Goal: Feedback & Contribution: Contribute content

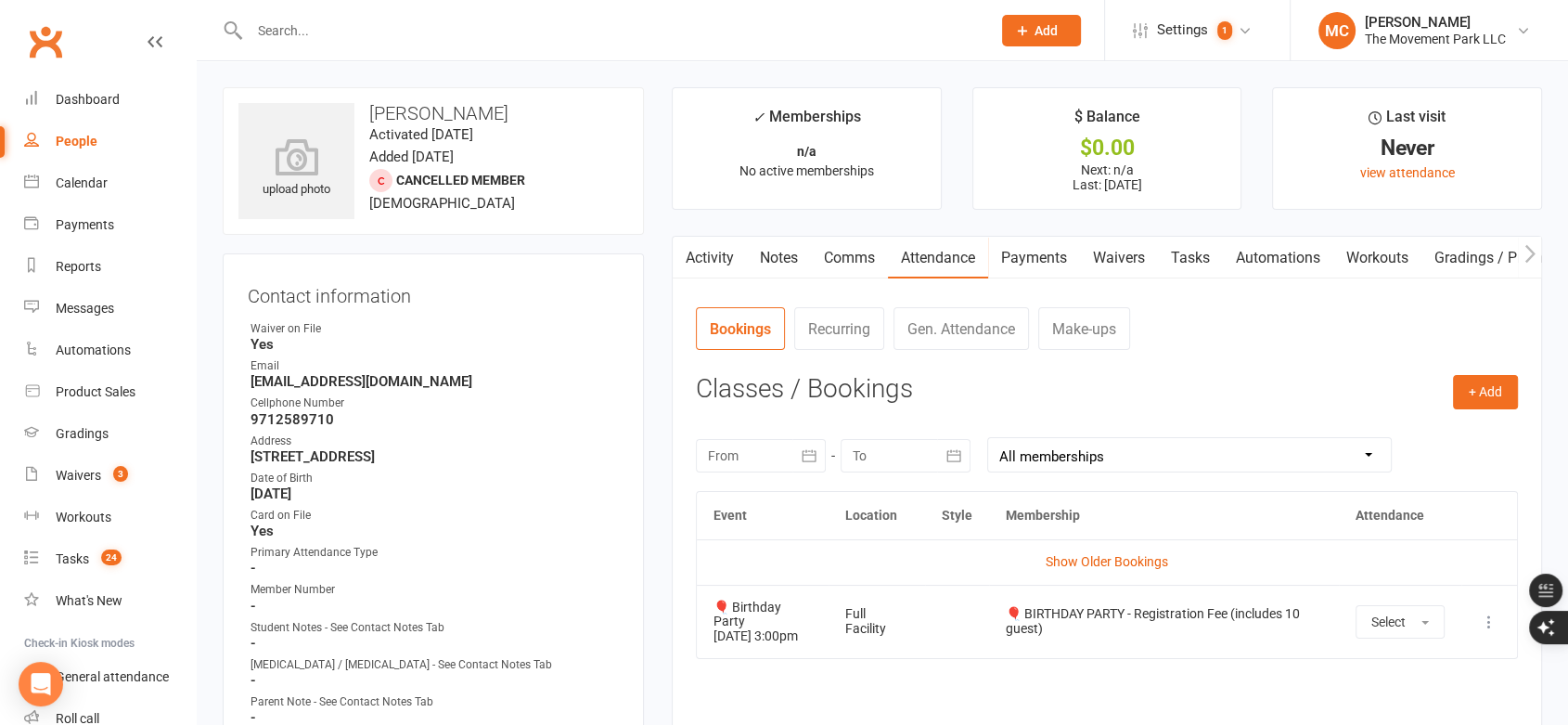
click at [325, 25] on input "text" at bounding box center [611, 31] width 734 height 26
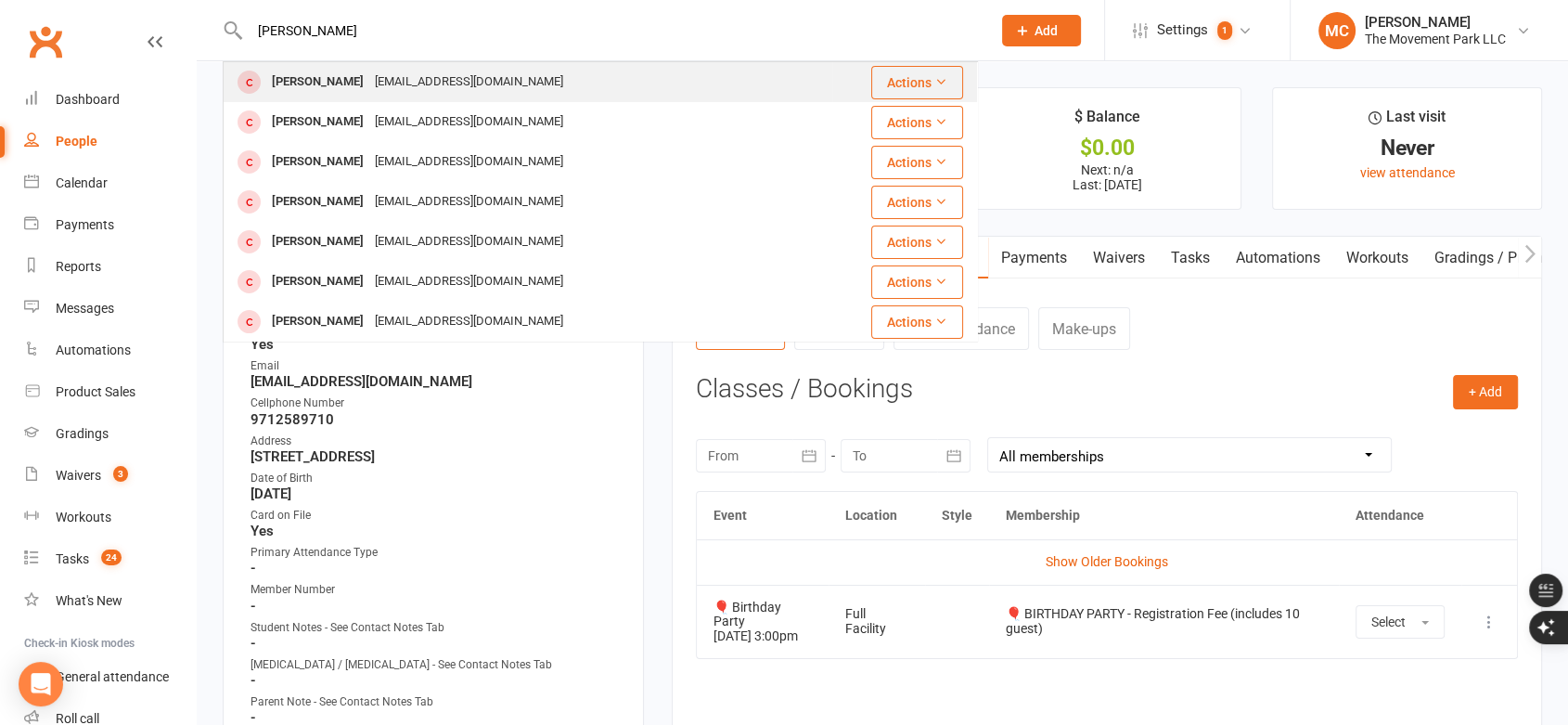
type input "[PERSON_NAME]"
click at [369, 91] on div "[EMAIL_ADDRESS][DOMAIN_NAME]" at bounding box center [468, 81] width 199 height 27
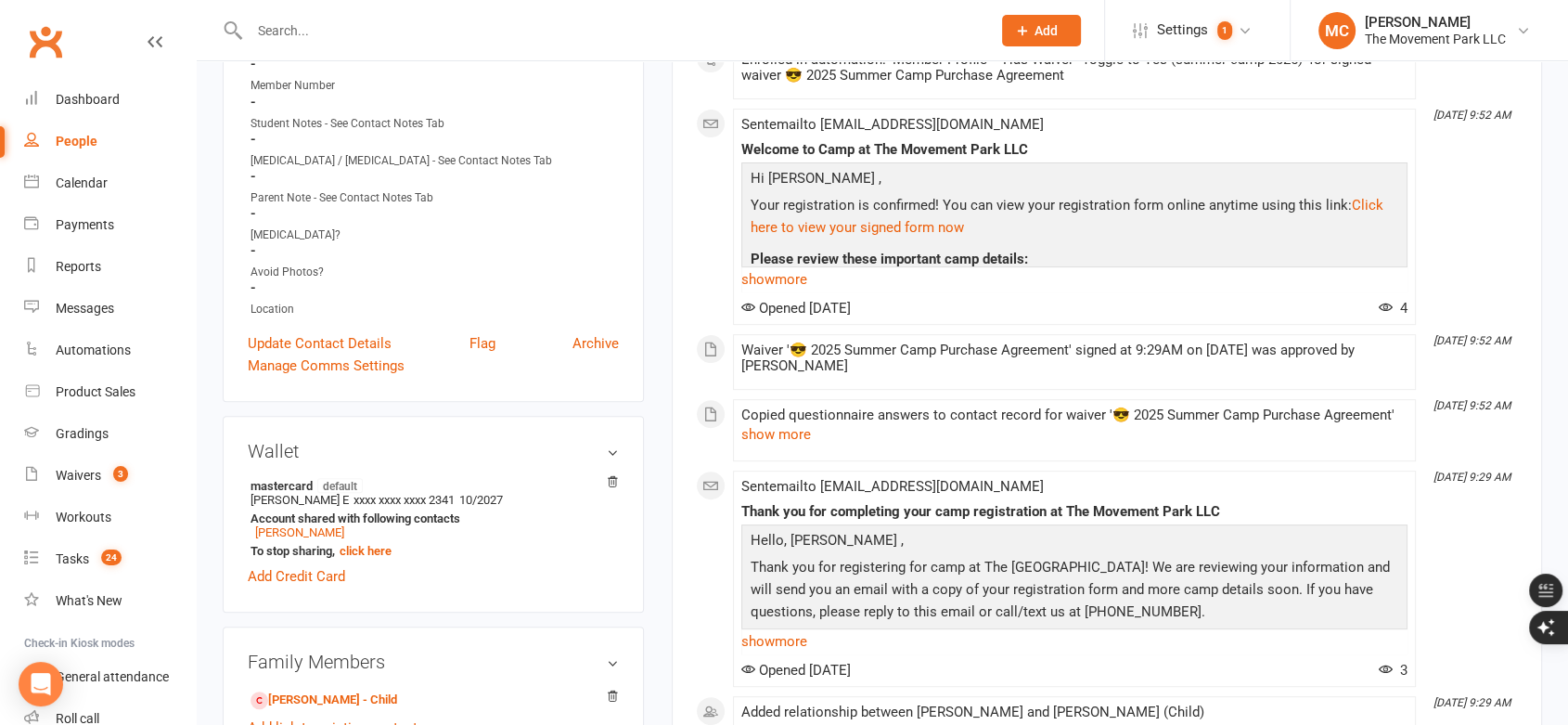
scroll to position [618, 0]
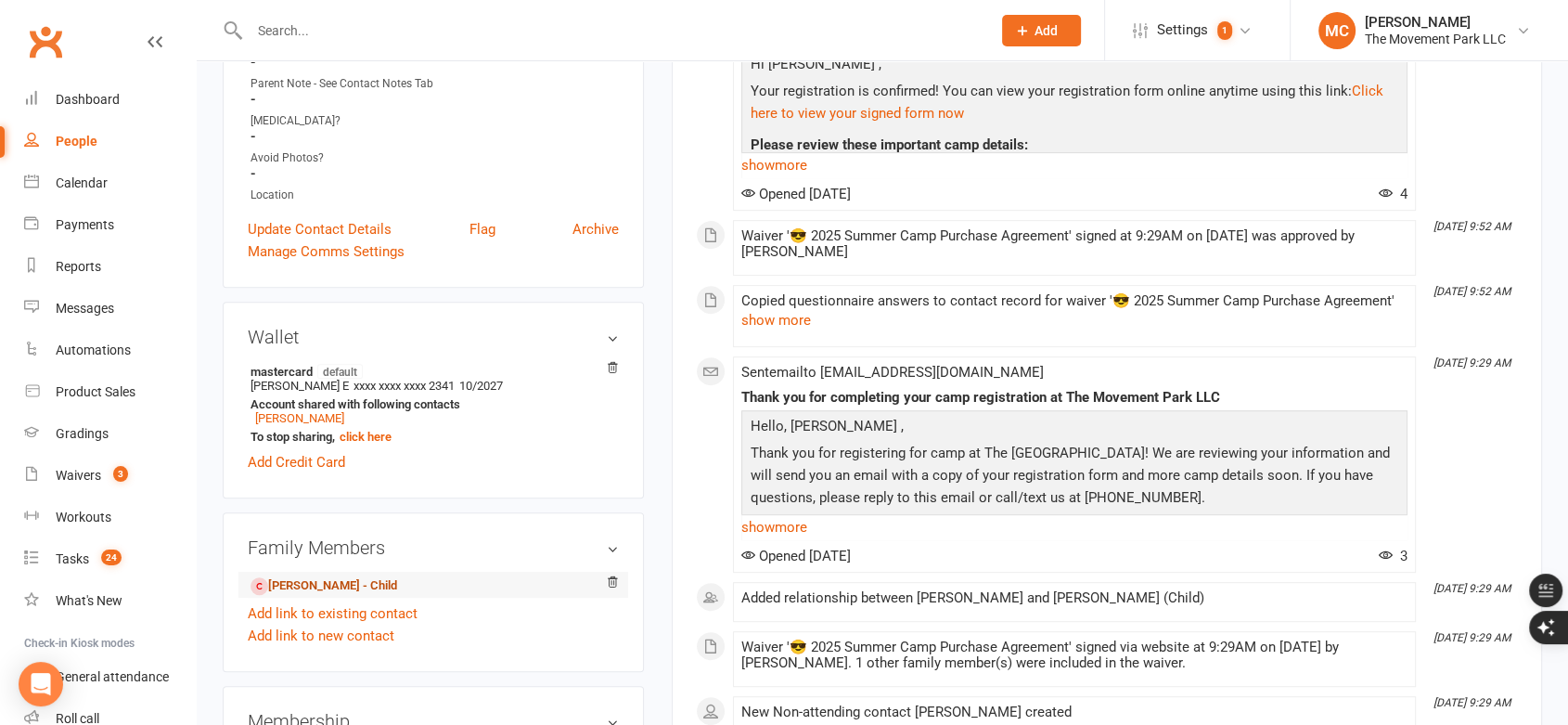
click at [292, 585] on link "[PERSON_NAME] - Child" at bounding box center [324, 585] width 147 height 20
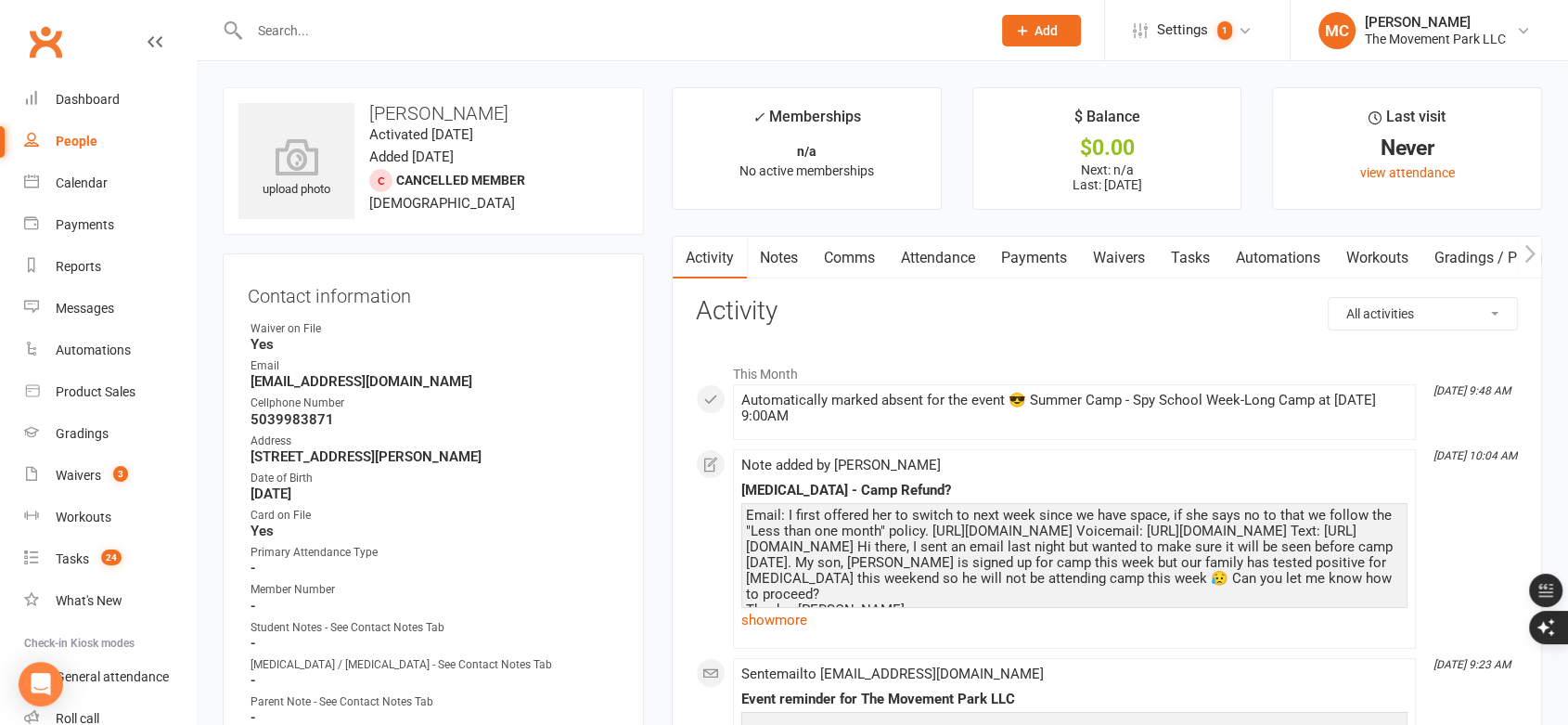
click at [839, 262] on link "Comms" at bounding box center [849, 259] width 77 height 43
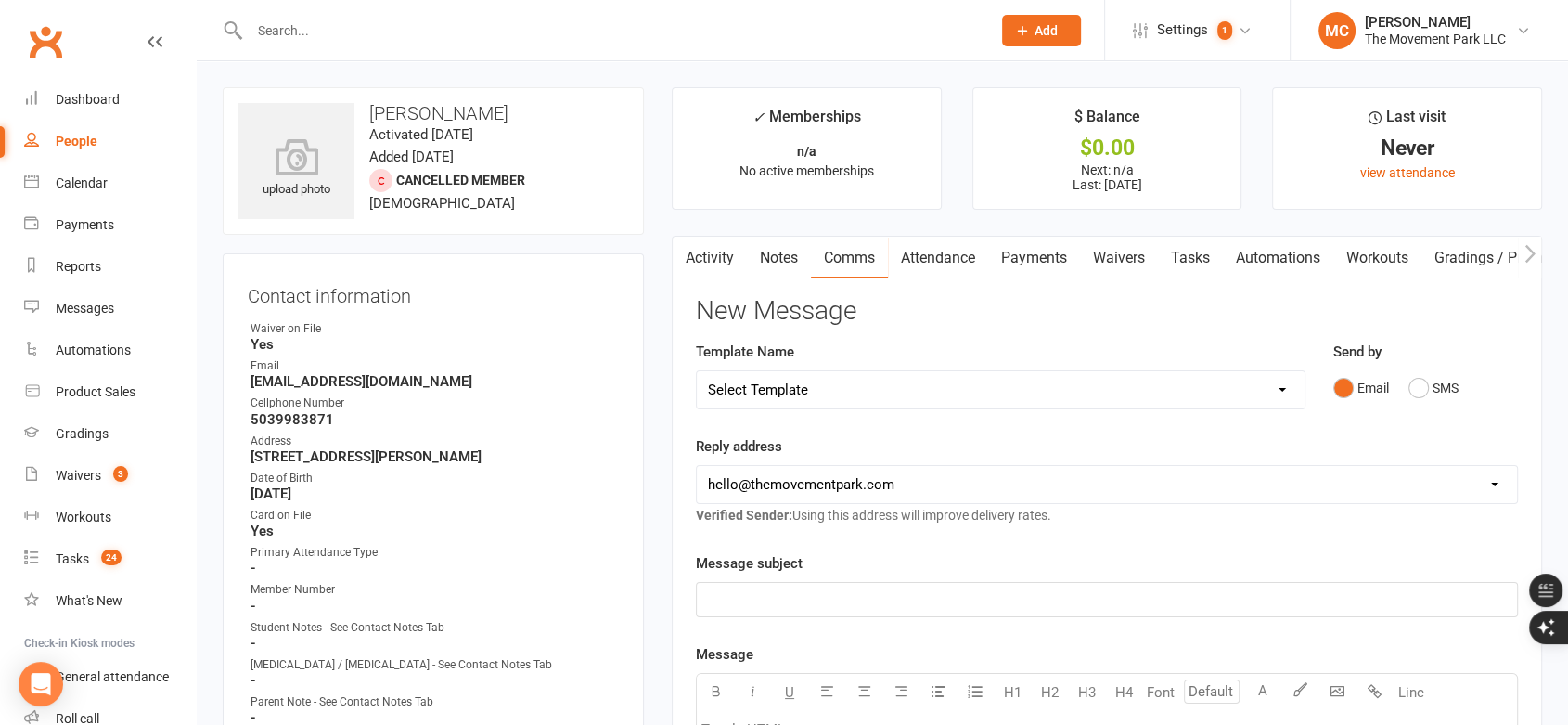
drag, startPoint x: 789, startPoint y: 265, endPoint x: 879, endPoint y: 286, distance: 92.4
click at [791, 265] on link "Notes" at bounding box center [779, 259] width 64 height 43
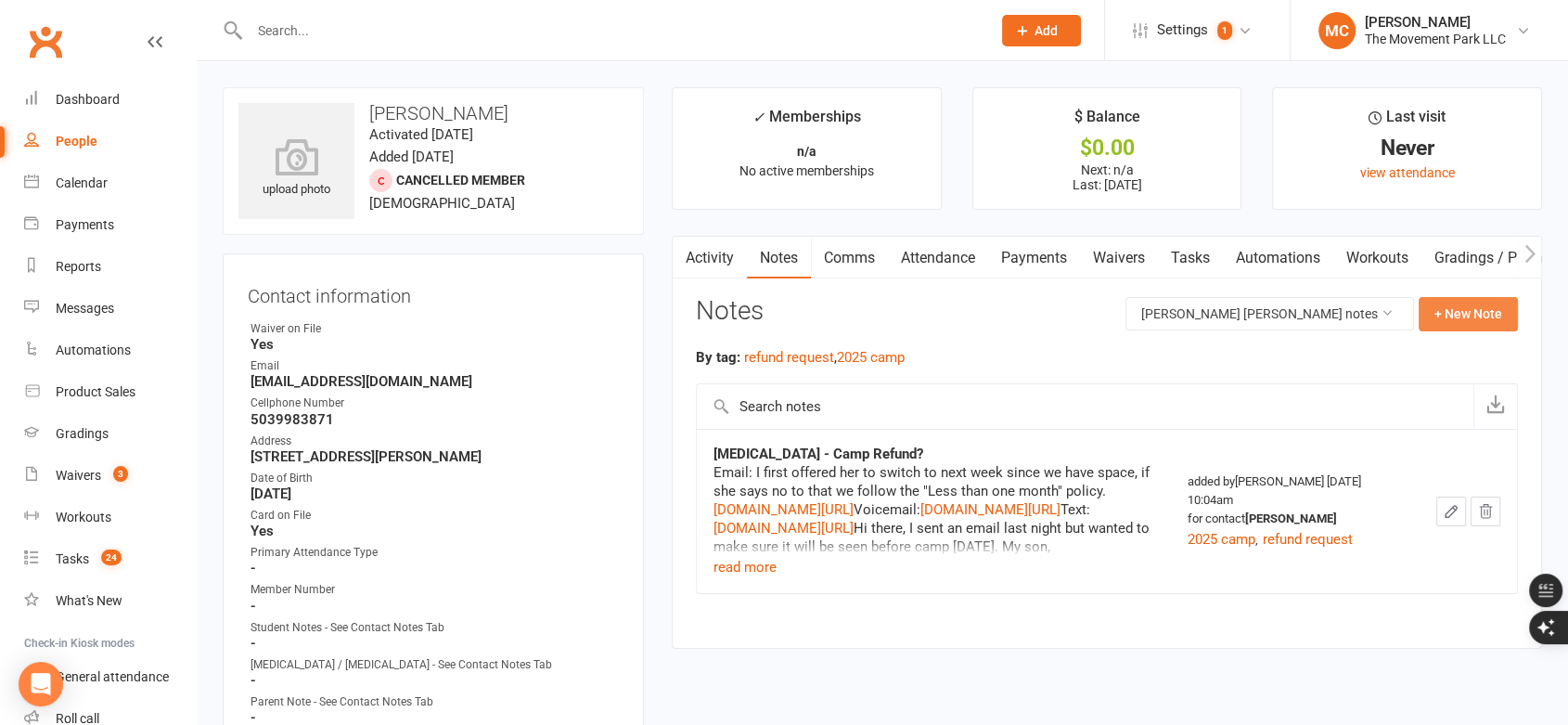
click at [1453, 316] on button "+ New Note" at bounding box center [1468, 314] width 99 height 34
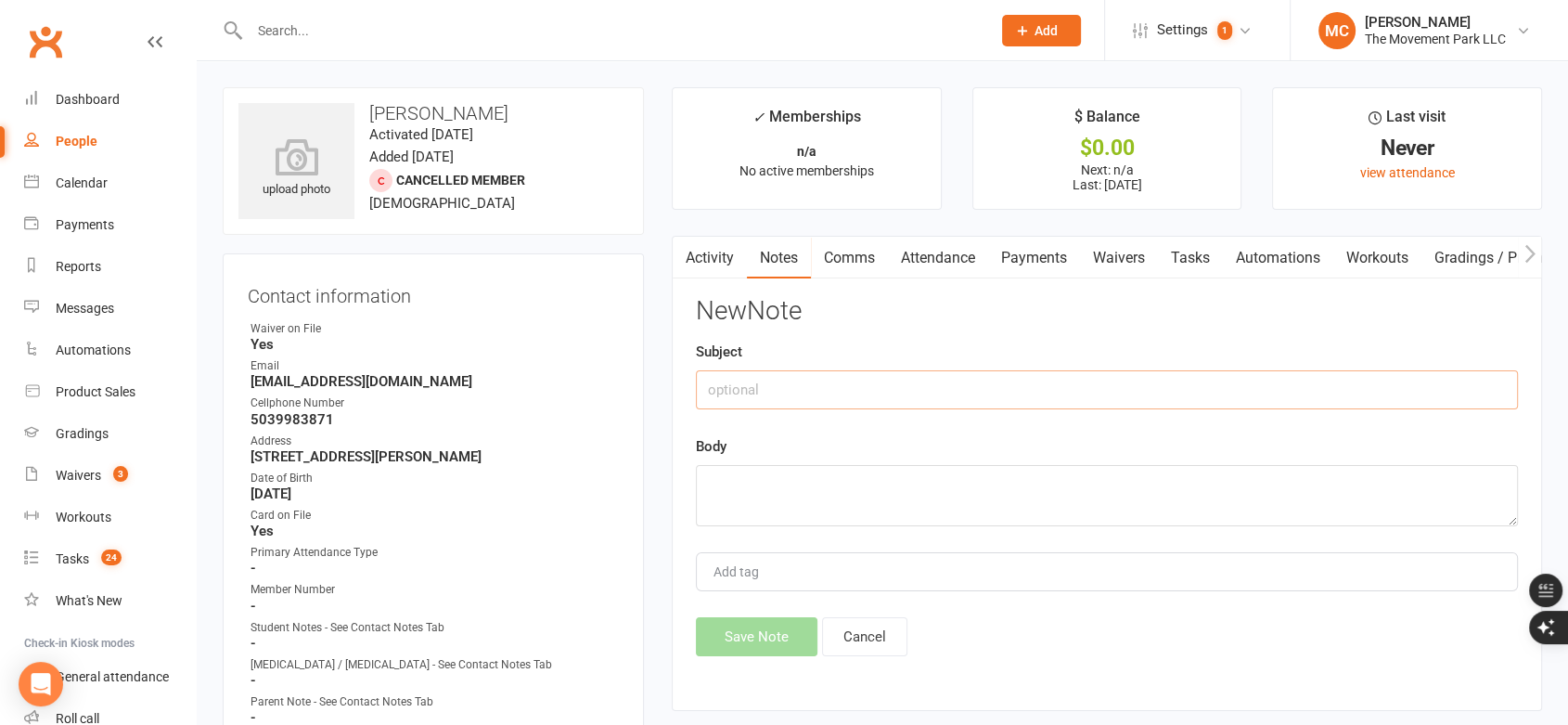
click at [815, 391] on input "text" at bounding box center [1106, 390] width 822 height 39
type input "Refunded Camp Due To [MEDICAL_DATA]"
paste textarea "[URL][DOMAIN_NAME]"
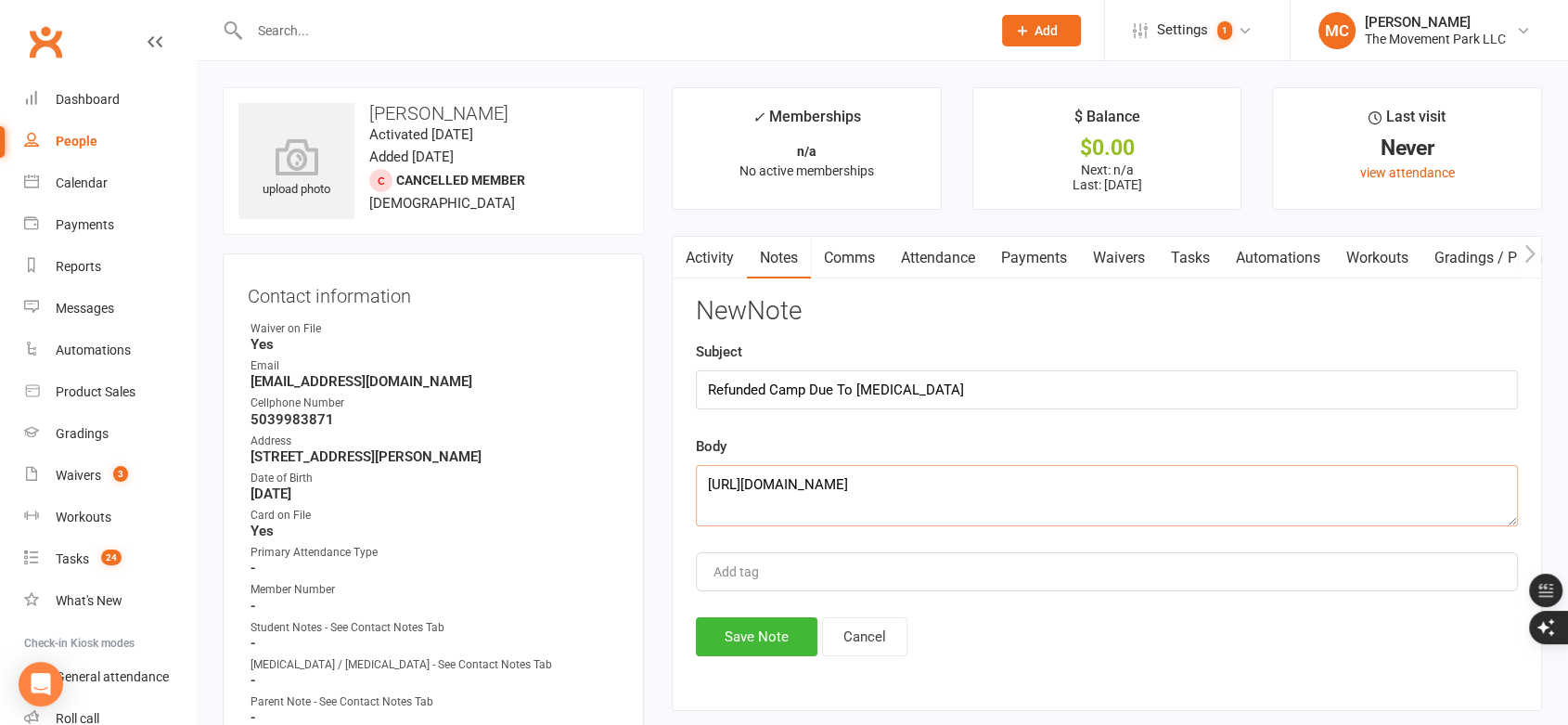
type textarea "[URL][DOMAIN_NAME]"
click at [741, 571] on input "Add tag" at bounding box center [743, 572] width 65 height 22
type input "Refund"
drag, startPoint x: 763, startPoint y: 605, endPoint x: 753, endPoint y: 639, distance: 35.4
click at [761, 606] on li "refund" at bounding box center [1106, 607] width 818 height 28
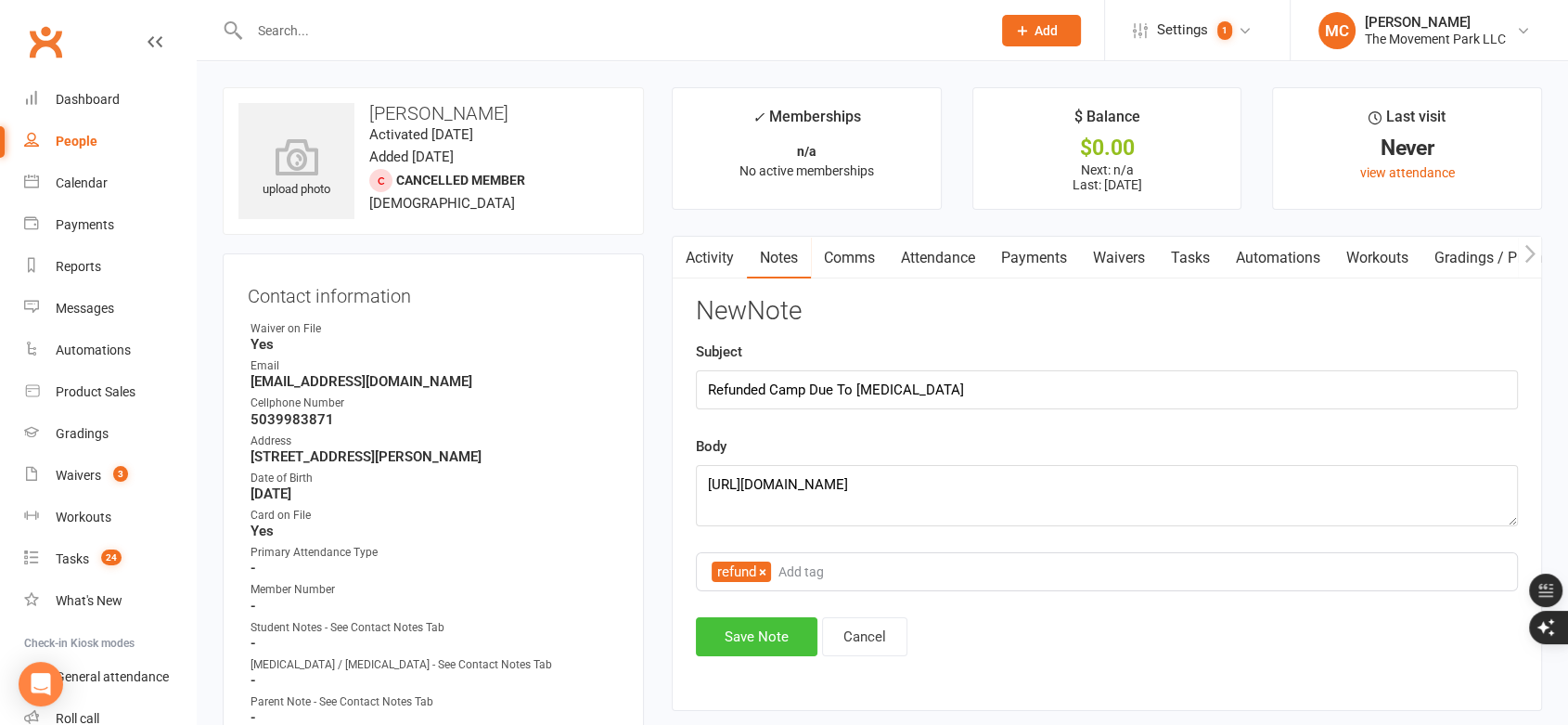
click at [757, 636] on button "Save Note" at bounding box center [756, 637] width 122 height 39
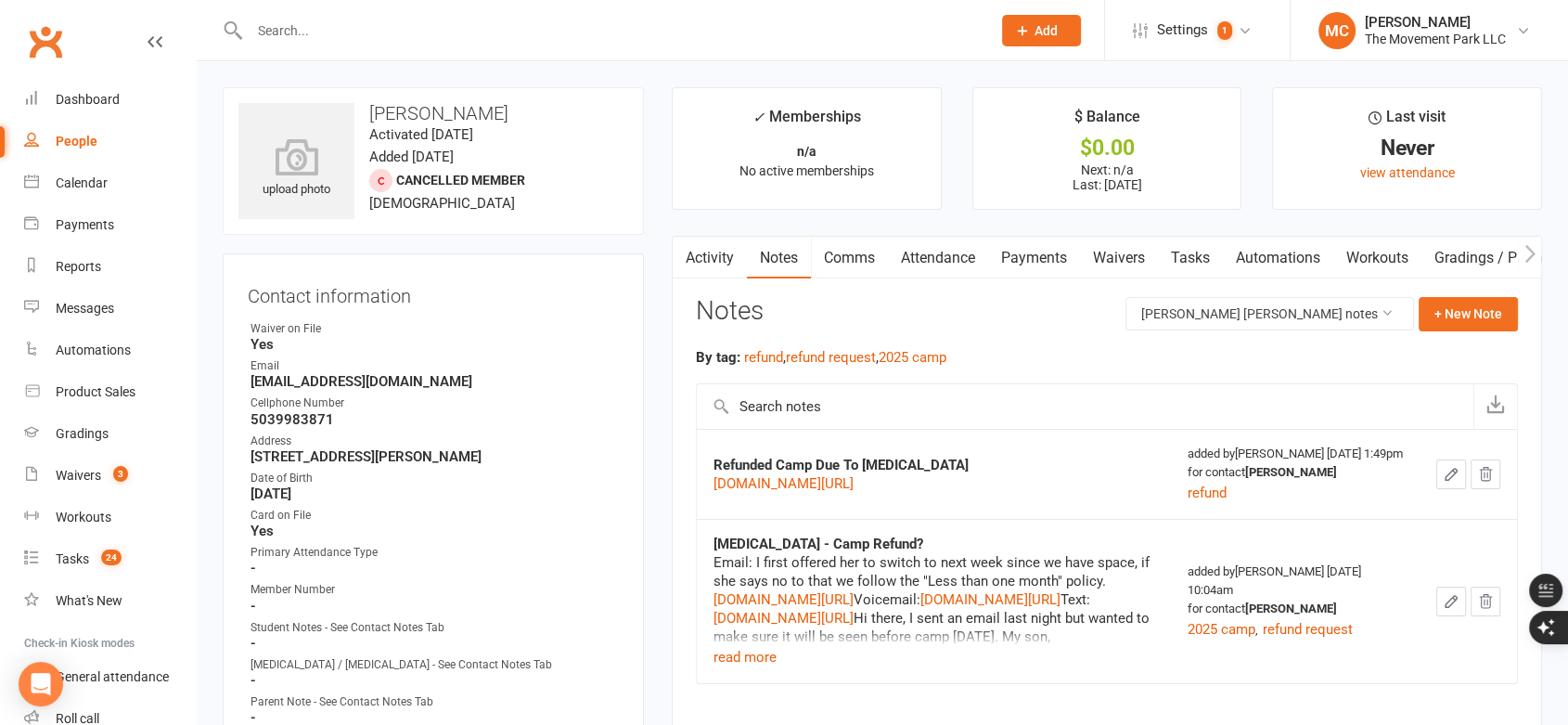
click at [1041, 257] on link "Payments" at bounding box center [1034, 259] width 92 height 43
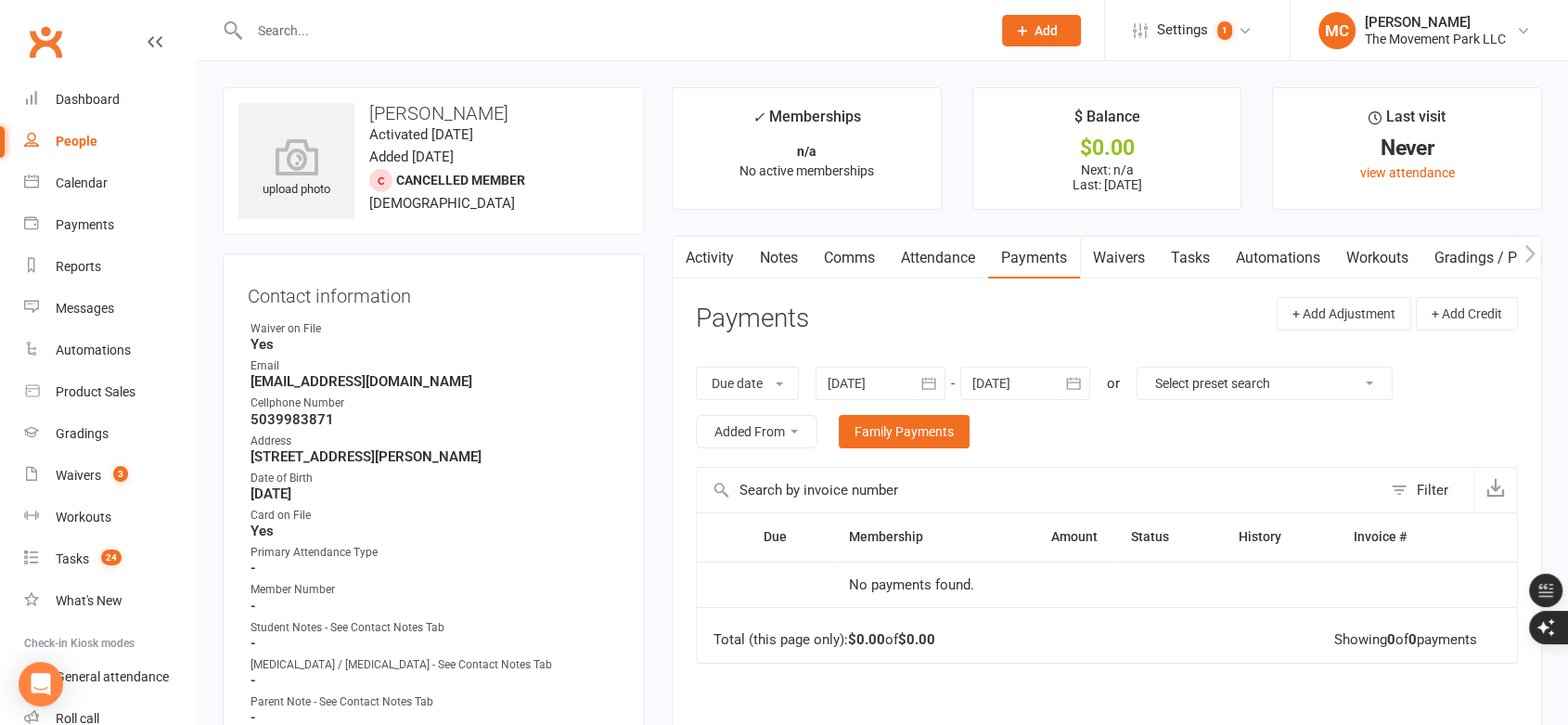
click at [931, 380] on icon "button" at bounding box center [929, 383] width 19 height 19
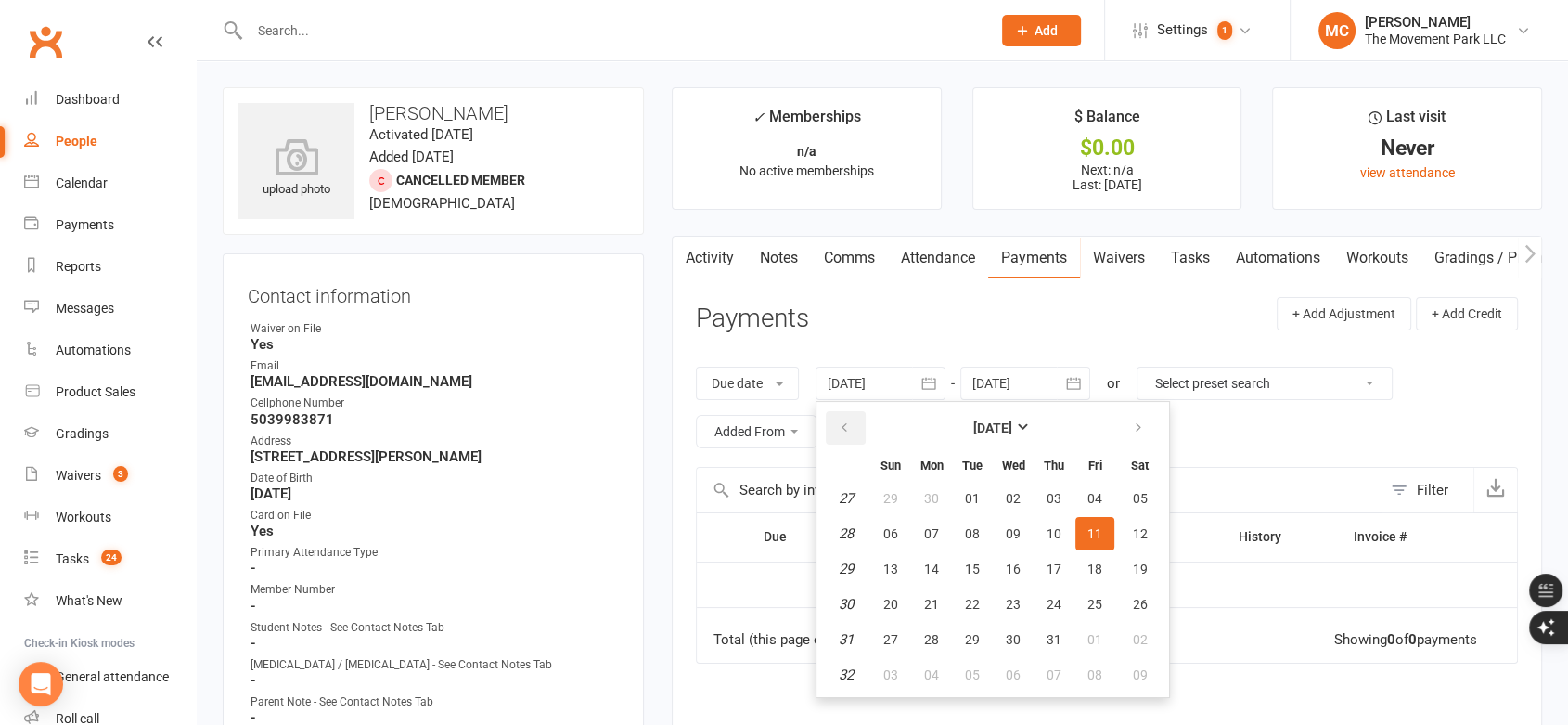
click at [848, 423] on icon "button" at bounding box center [844, 428] width 13 height 15
click at [1145, 504] on span "01" at bounding box center [1140, 498] width 15 height 15
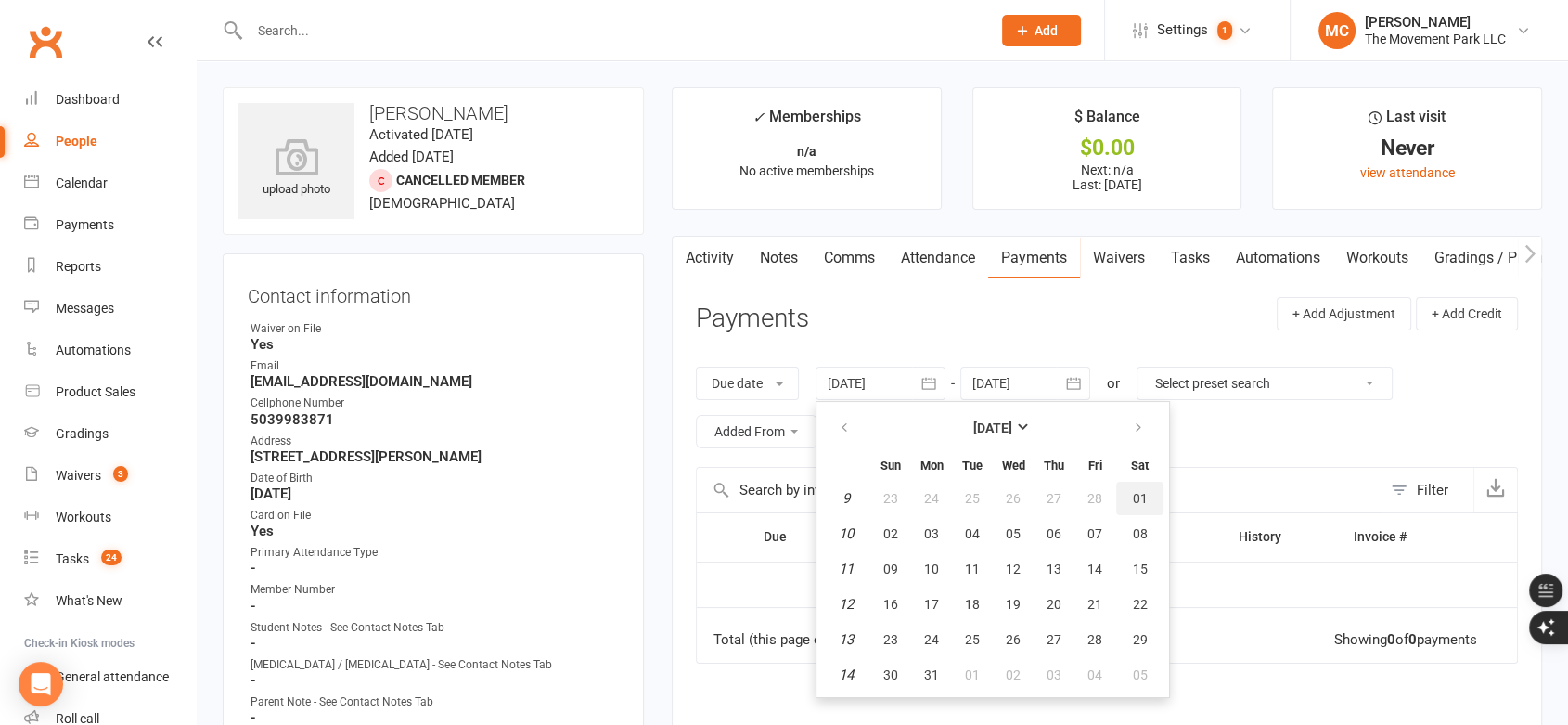
type input "[DATE]"
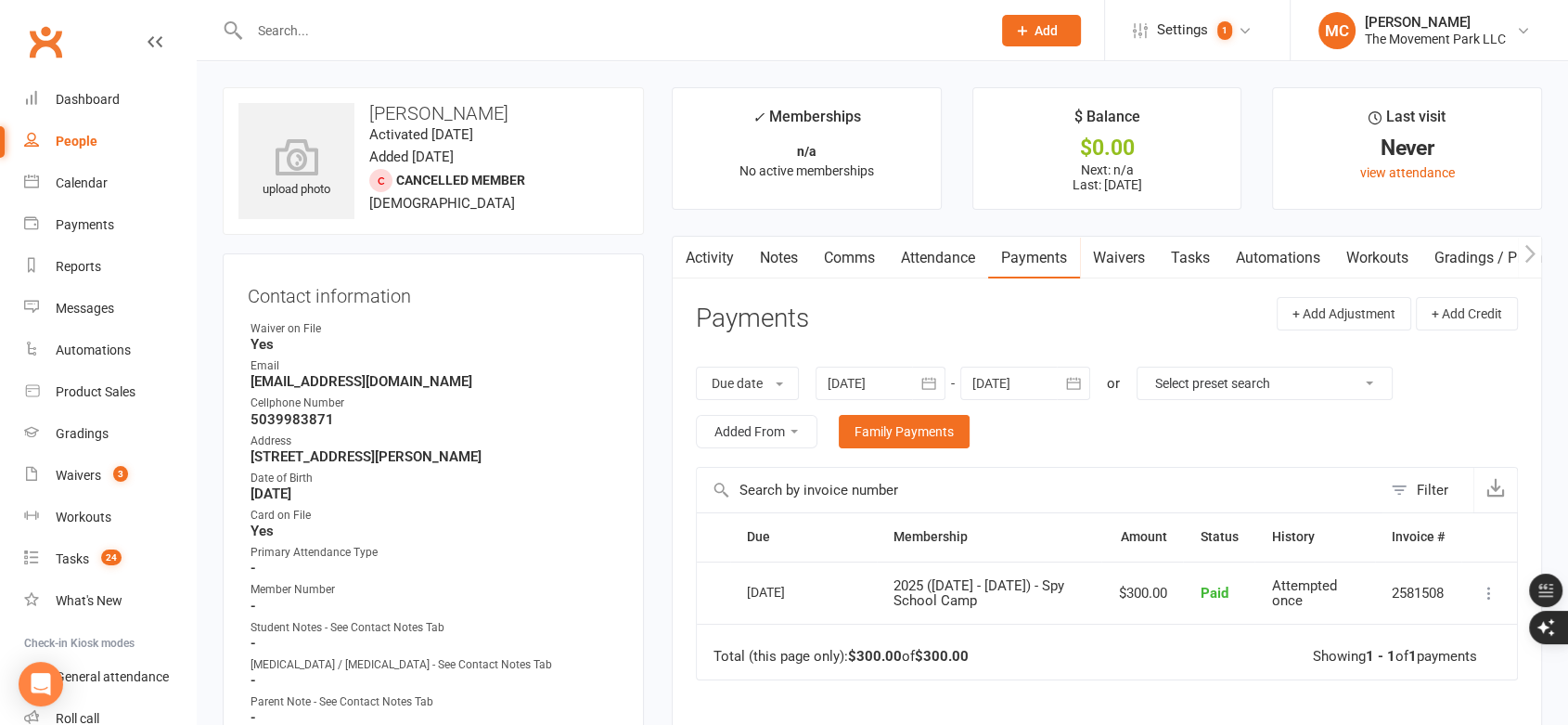
click at [1490, 594] on icon at bounding box center [1489, 593] width 19 height 19
click at [1387, 628] on link "Refund" at bounding box center [1407, 629] width 183 height 37
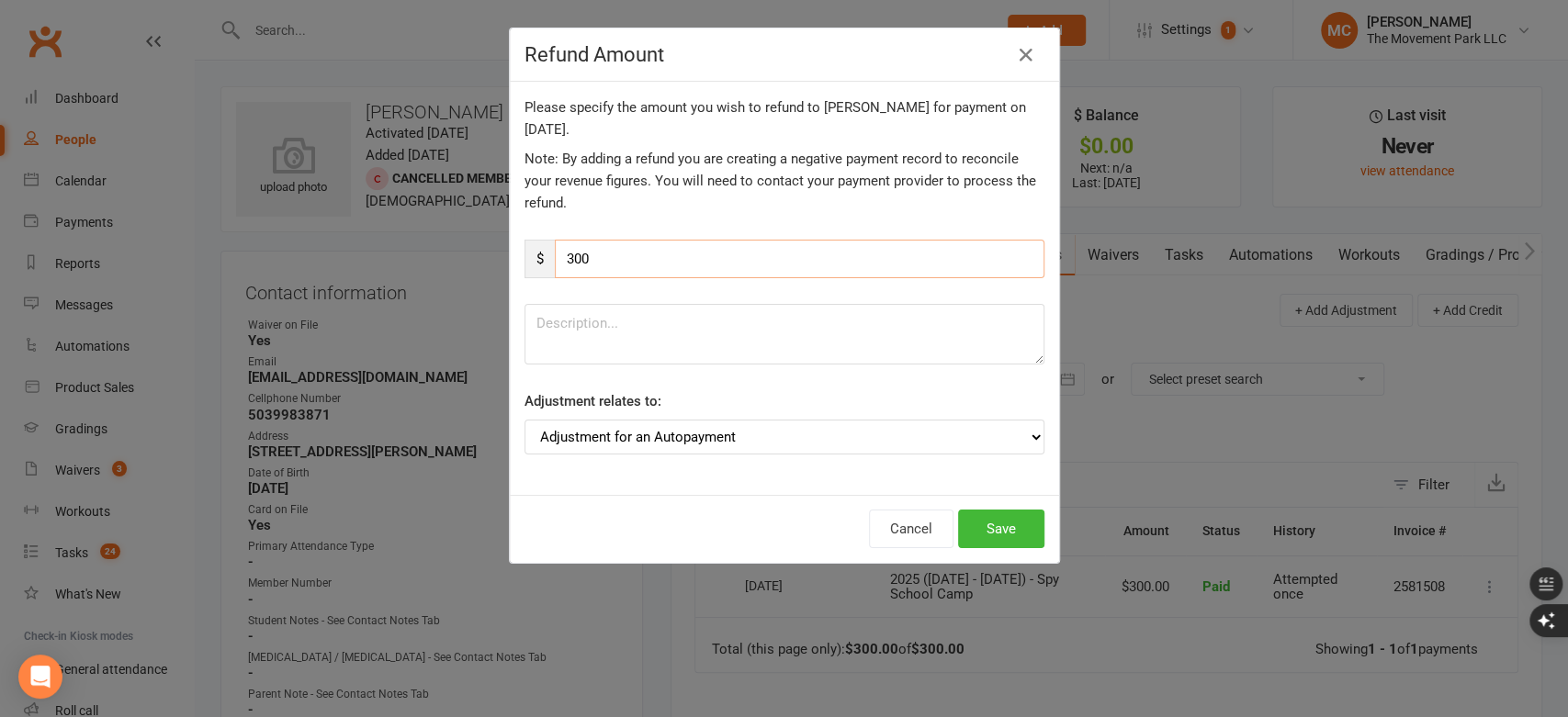
drag, startPoint x: 569, startPoint y: 258, endPoint x: 554, endPoint y: 258, distance: 15.0
click at [555, 258] on input "300" at bounding box center [800, 259] width 489 height 39
type input "150"
click at [1010, 525] on button "Save" at bounding box center [1001, 529] width 86 height 39
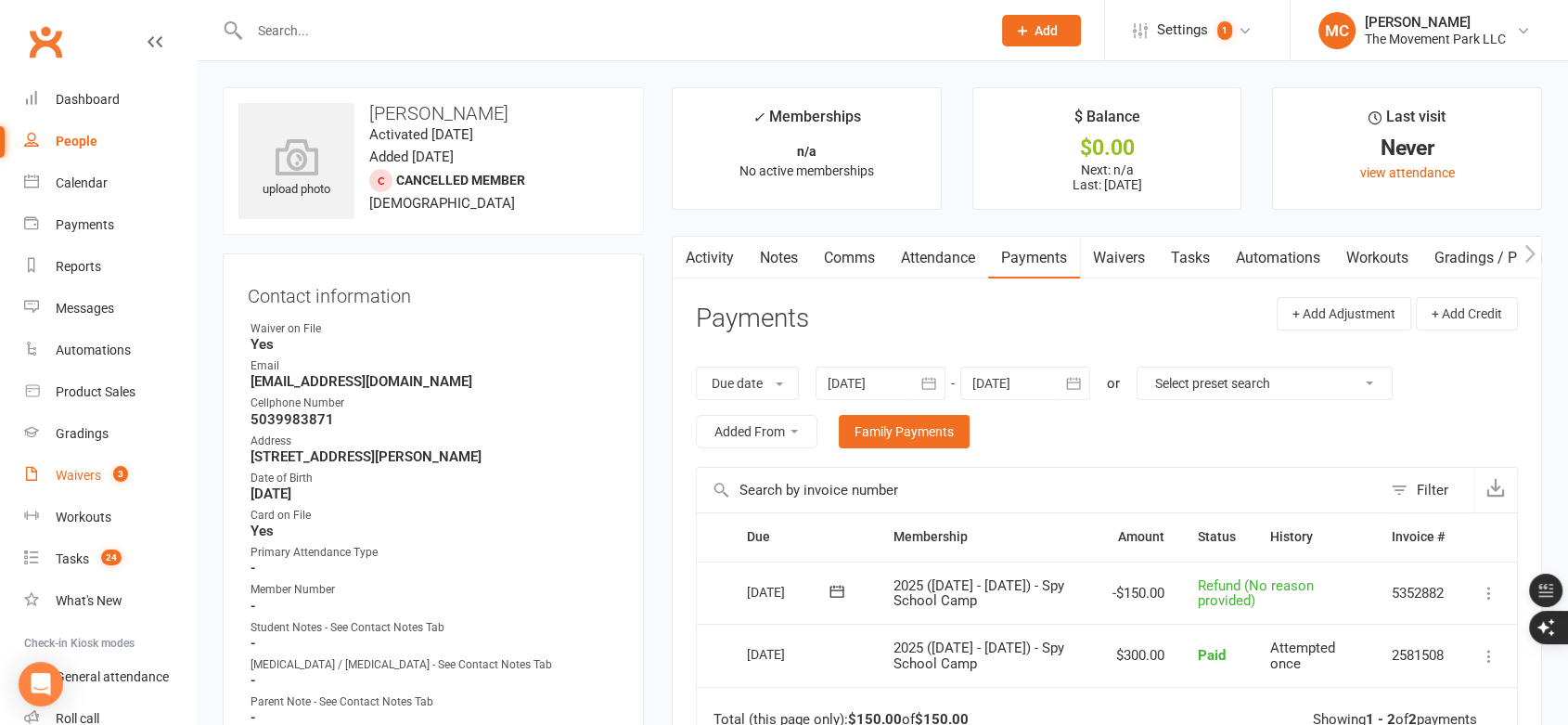
click at [87, 481] on link "Waivers 3" at bounding box center [110, 476] width 171 height 42
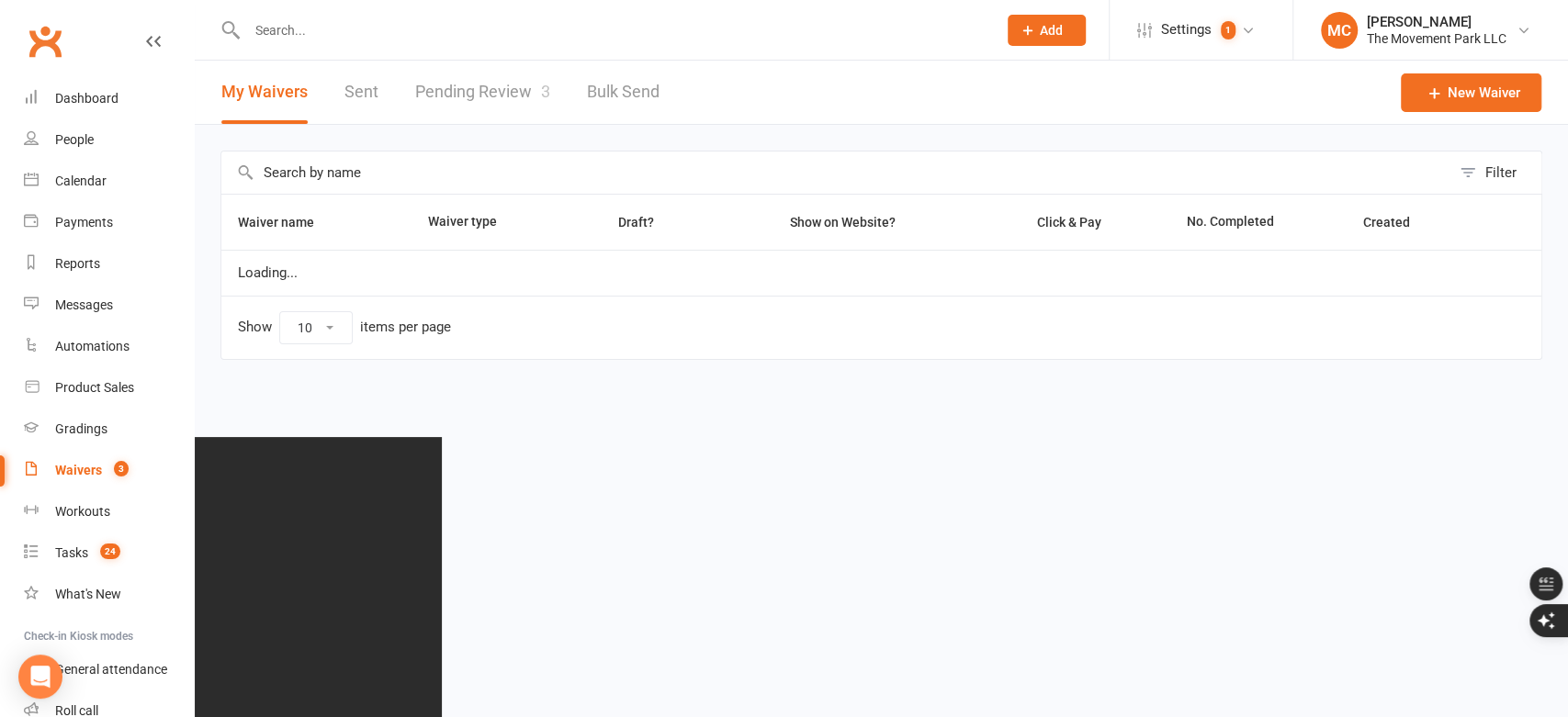
select select "100"
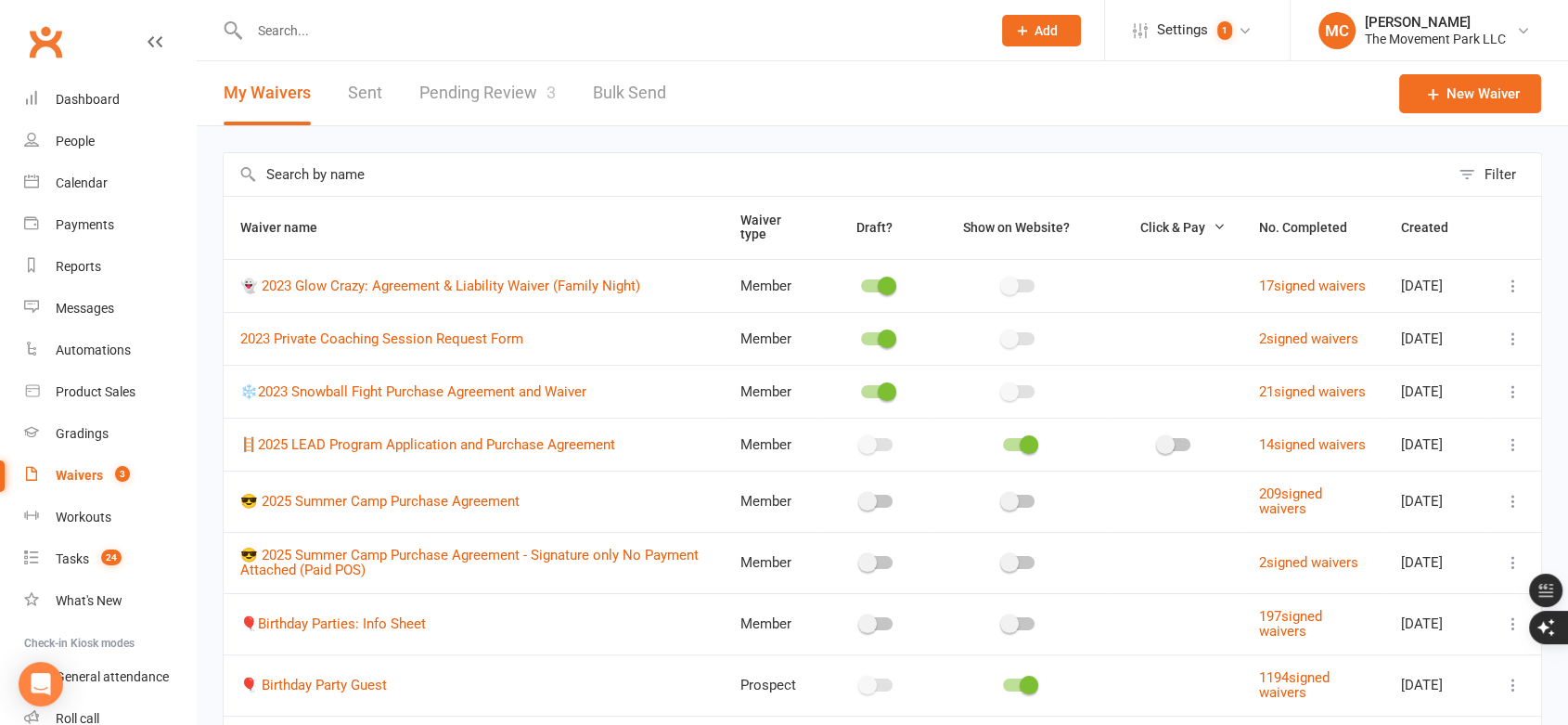
click at [452, 95] on link "Pending Review 3" at bounding box center [488, 93] width 137 height 64
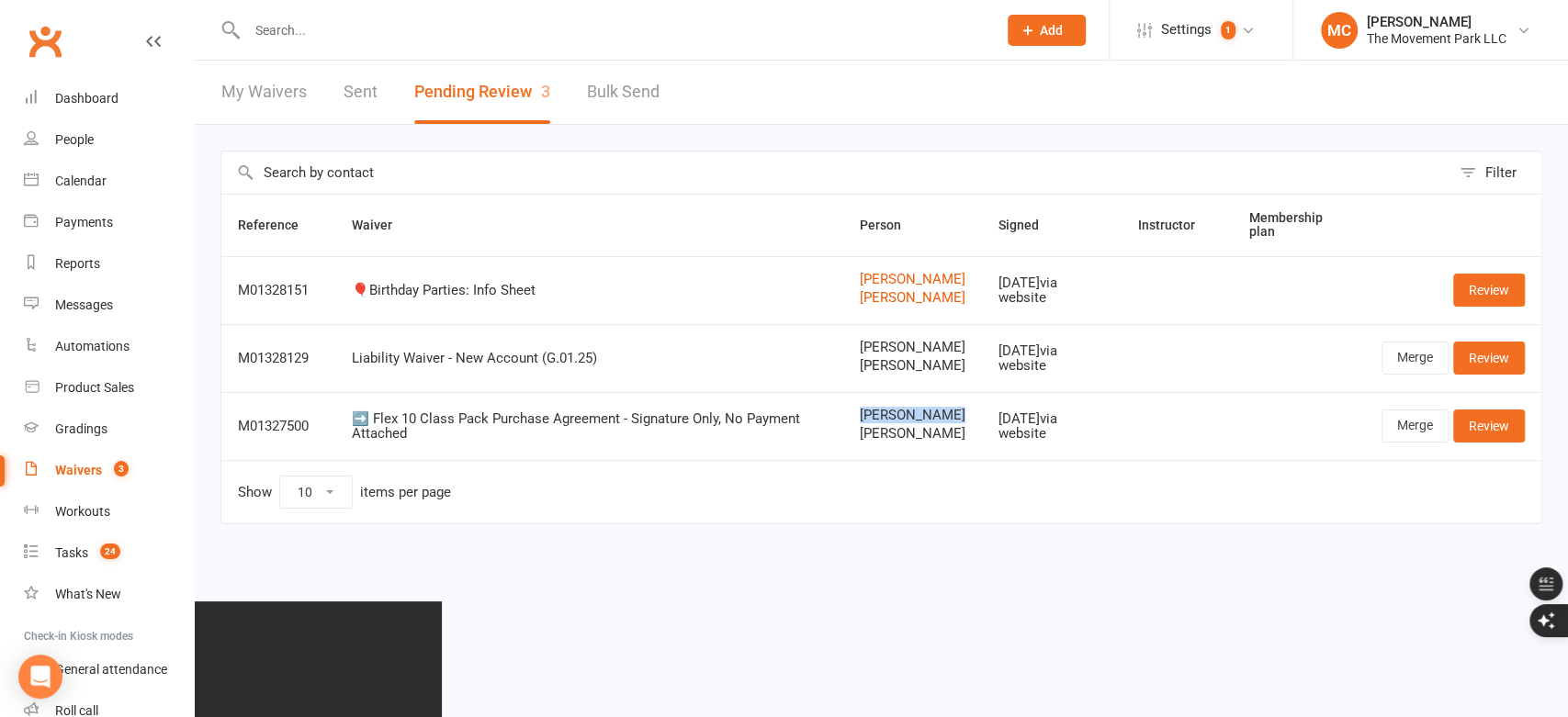
drag, startPoint x: 904, startPoint y: 431, endPoint x: 841, endPoint y: 418, distance: 64.3
click at [860, 418] on span "[PERSON_NAME]" at bounding box center [913, 415] width 106 height 16
copy span "[PERSON_NAME]"
click at [288, 24] on input "text" at bounding box center [613, 31] width 742 height 26
paste input "[PERSON_NAME]"
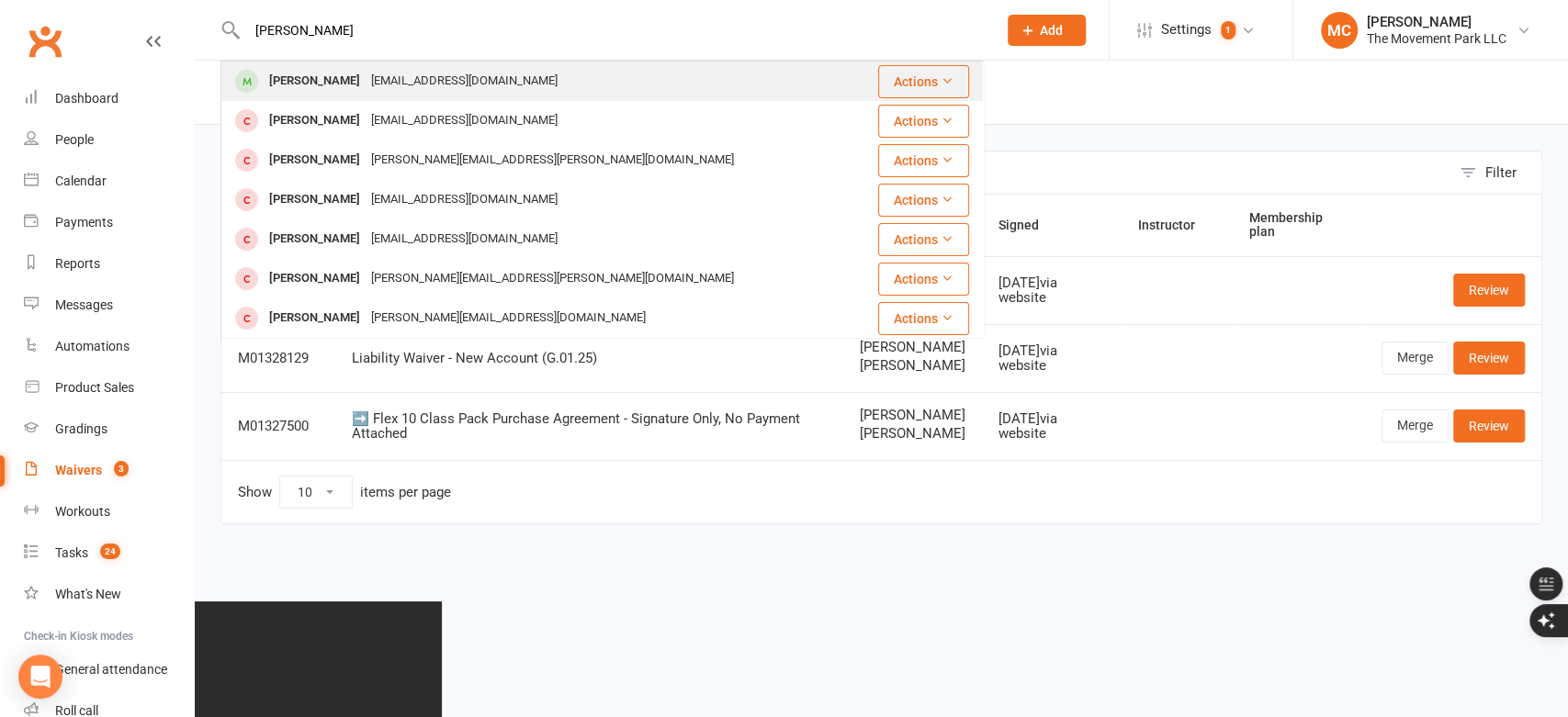
type input "[PERSON_NAME]"
click at [331, 88] on div "[PERSON_NAME]" at bounding box center [314, 81] width 102 height 27
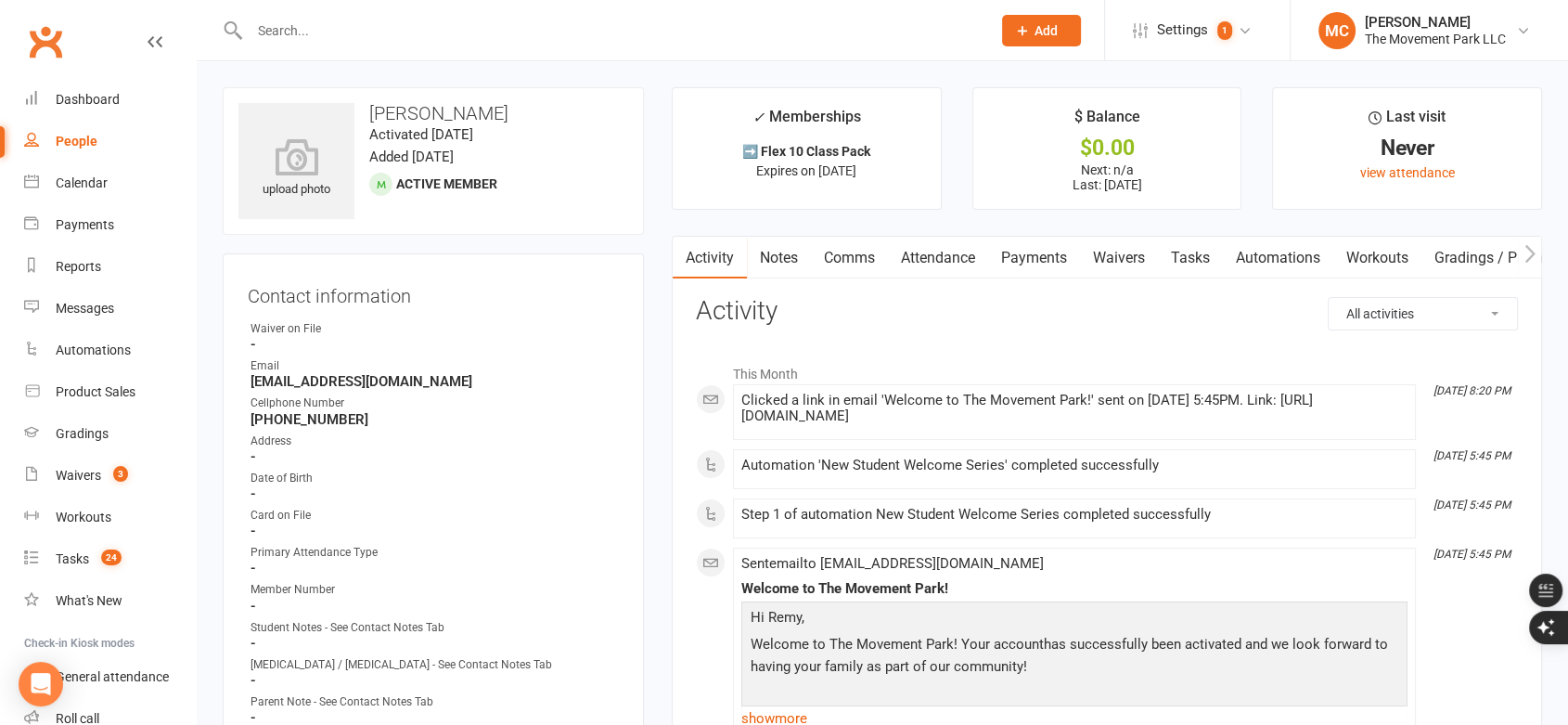
click at [1035, 254] on link "Payments" at bounding box center [1034, 259] width 92 height 43
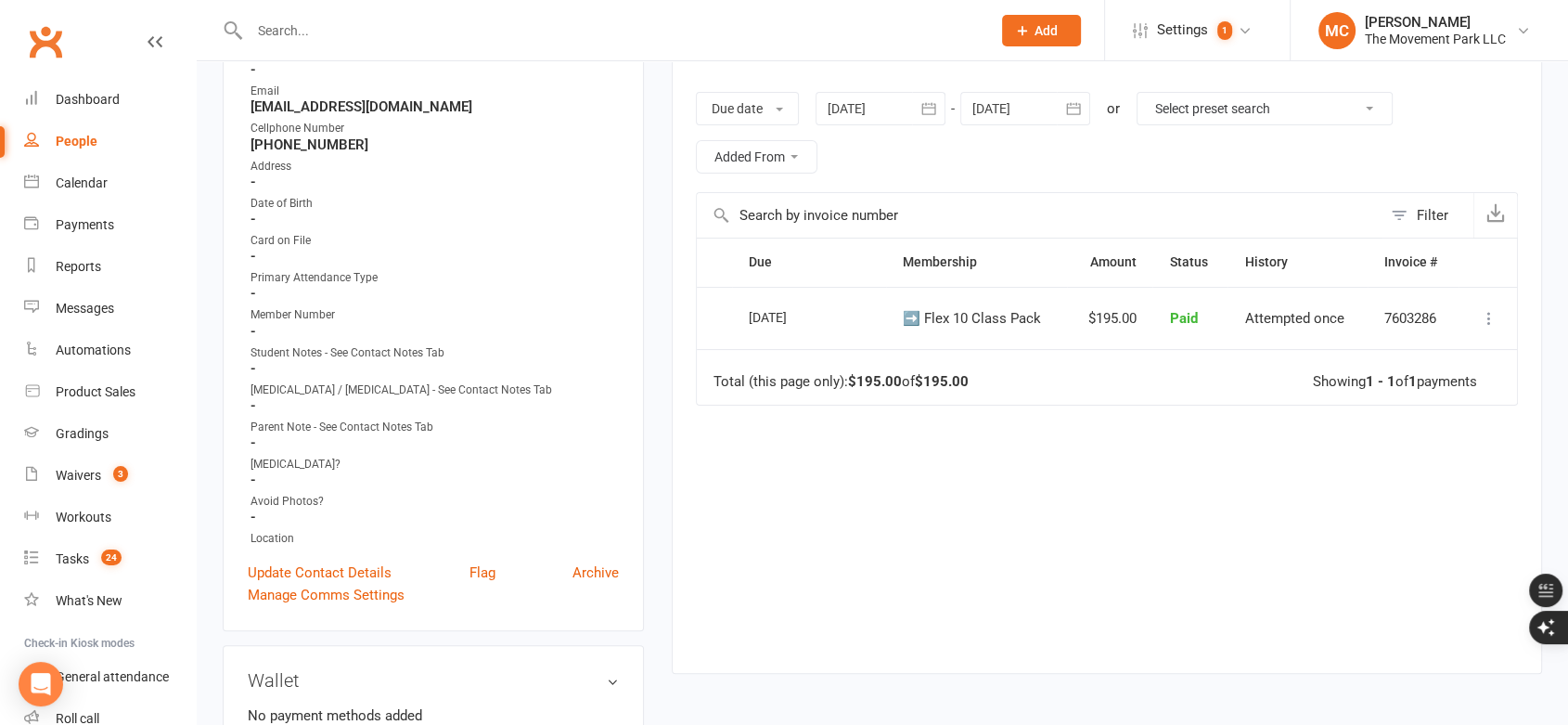
scroll to position [103, 0]
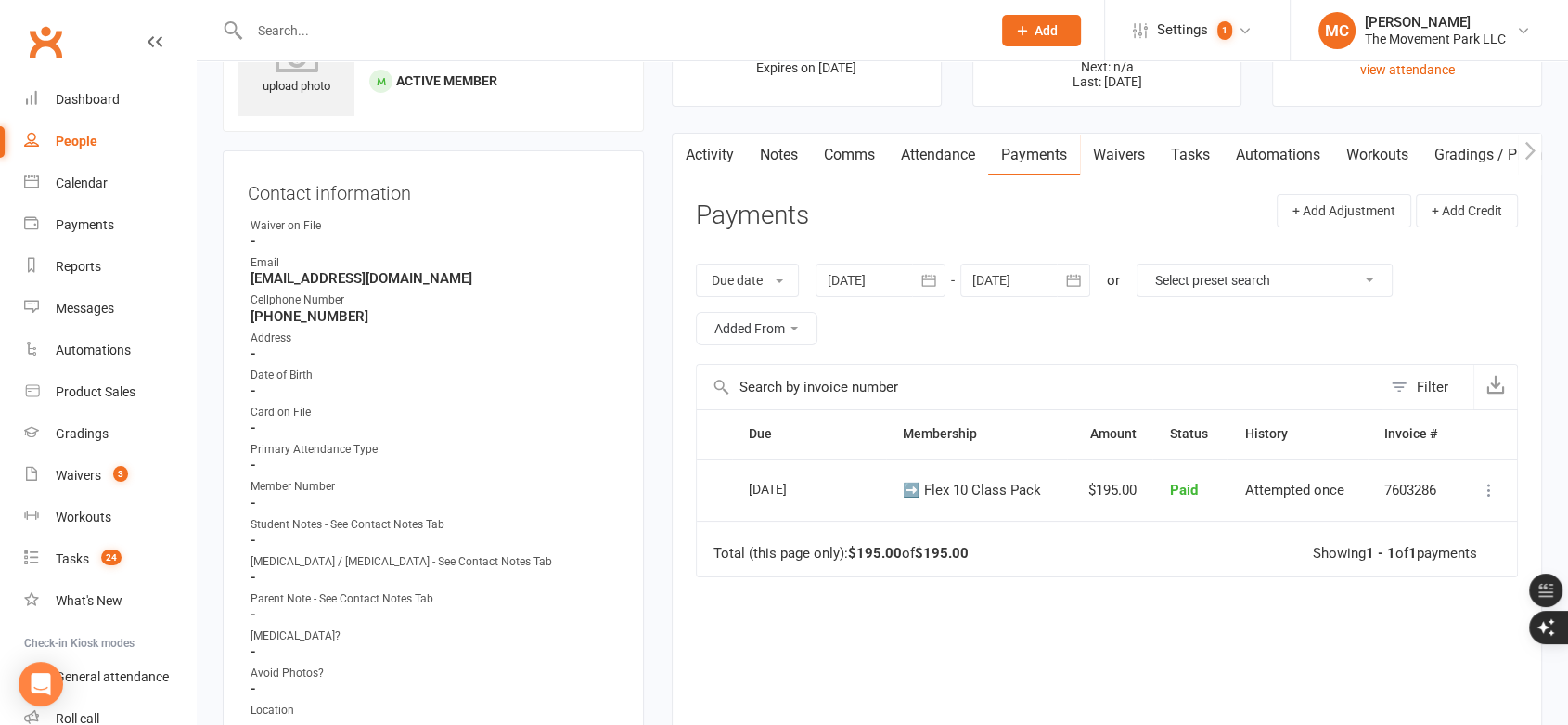
click at [697, 151] on link "Activity" at bounding box center [710, 155] width 74 height 43
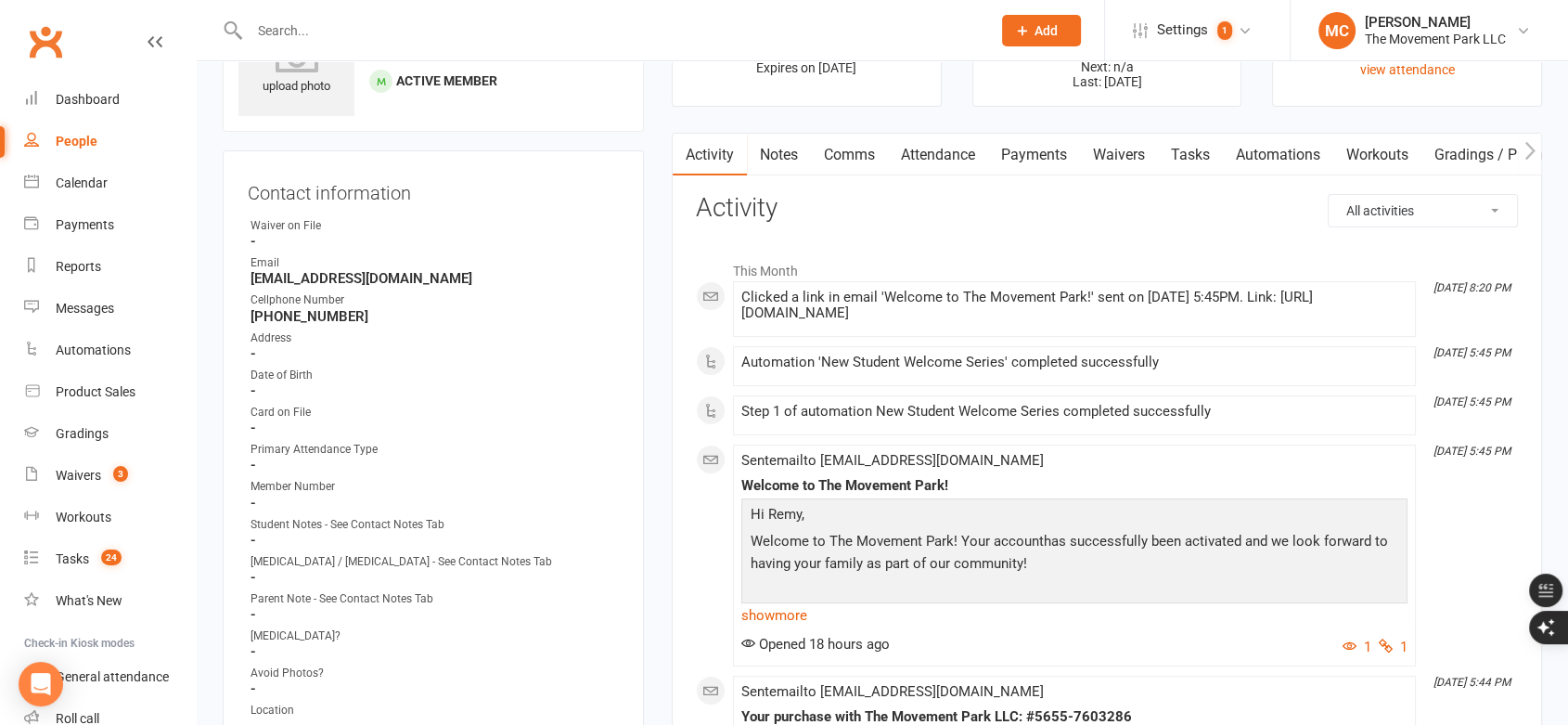
click at [1384, 217] on select "All activities Bookings / Attendances Communications Notes Failed SMSes Grading…" at bounding box center [1422, 211] width 188 height 32
select select "ConversationLogEntry"
click at [1328, 195] on select "All activities Bookings / Attendances Communications Notes Failed SMSes Grading…" at bounding box center [1422, 211] width 188 height 32
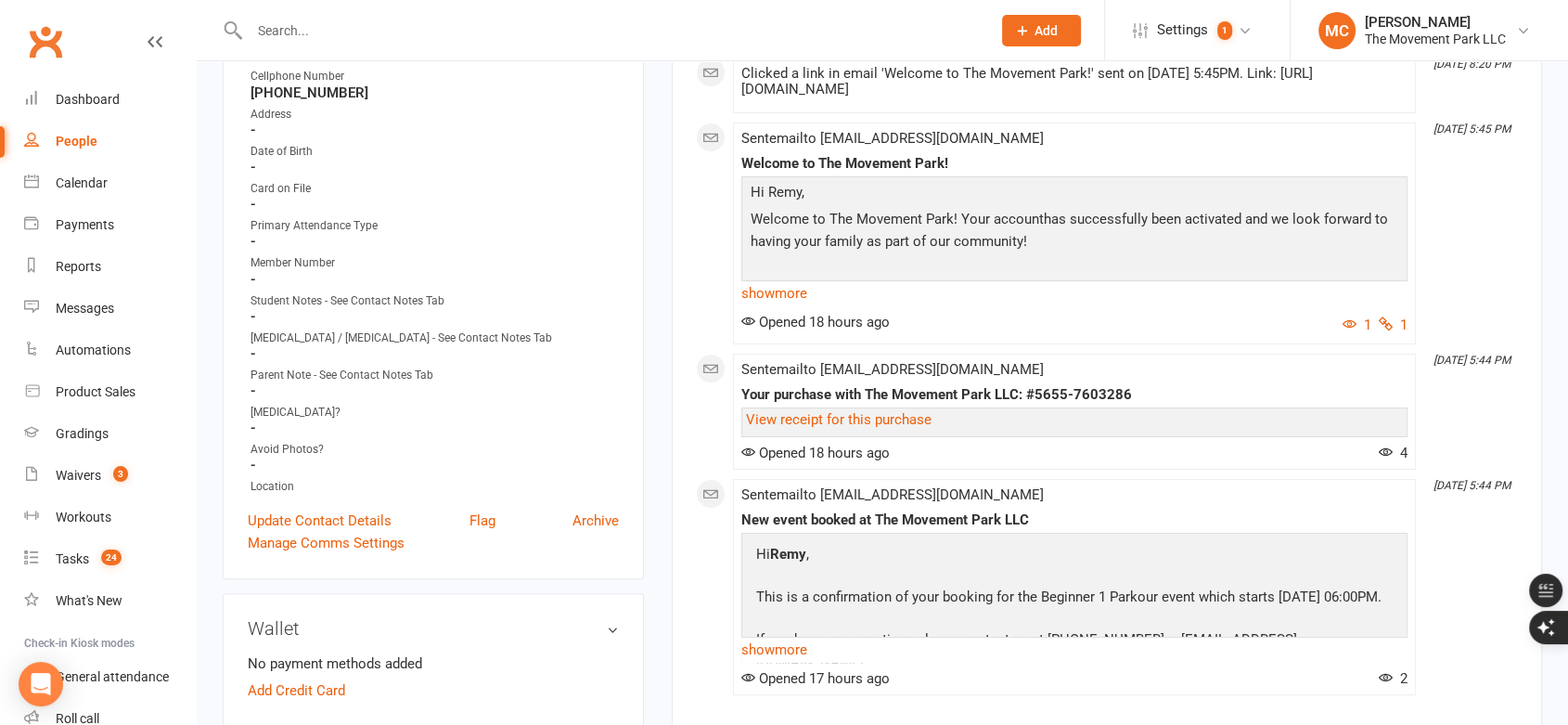
scroll to position [412, 0]
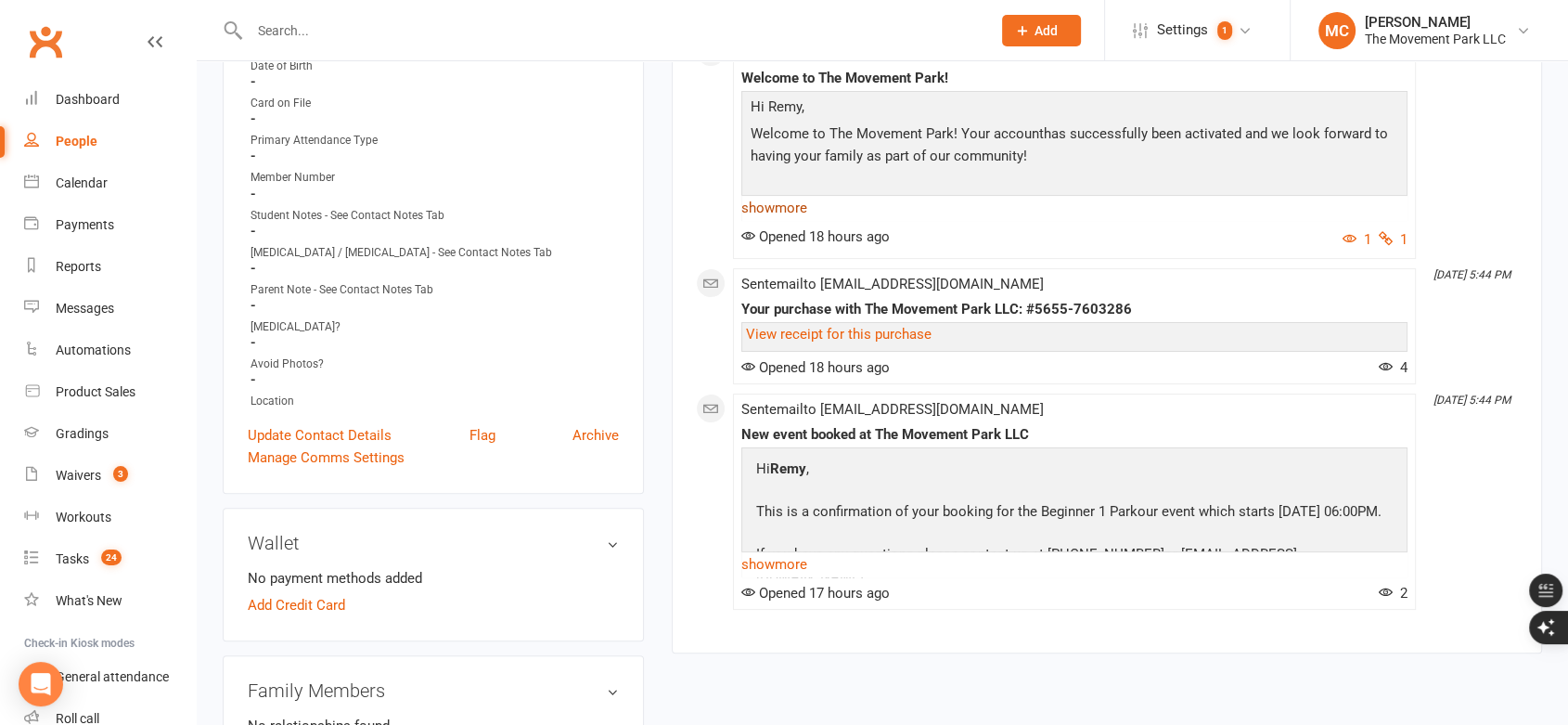
click at [776, 207] on link "show more" at bounding box center [1075, 208] width 667 height 26
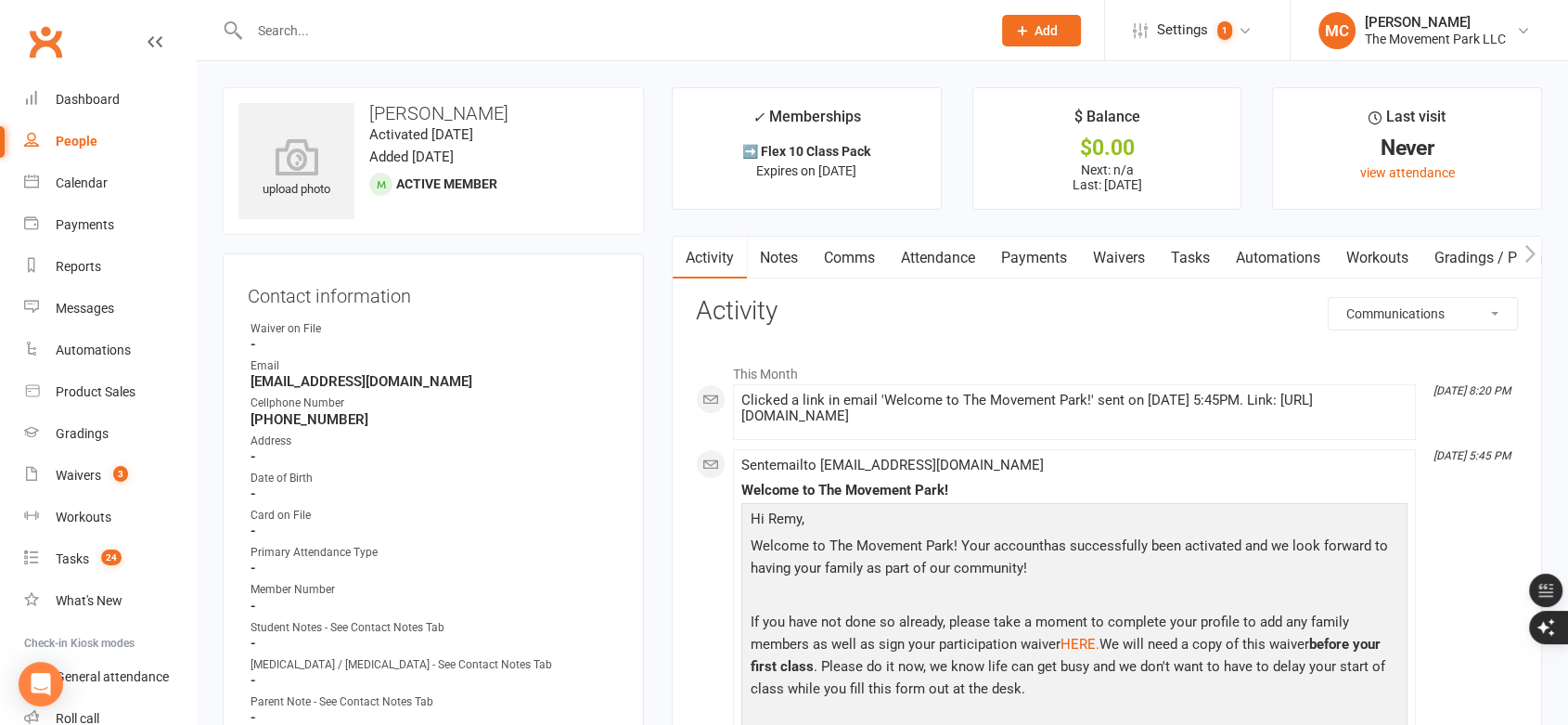
scroll to position [0, 0]
click at [711, 259] on link "Activity" at bounding box center [710, 259] width 74 height 43
click at [1116, 256] on link "Waivers" at bounding box center [1119, 259] width 78 height 43
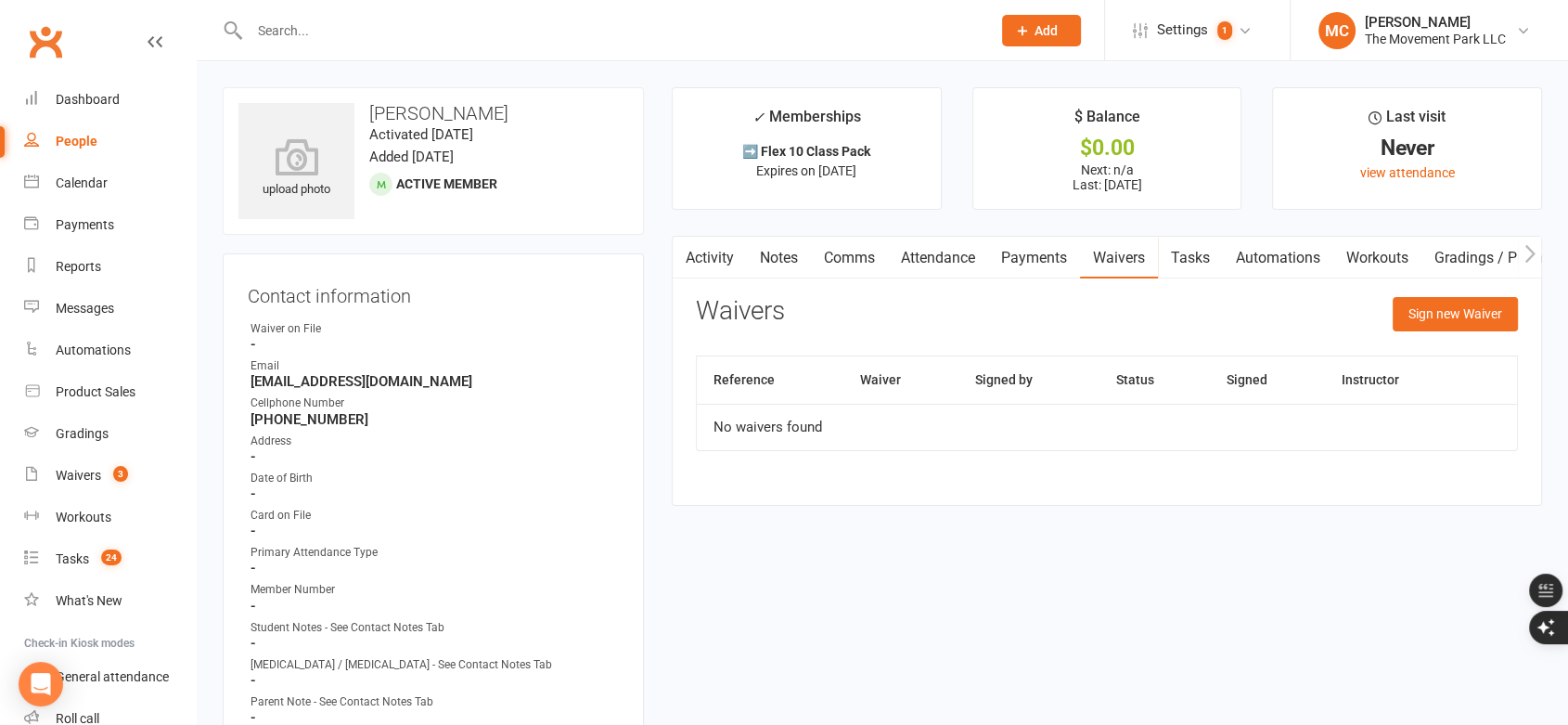
drag, startPoint x: 727, startPoint y: 261, endPoint x: 745, endPoint y: 259, distance: 18.1
click at [727, 260] on link "Activity" at bounding box center [710, 259] width 74 height 43
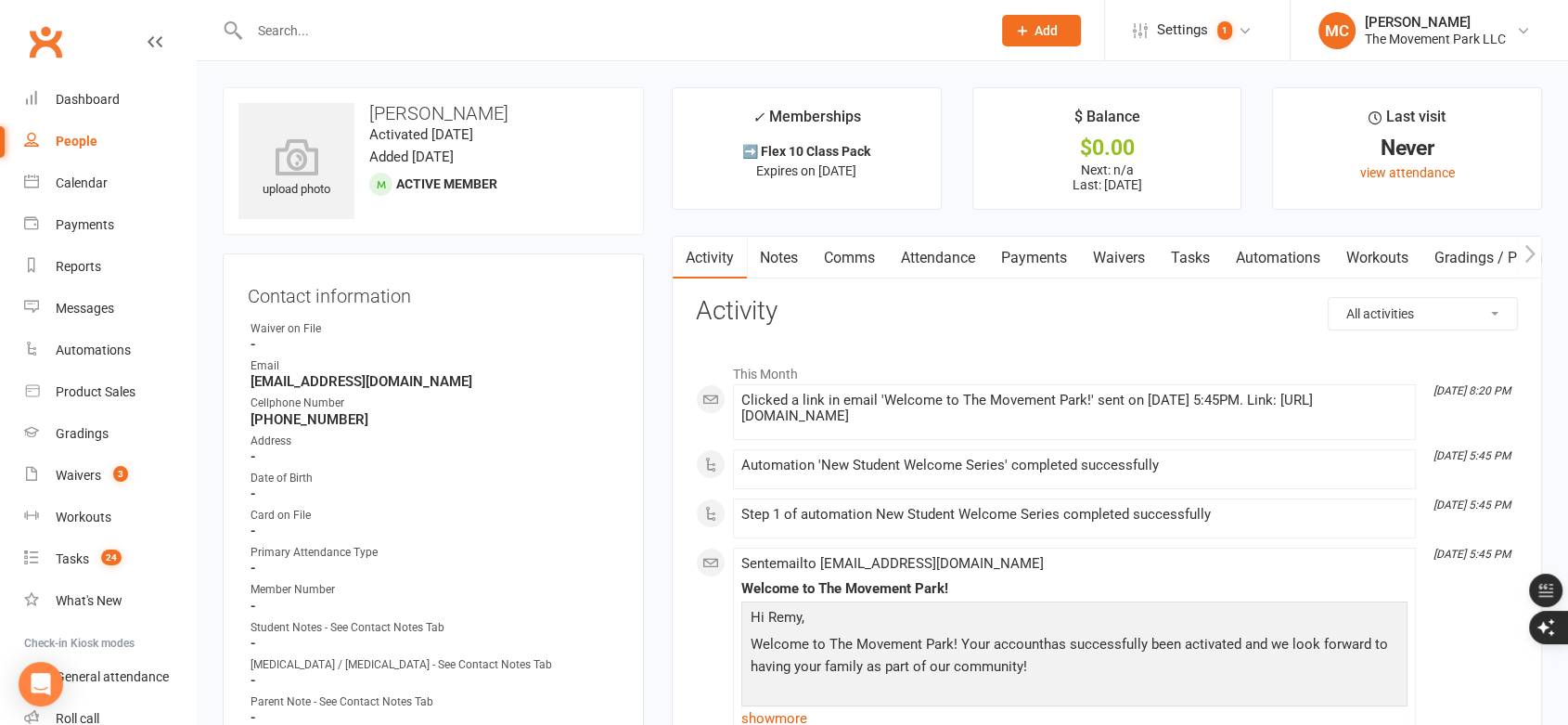
click at [1028, 261] on link "Payments" at bounding box center [1034, 259] width 92 height 43
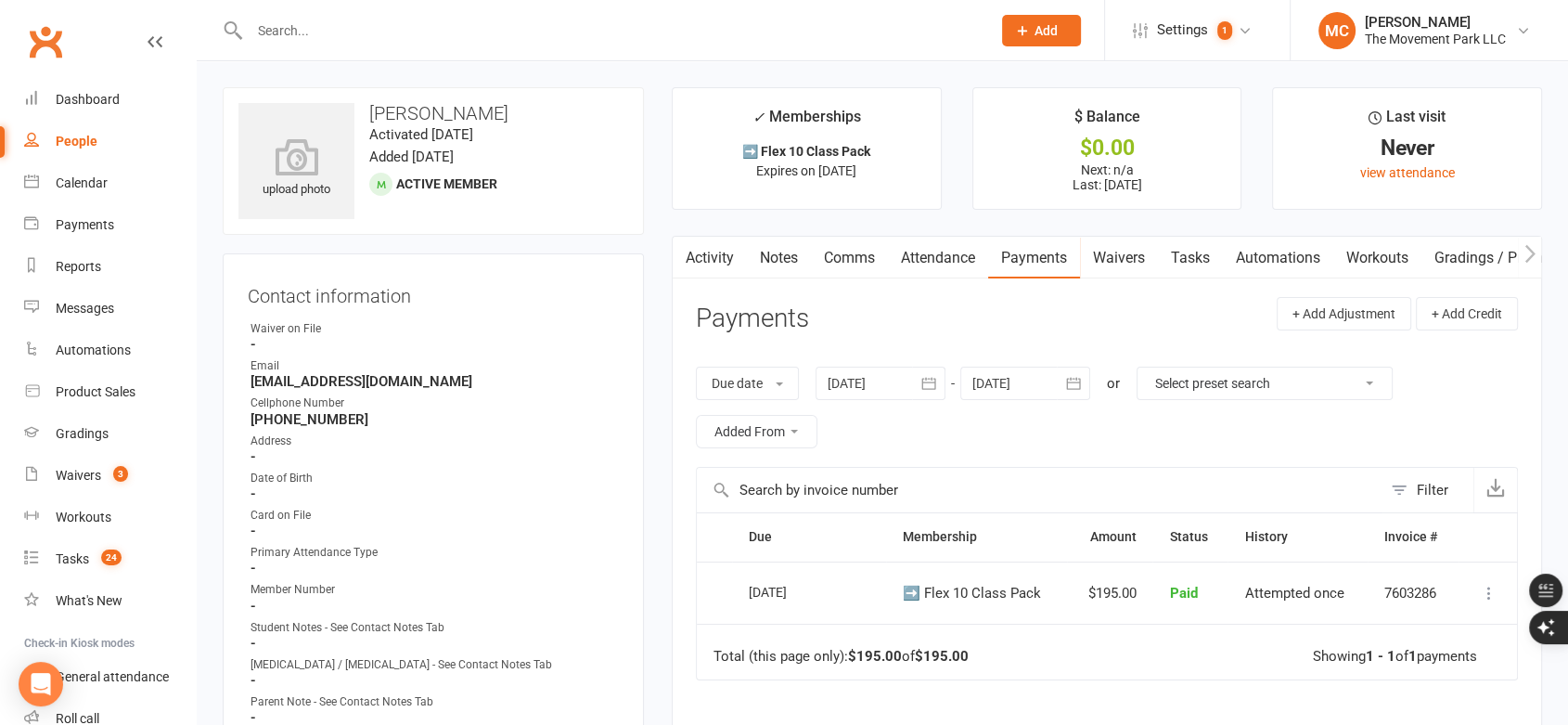
click at [720, 259] on link "Activity" at bounding box center [710, 259] width 74 height 43
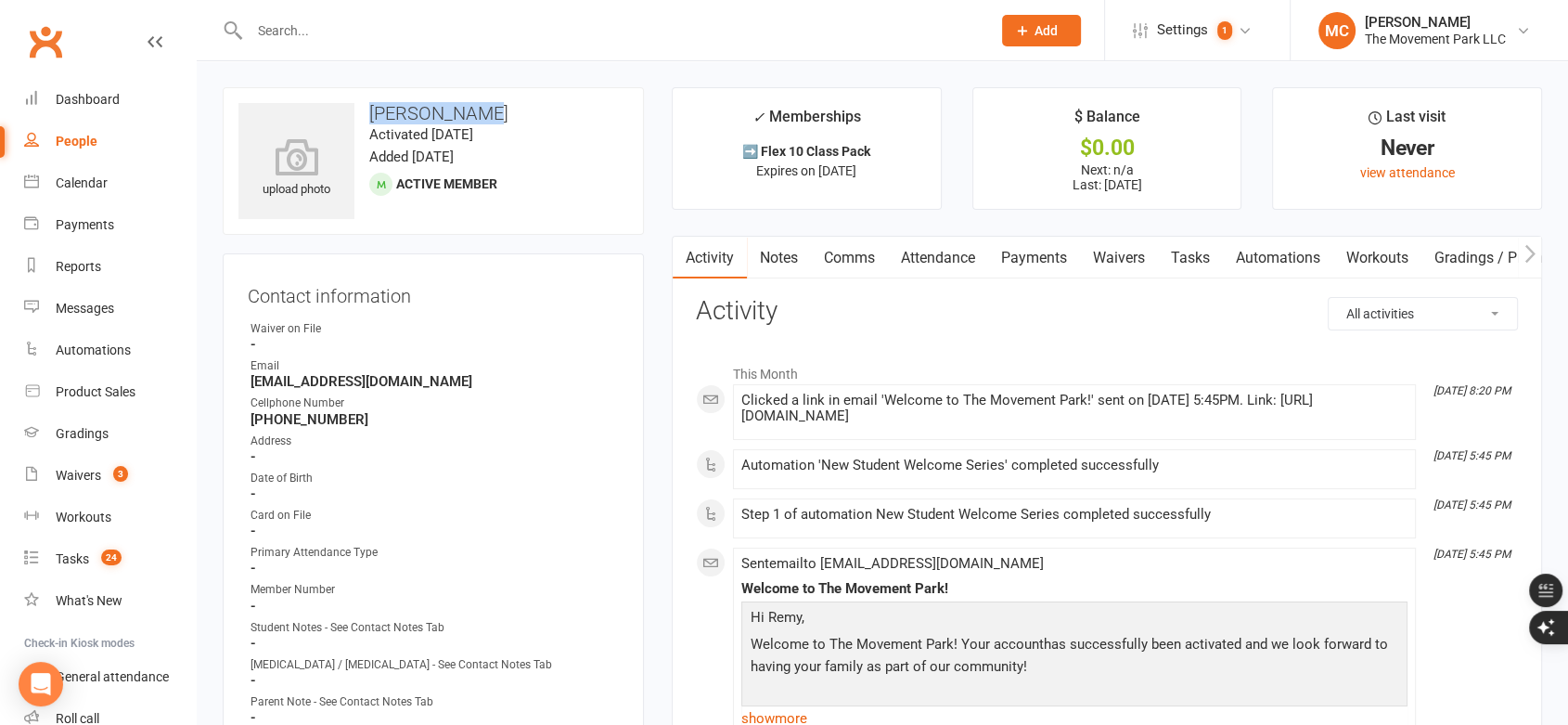
drag, startPoint x: 457, startPoint y: 106, endPoint x: 334, endPoint y: 97, distance: 123.3
click at [334, 97] on div "upload photo [PERSON_NAME] Activated [DATE] Added [DATE] Active member" at bounding box center [433, 161] width 421 height 148
click at [506, 35] on input "text" at bounding box center [611, 31] width 734 height 26
paste input "[EMAIL_ADDRESS][DOMAIN_NAME]"
type input "[EMAIL_ADDRESS][DOMAIN_NAME]"
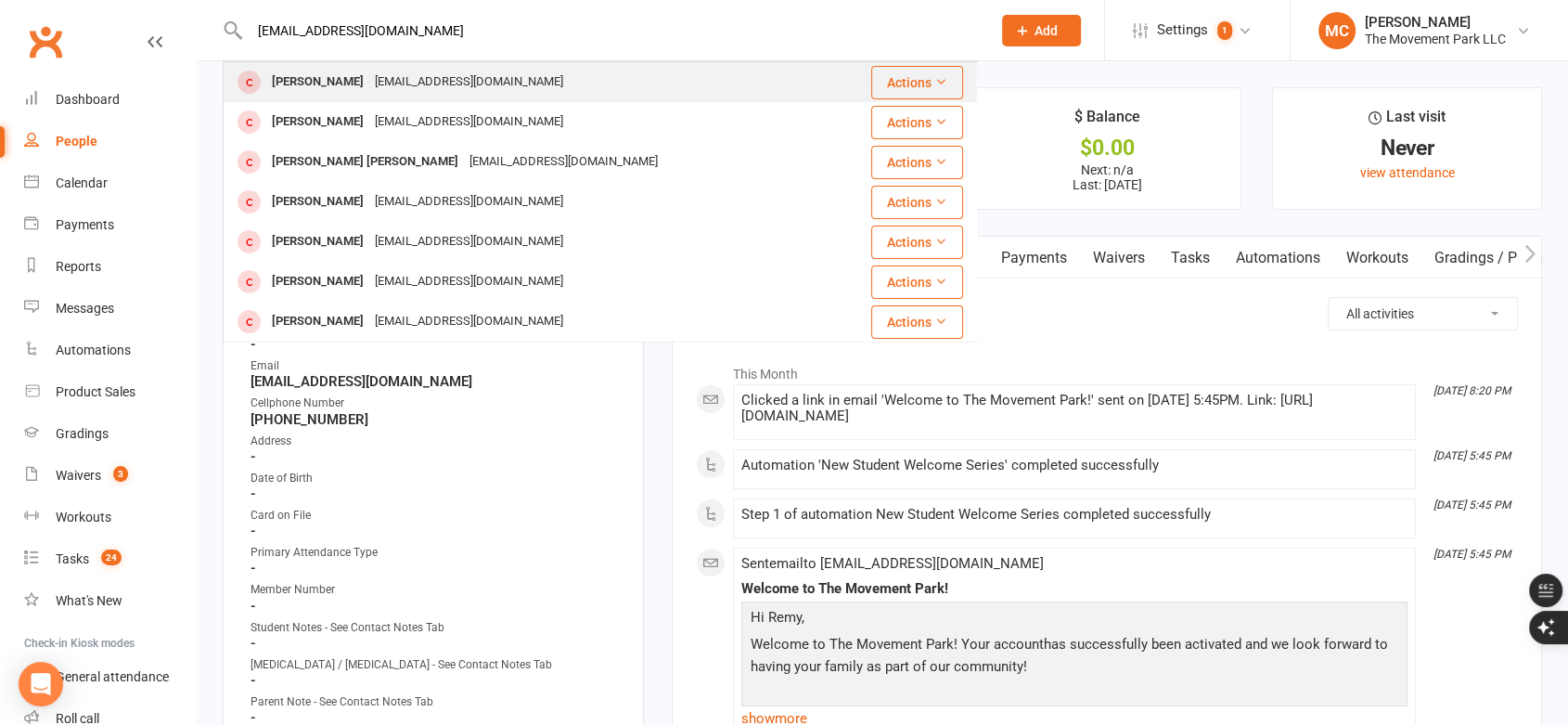
click at [494, 80] on div "[EMAIL_ADDRESS][DOMAIN_NAME]" at bounding box center [468, 81] width 199 height 27
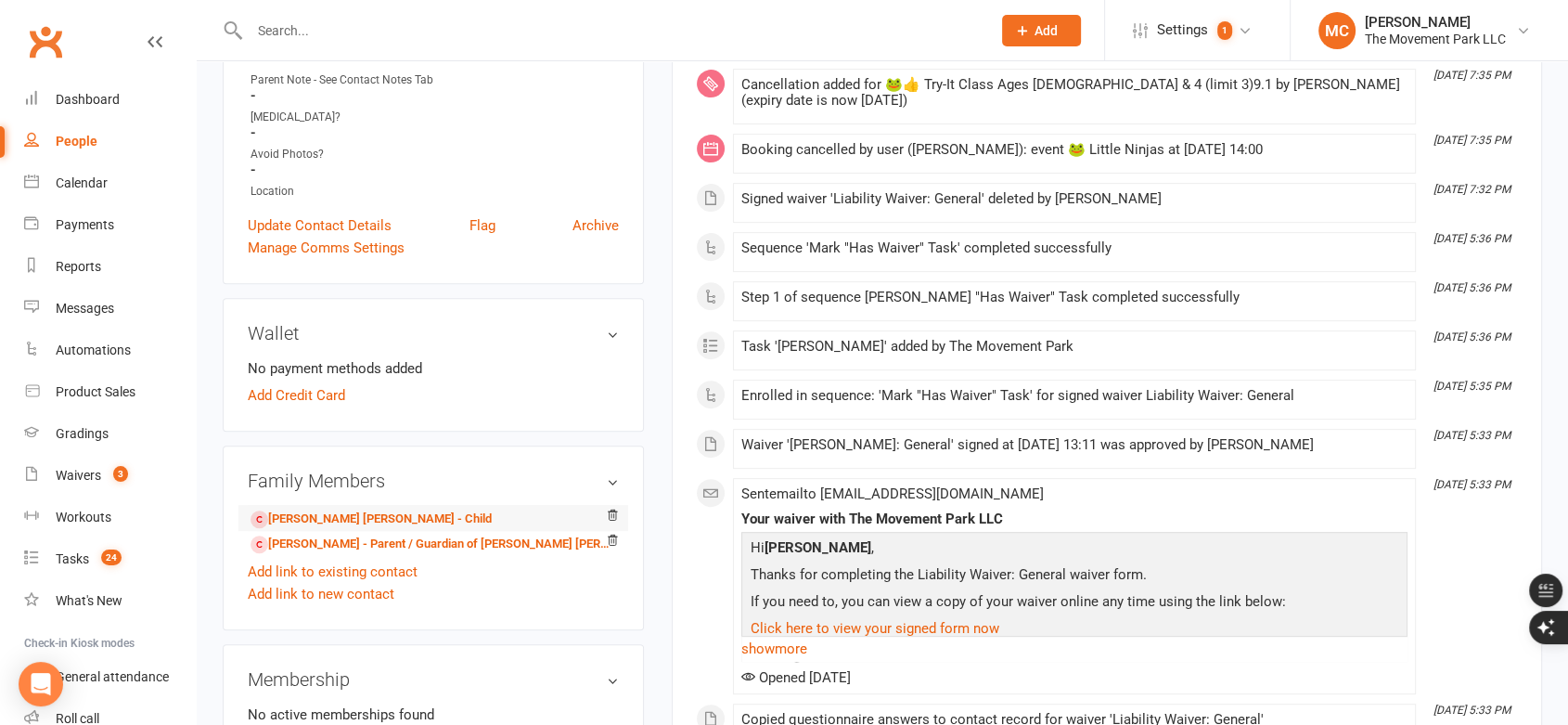
scroll to position [721, 0]
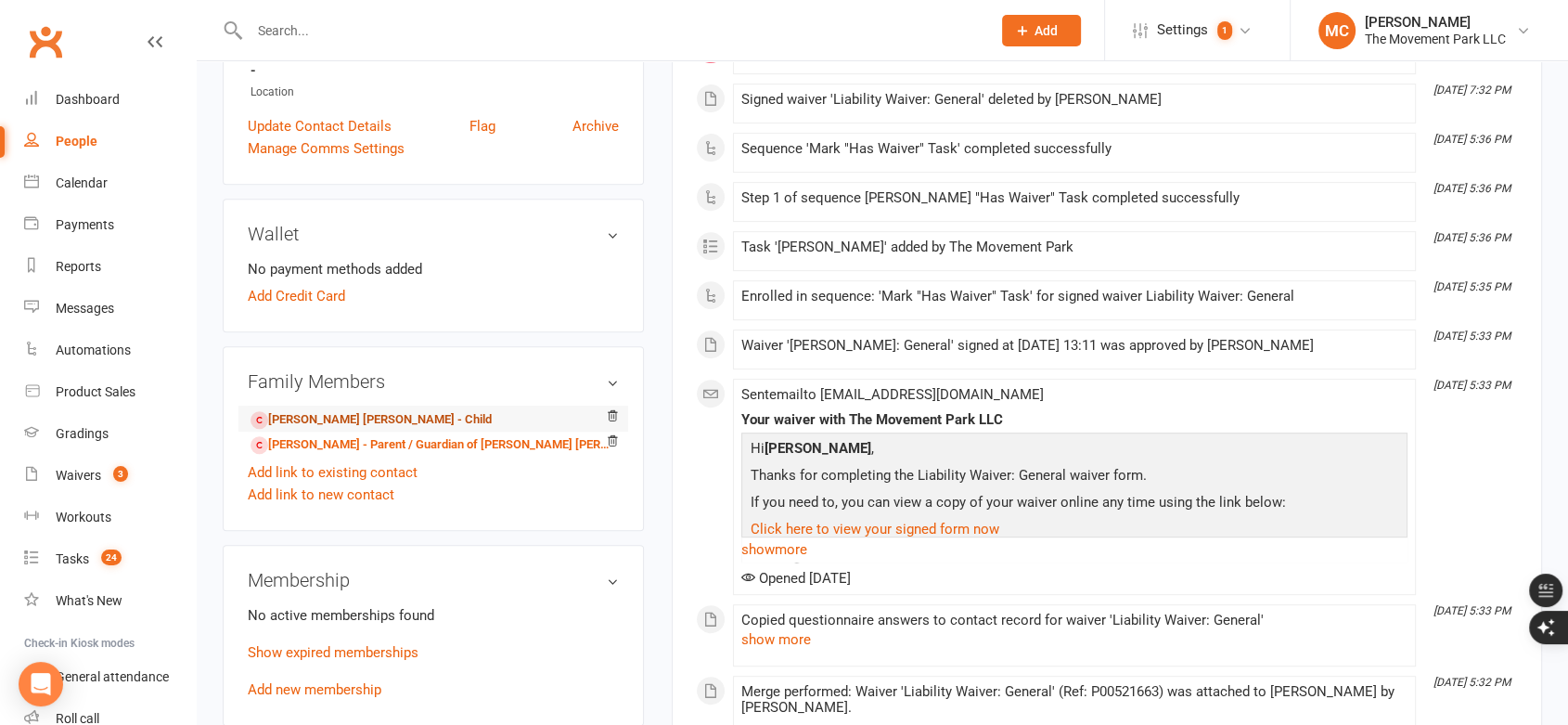
click at [353, 416] on link "[PERSON_NAME] [PERSON_NAME] - Child" at bounding box center [372, 420] width 242 height 20
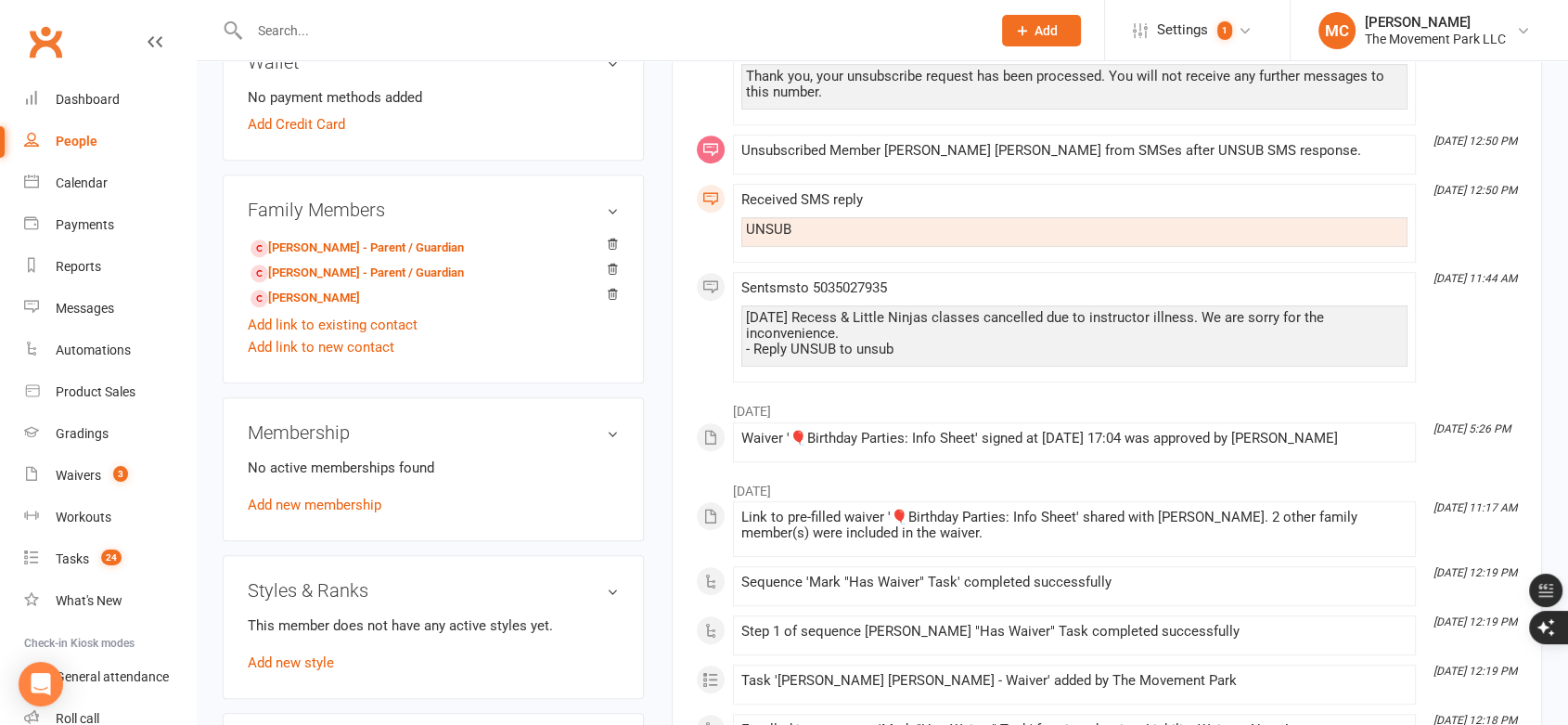
scroll to position [928, 0]
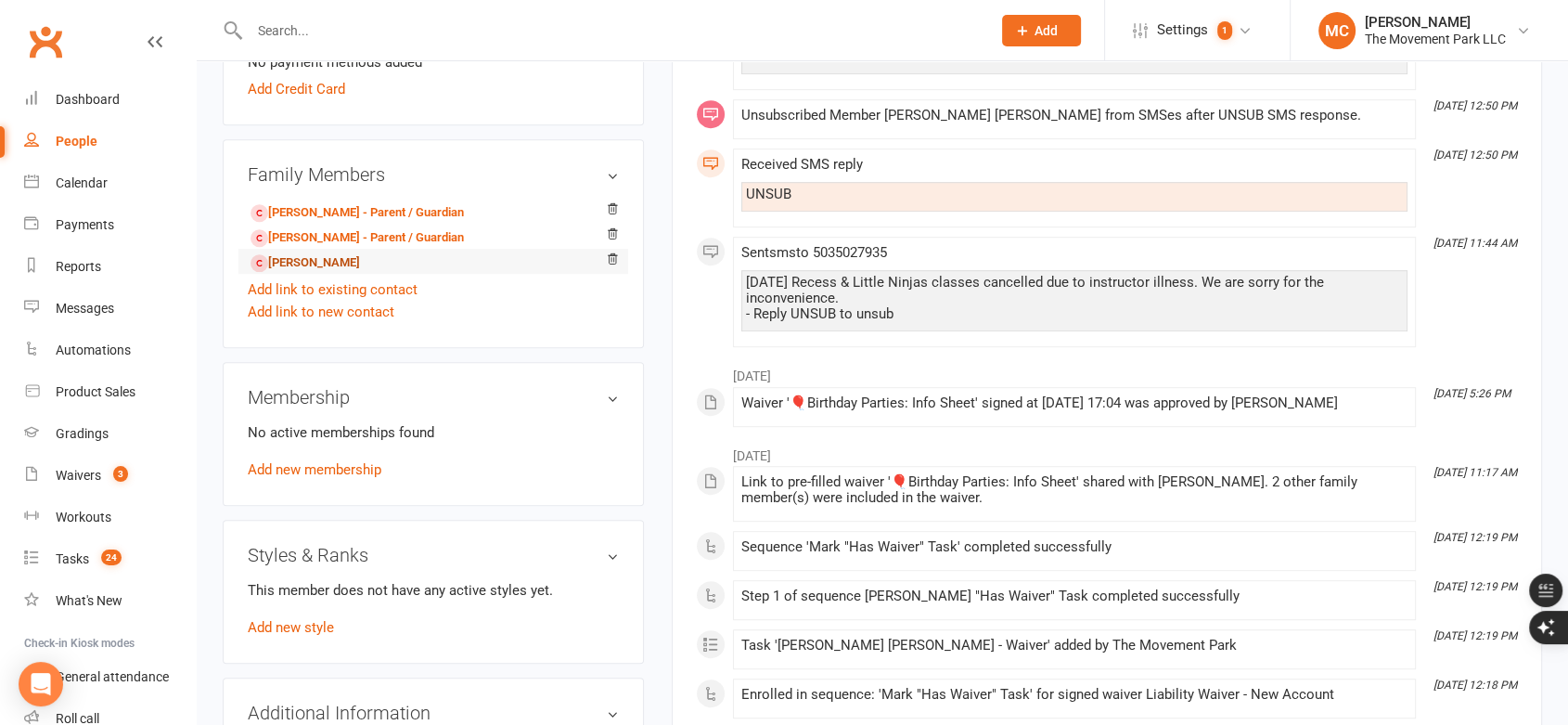
click at [326, 262] on link "[PERSON_NAME]" at bounding box center [305, 263] width 110 height 20
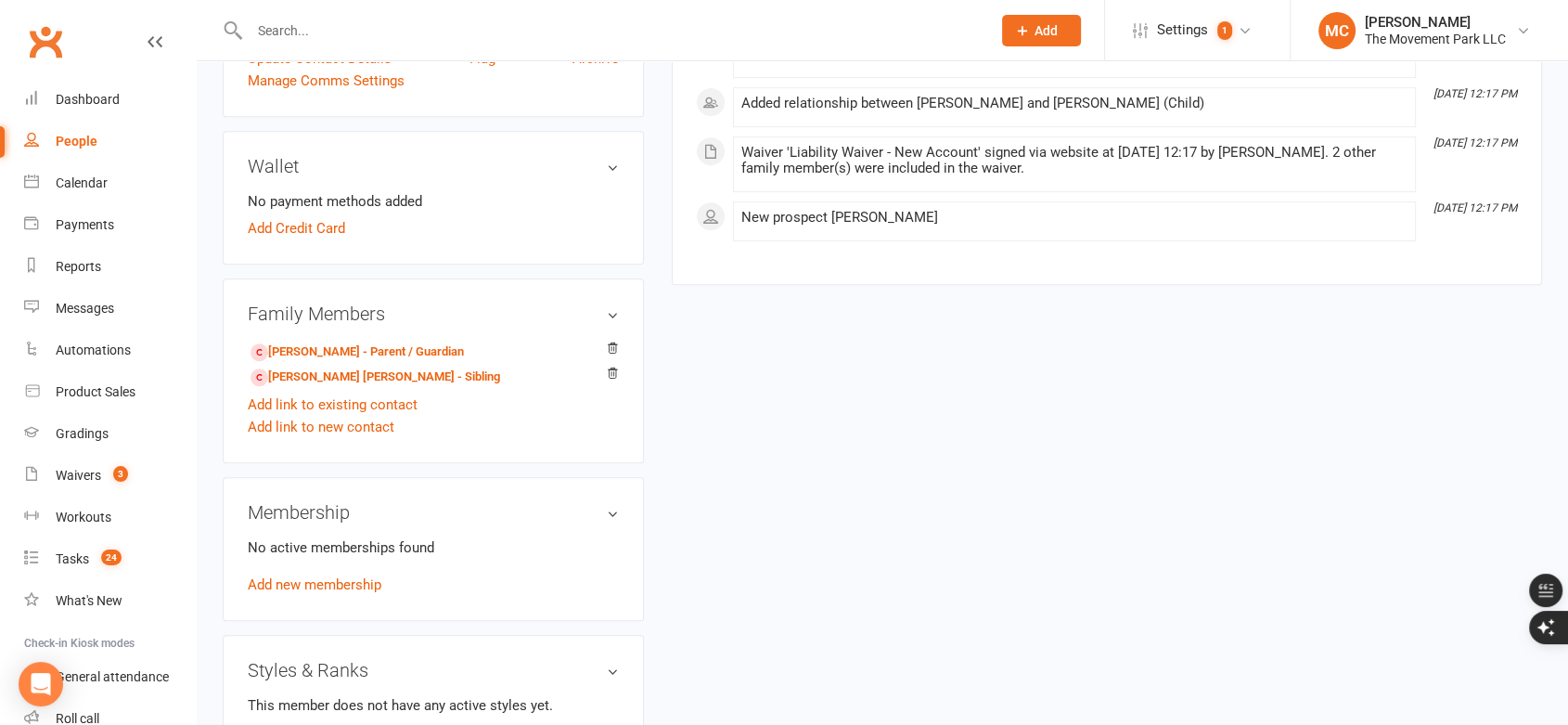
scroll to position [824, 0]
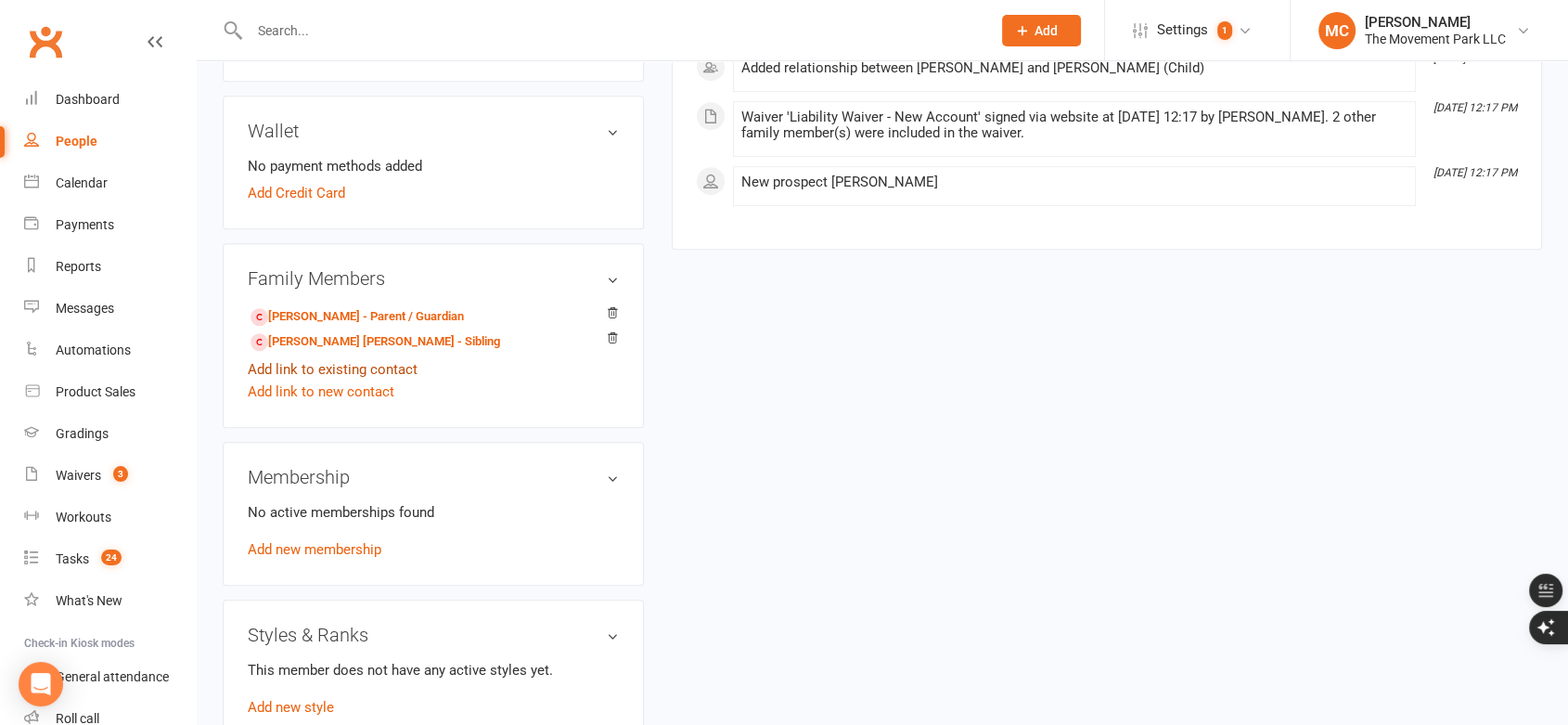
click at [322, 369] on link "Add link to existing contact" at bounding box center [332, 370] width 169 height 22
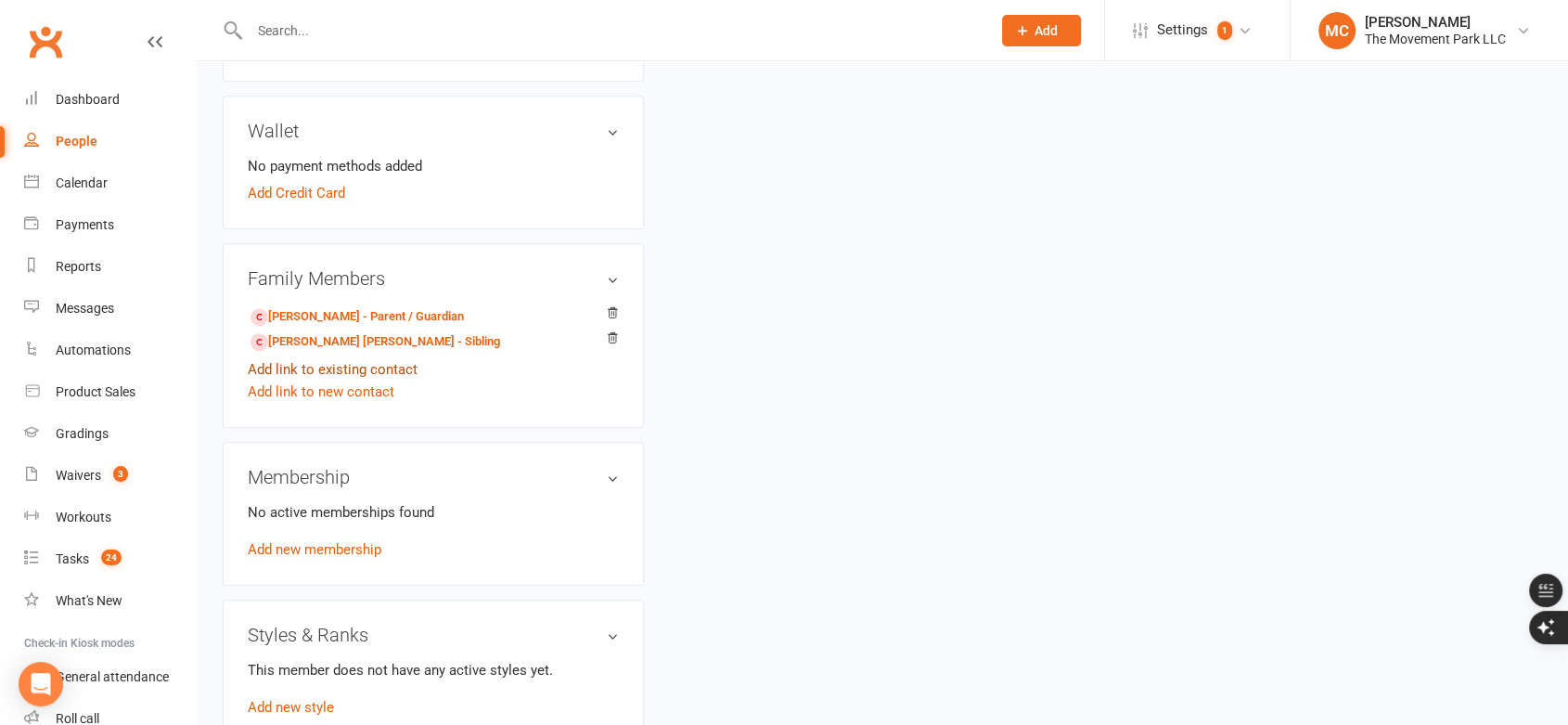
scroll to position [0, 0]
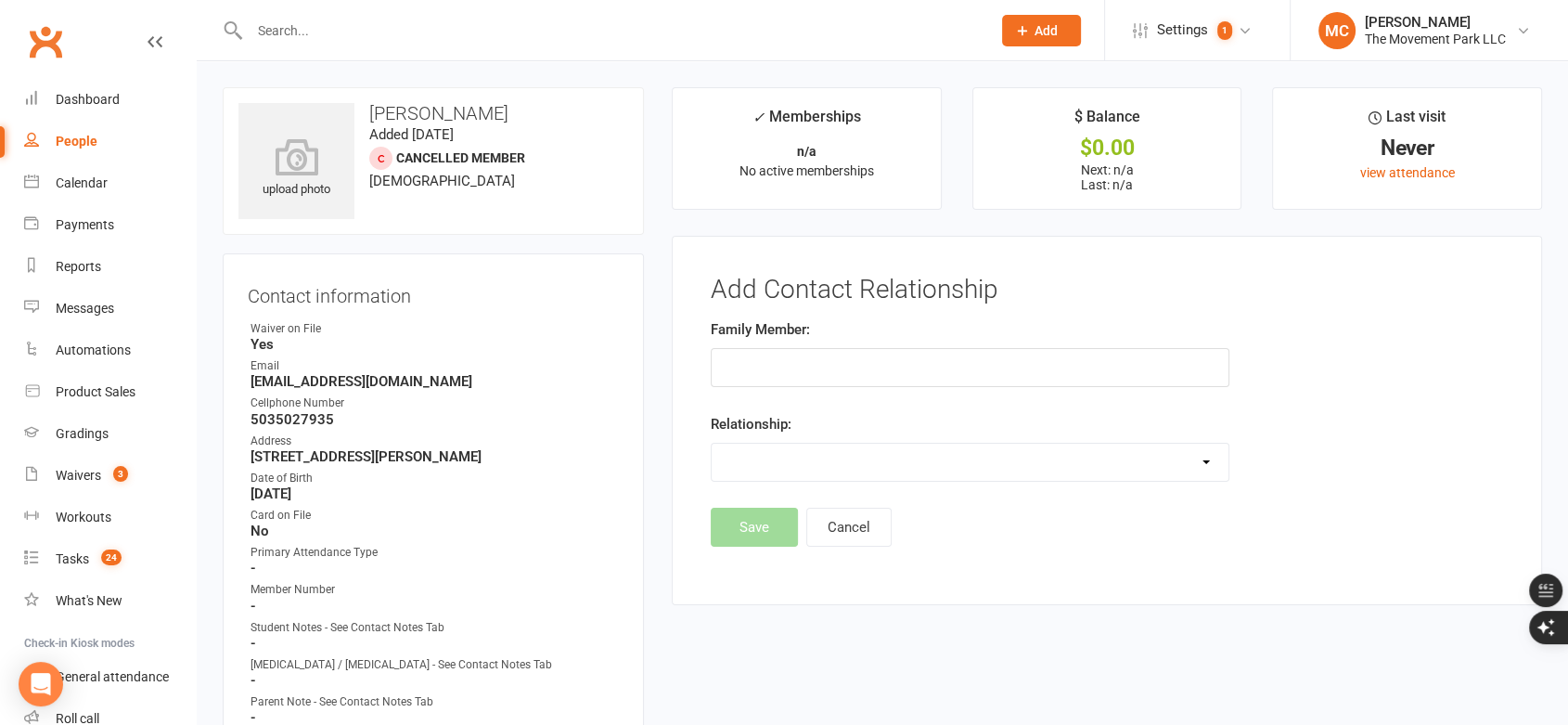
click at [878, 376] on input "text" at bounding box center [970, 368] width 519 height 39
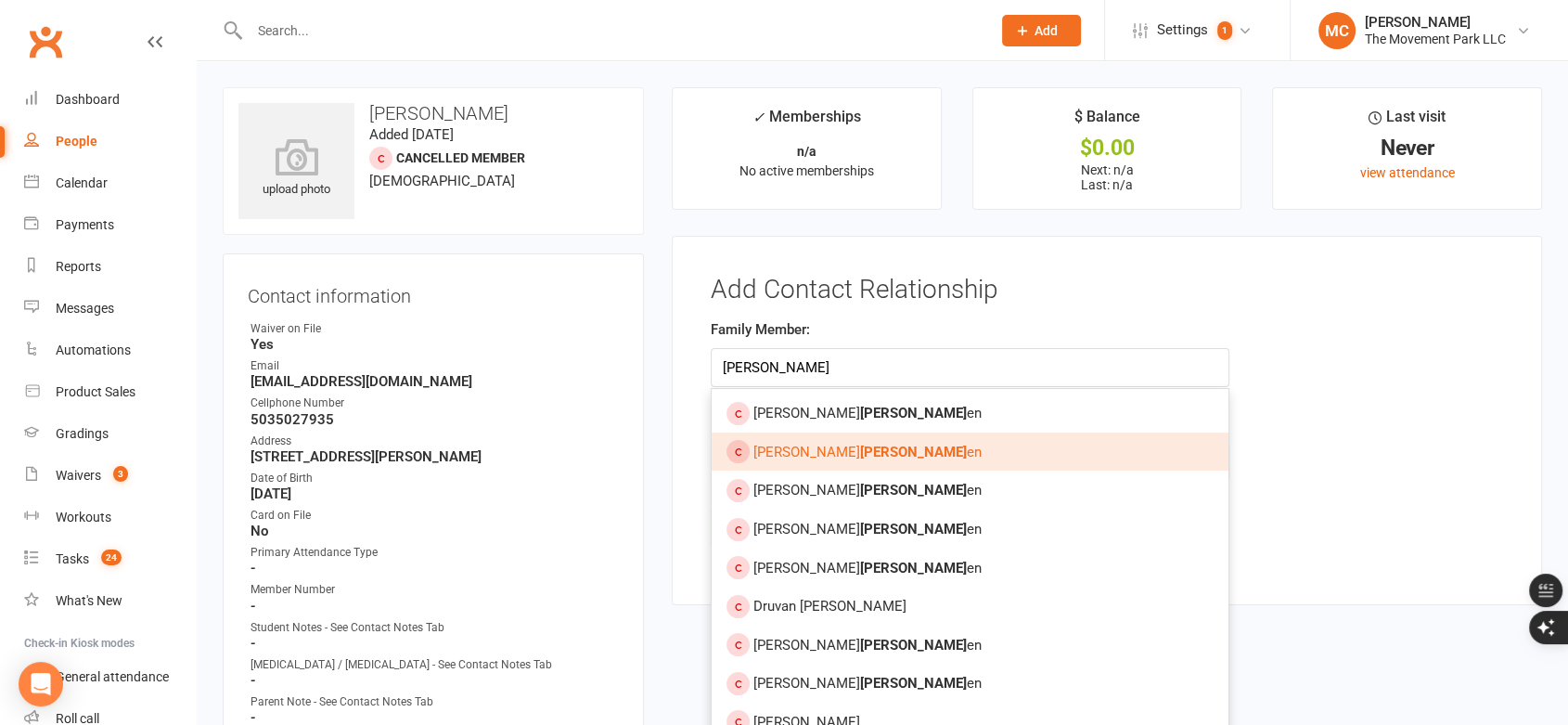
type input "[PERSON_NAME]"
click at [860, 445] on strong "[PERSON_NAME]" at bounding box center [914, 452] width 107 height 17
type input "[PERSON_NAME]"
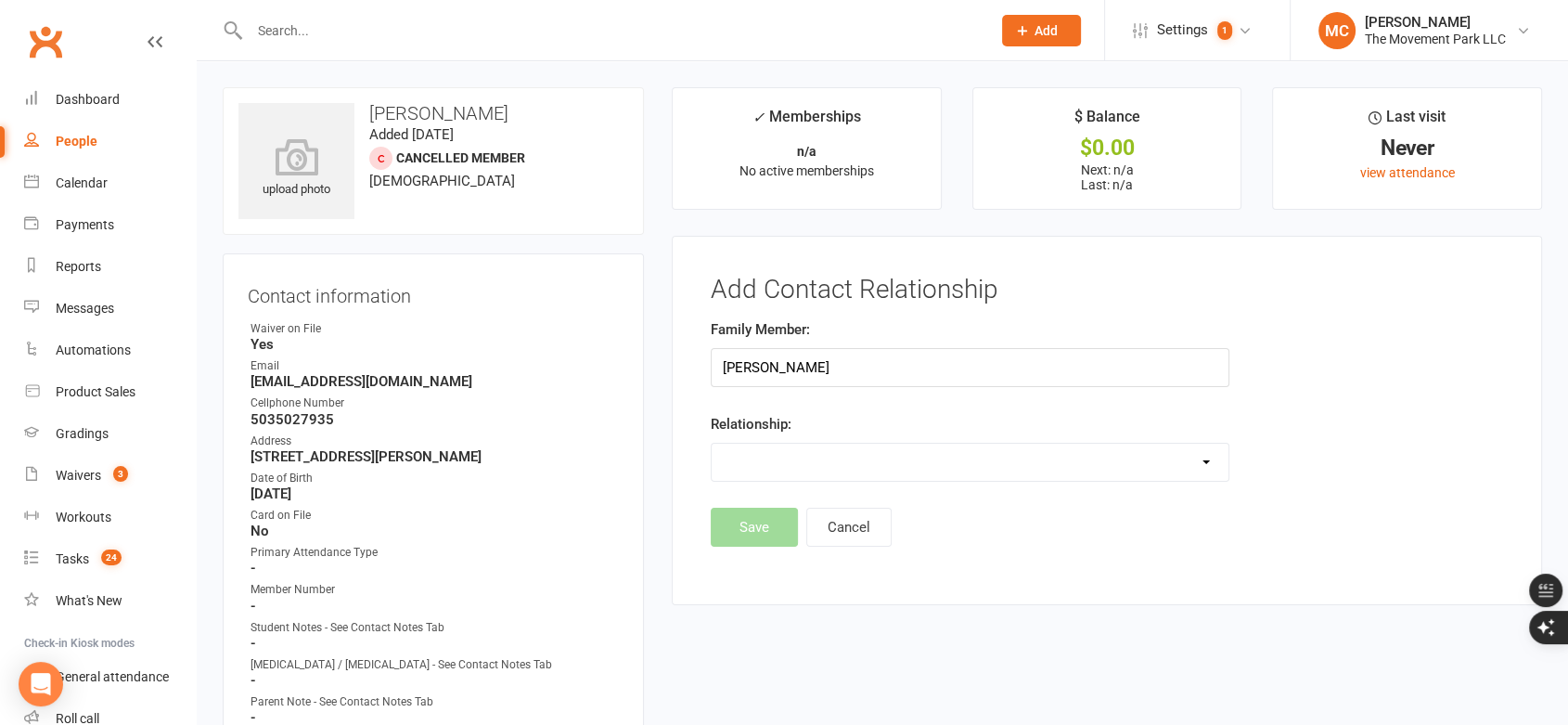
click at [800, 455] on select "Parent / Guardian Child Sibling (parent not in system) Spouse / Partner Cousin …" at bounding box center [970, 463] width 517 height 37
select select "0"
click at [711, 444] on select "Parent / Guardian Child Sibling (parent not in system) Spouse / Partner Cousin …" at bounding box center [970, 463] width 517 height 37
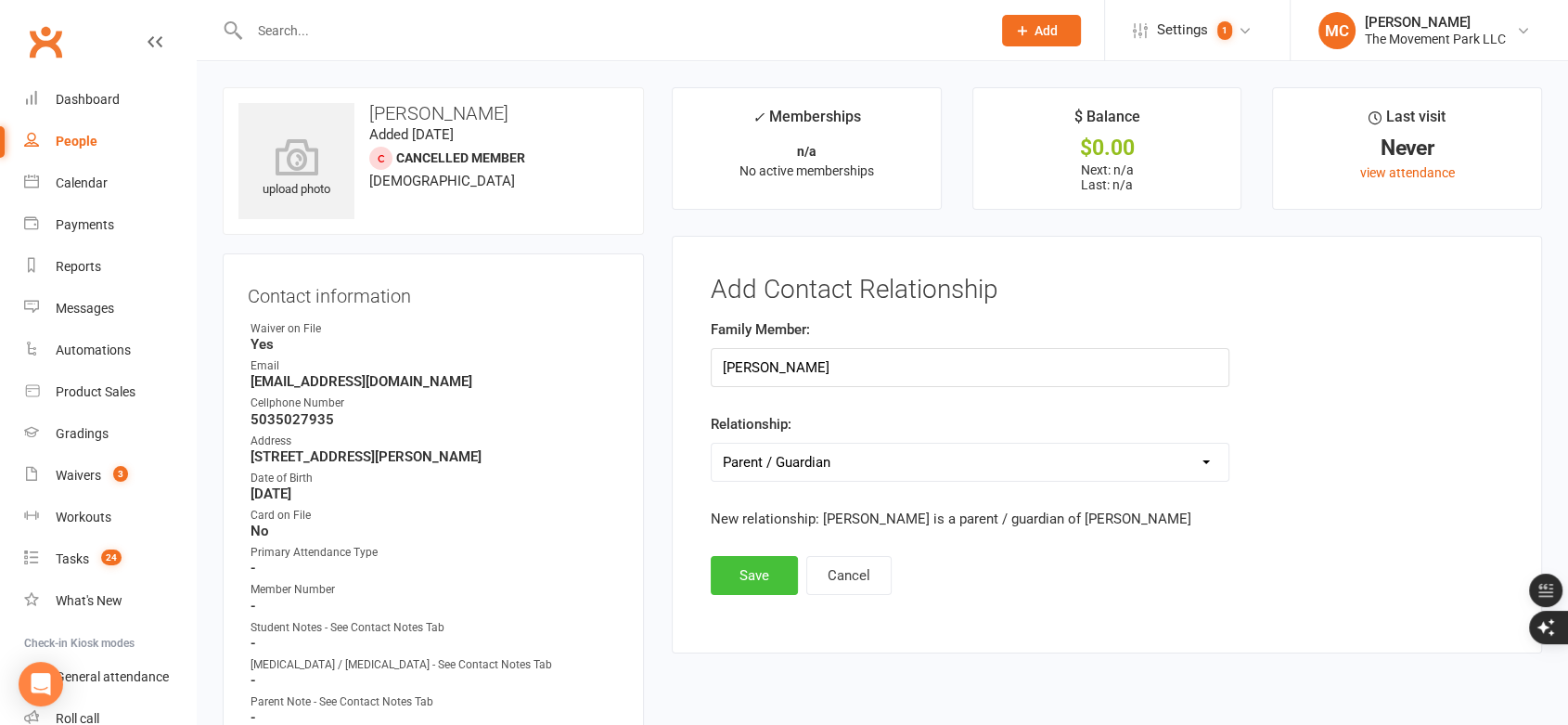
click at [756, 571] on button "Save" at bounding box center [754, 576] width 87 height 39
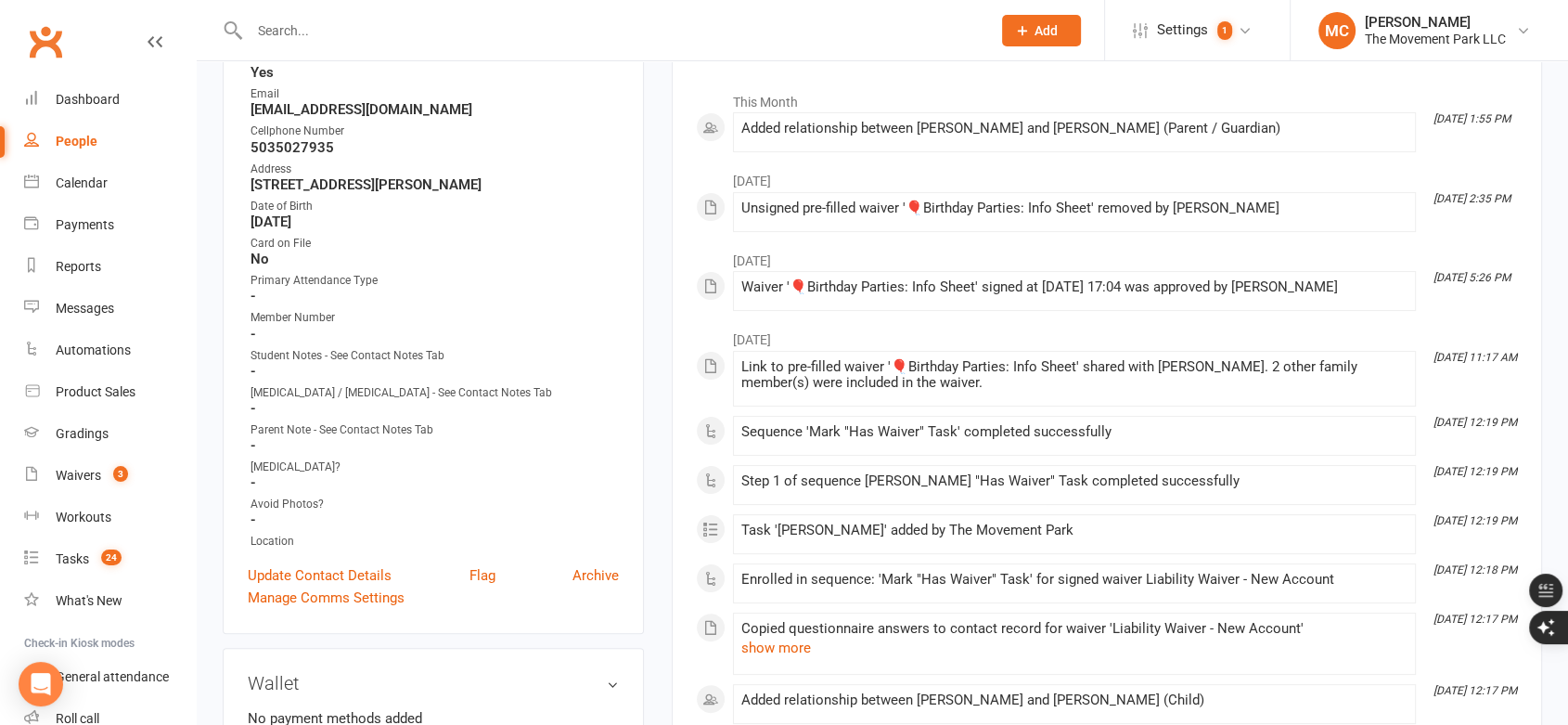
scroll to position [103, 0]
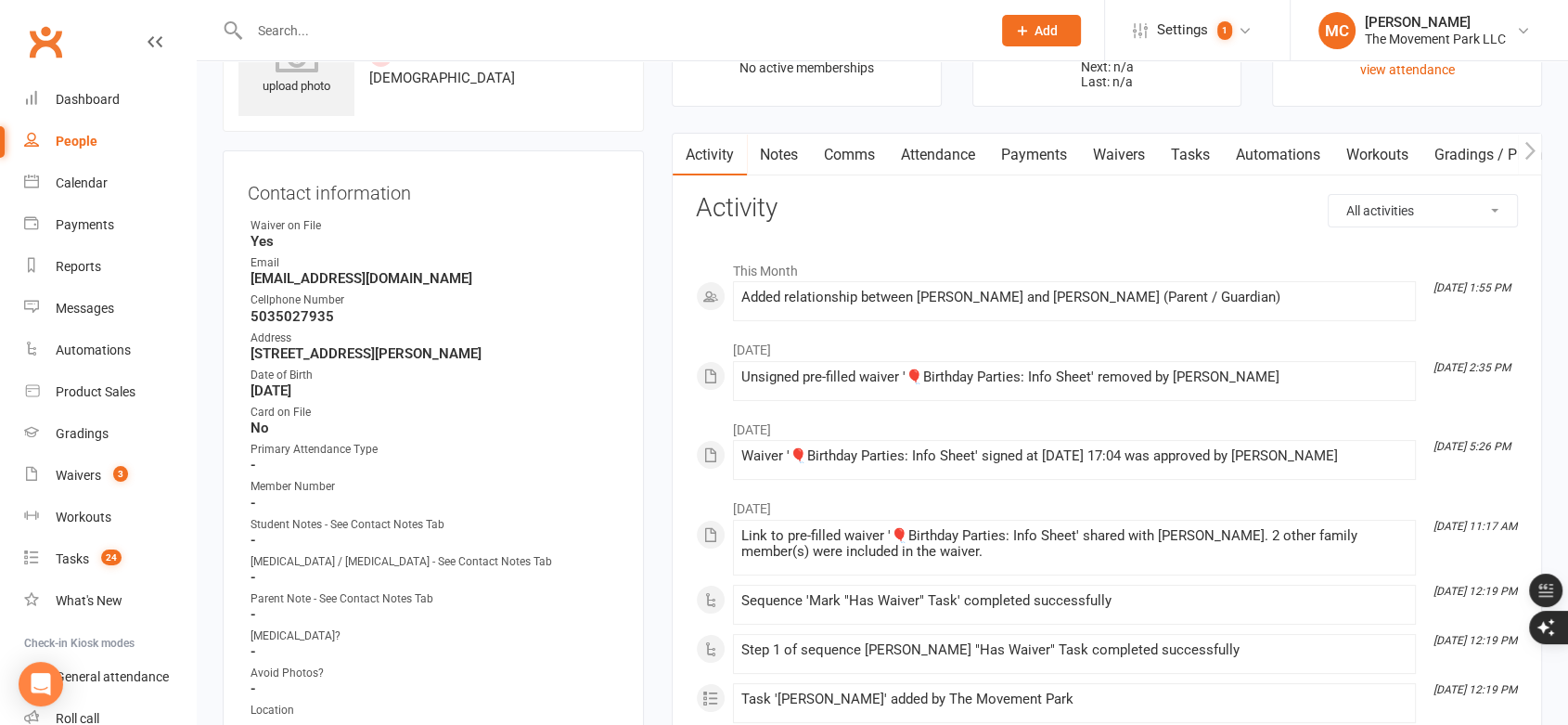
click at [958, 158] on link "Attendance" at bounding box center [938, 155] width 100 height 43
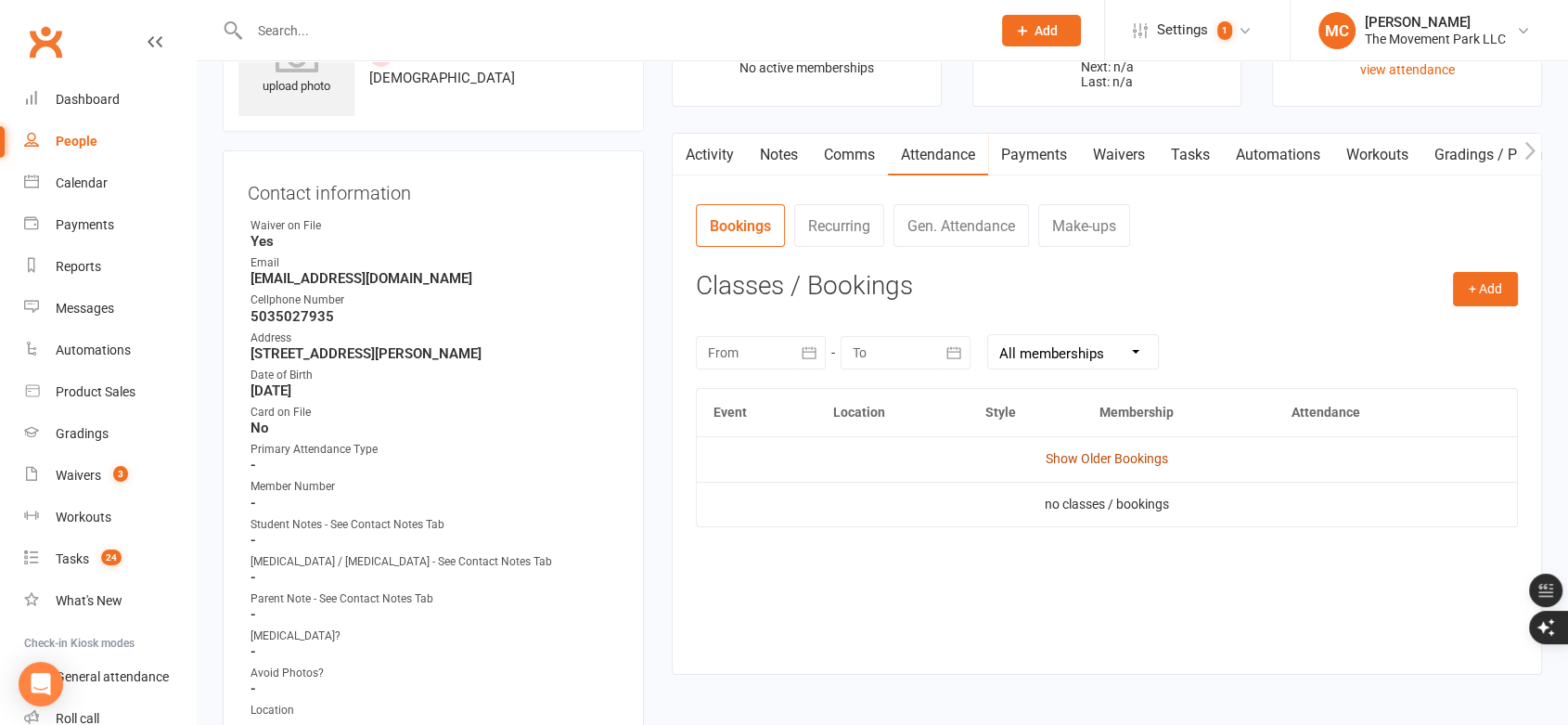
click at [1096, 462] on link "Show Older Bookings" at bounding box center [1106, 459] width 123 height 15
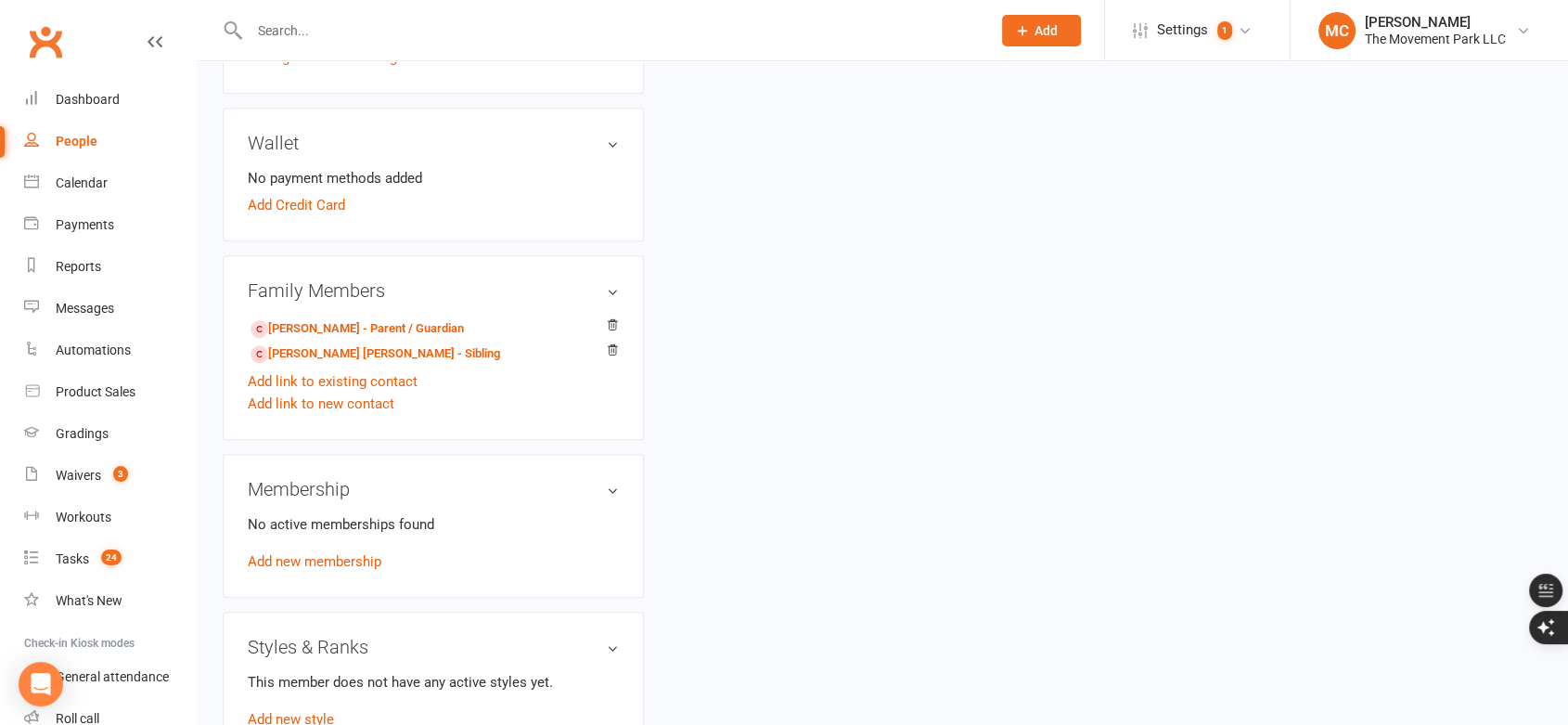
scroll to position [824, 0]
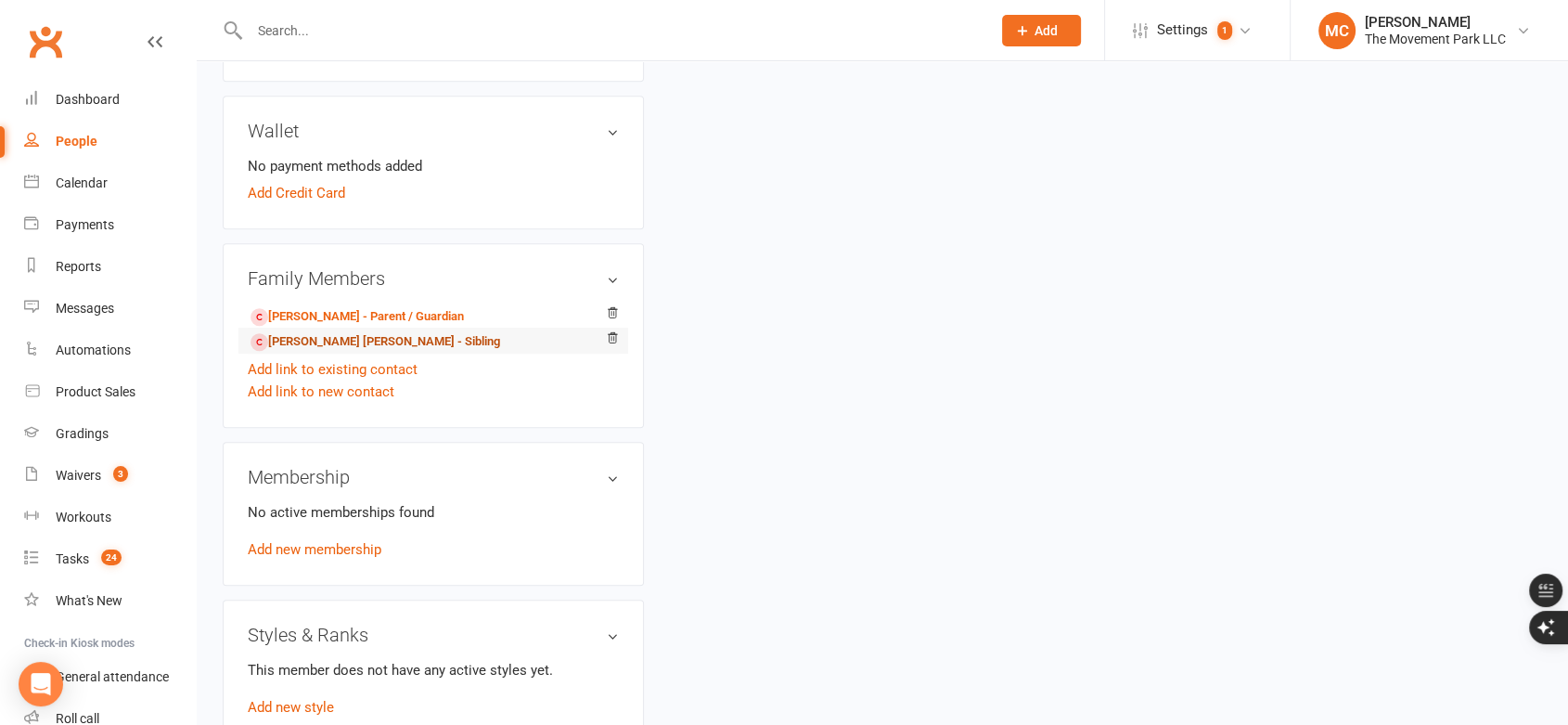
click at [312, 342] on link "[PERSON_NAME] [PERSON_NAME] - Sibling" at bounding box center [375, 342] width 250 height 20
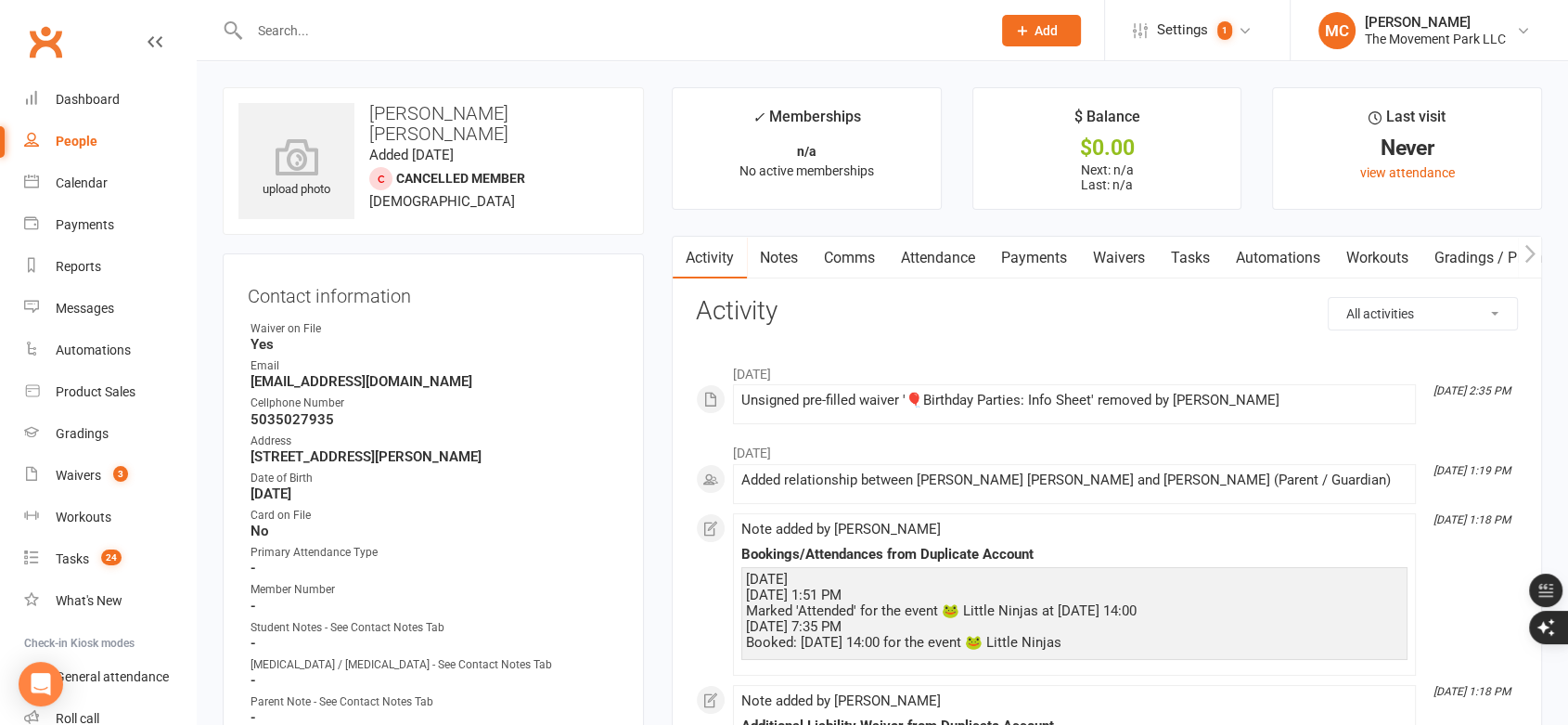
click at [935, 252] on link "Attendance" at bounding box center [938, 259] width 100 height 43
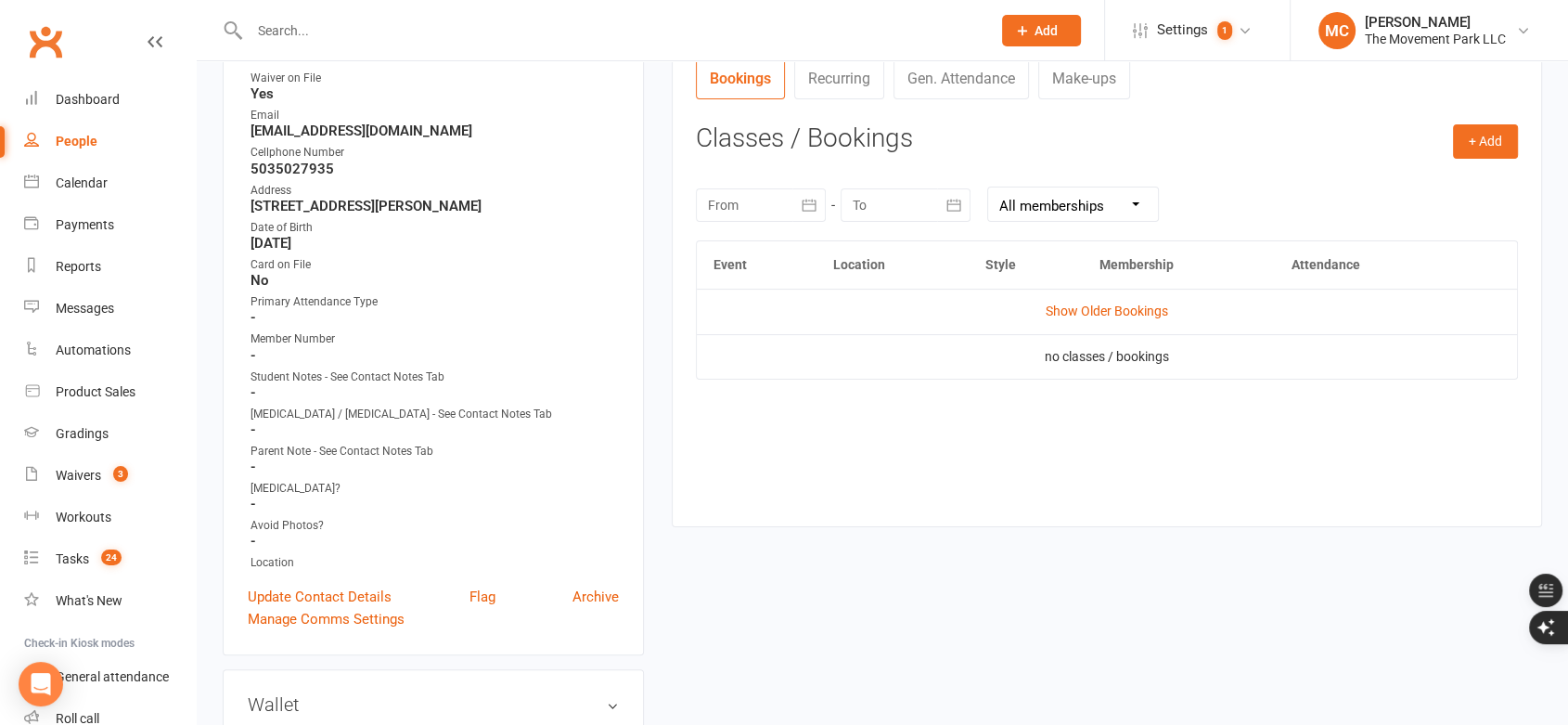
scroll to position [309, 0]
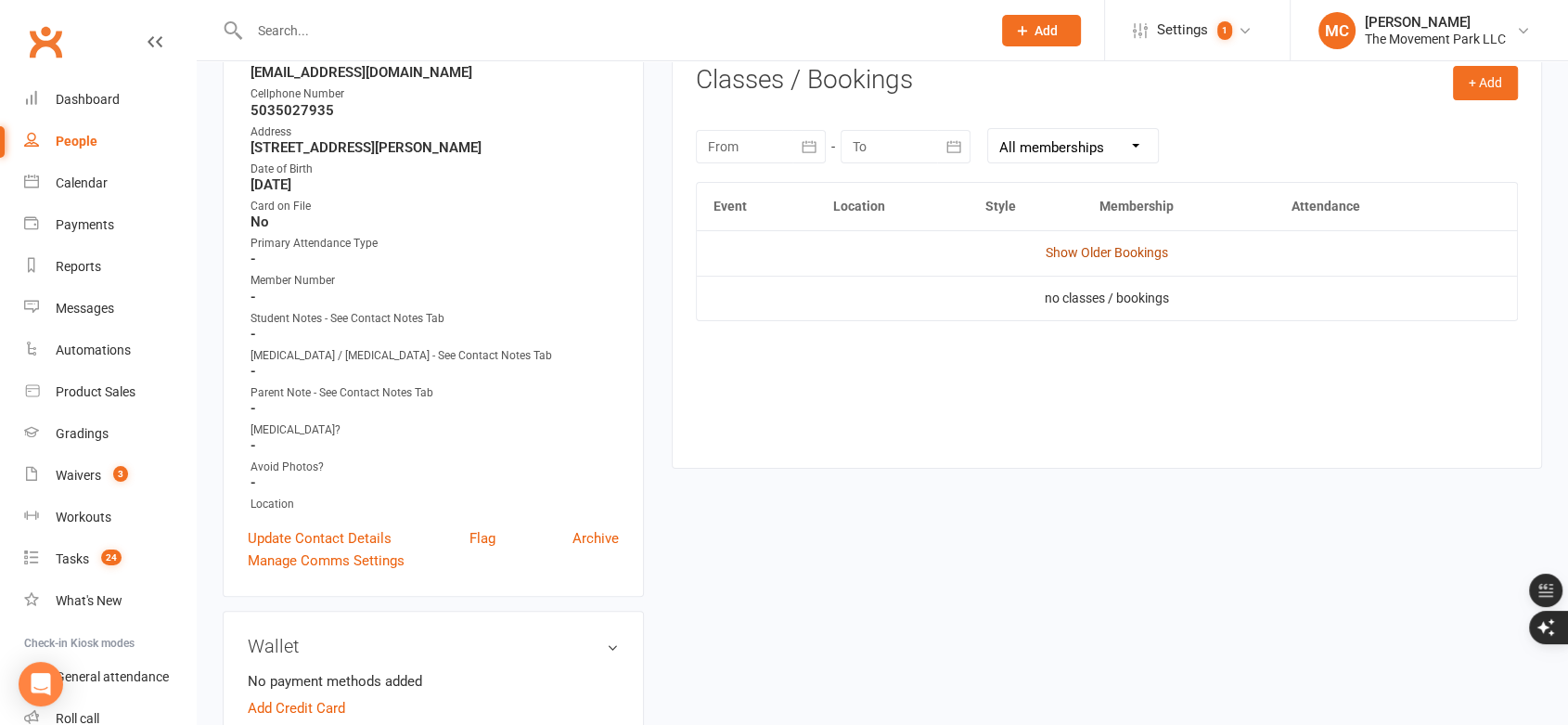
click at [1075, 251] on link "Show Older Bookings" at bounding box center [1106, 253] width 123 height 15
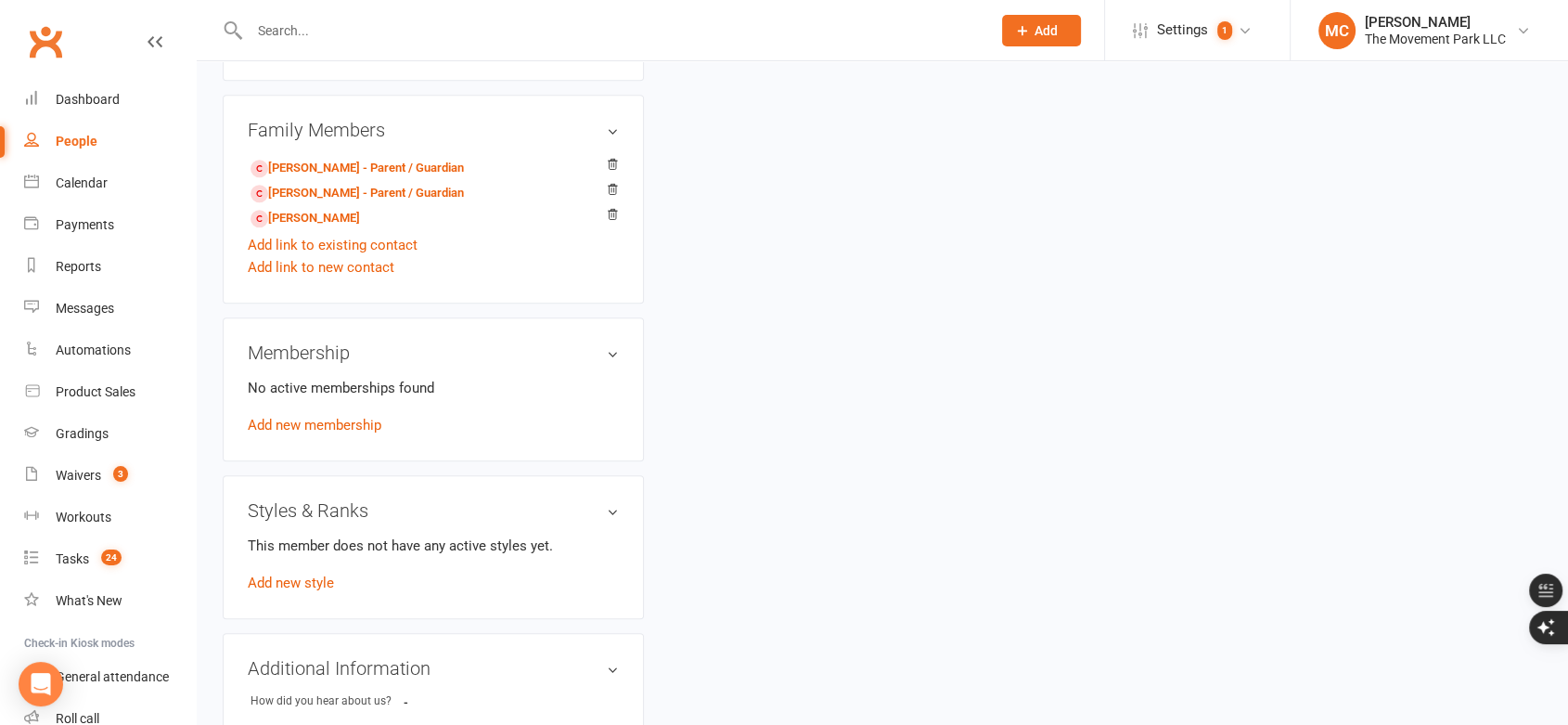
scroll to position [1031, 0]
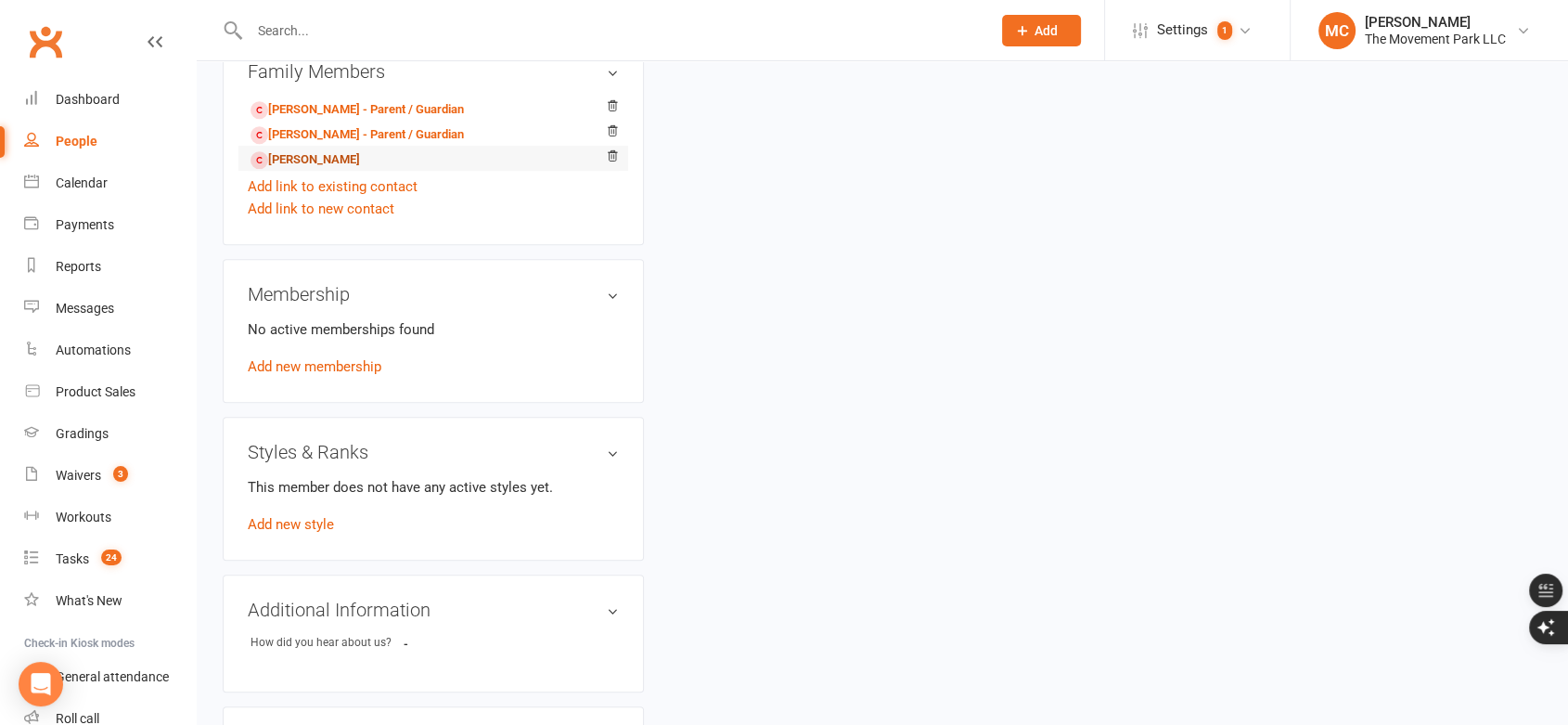
click at [350, 155] on link "[PERSON_NAME]" at bounding box center [305, 160] width 110 height 20
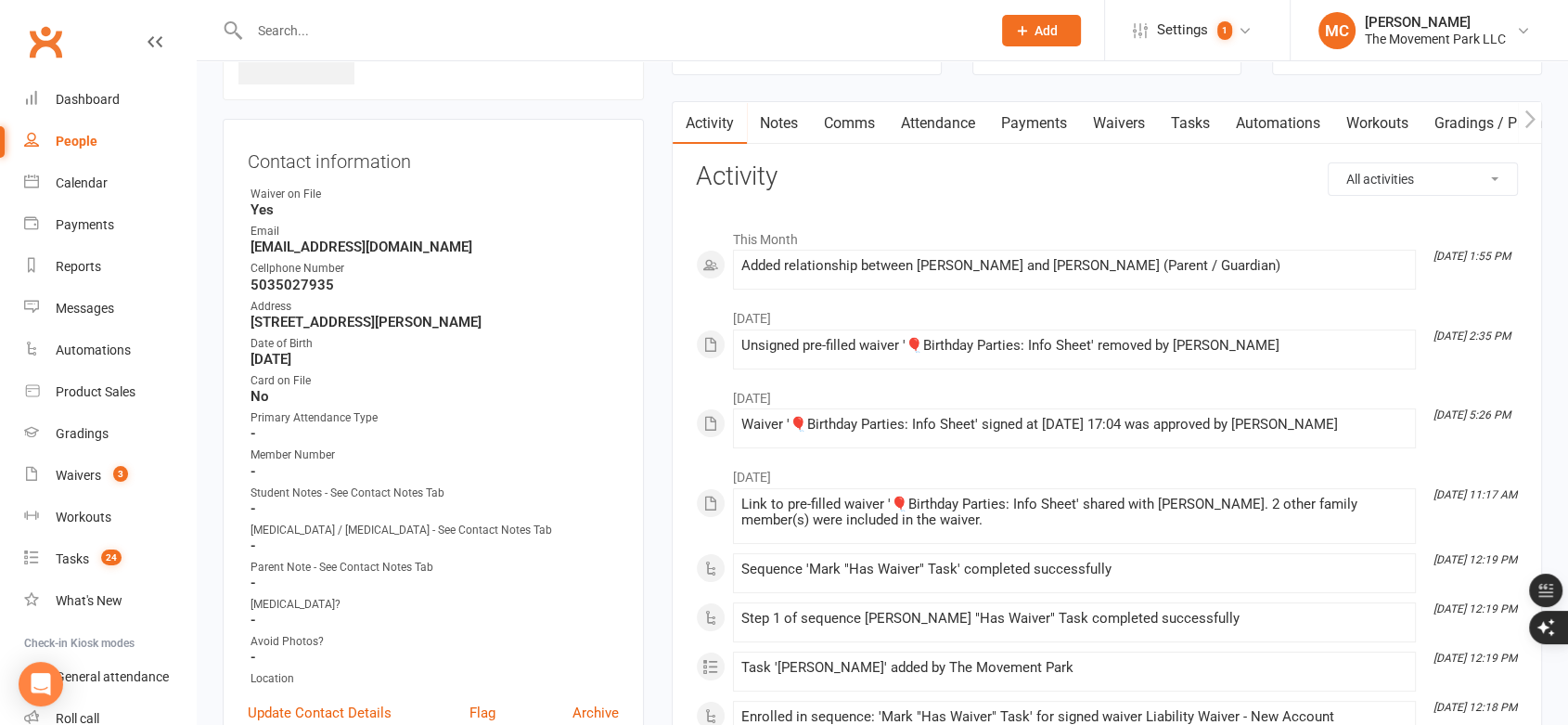
scroll to position [103, 0]
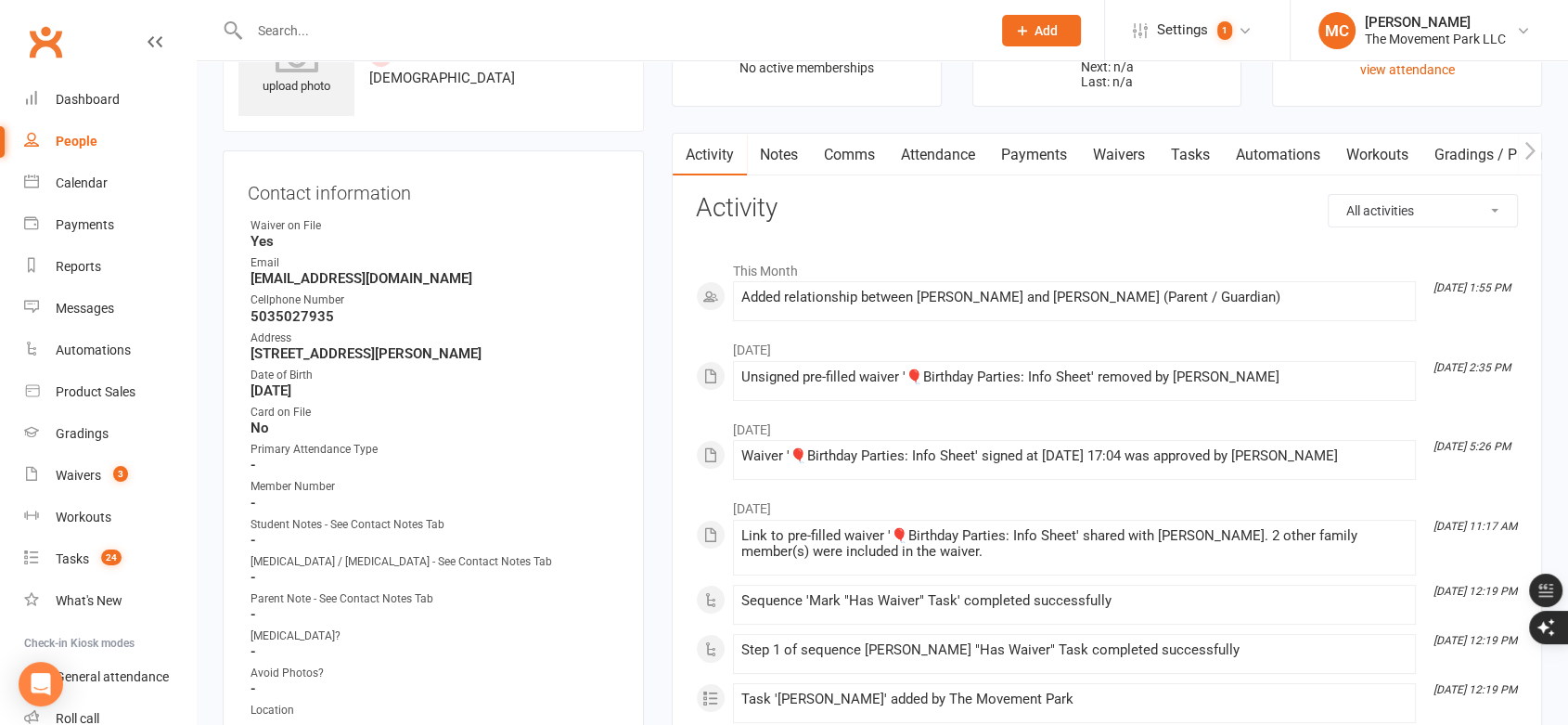
click at [335, 27] on input "text" at bounding box center [611, 31] width 734 height 26
click at [293, 29] on input "text" at bounding box center [611, 31] width 734 height 26
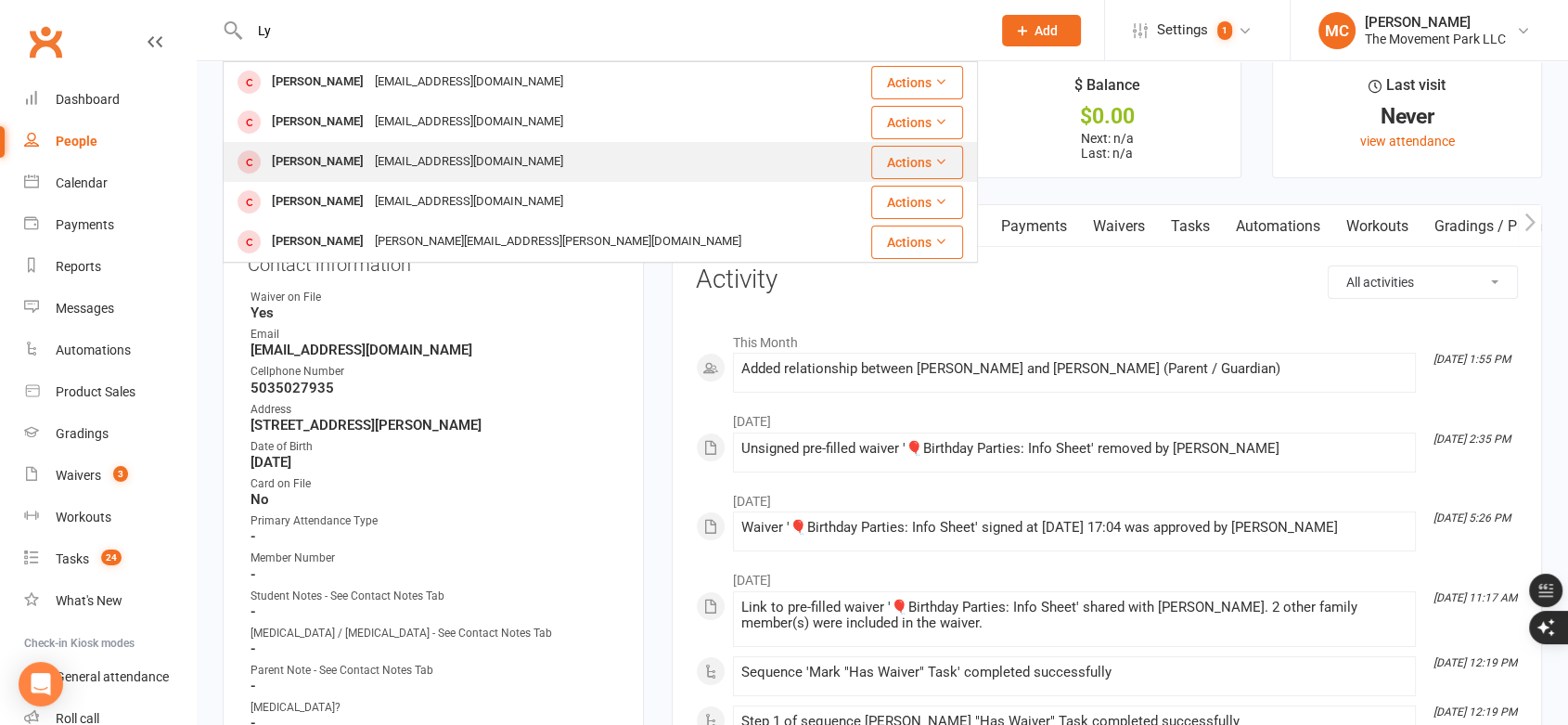
scroll to position [0, 0]
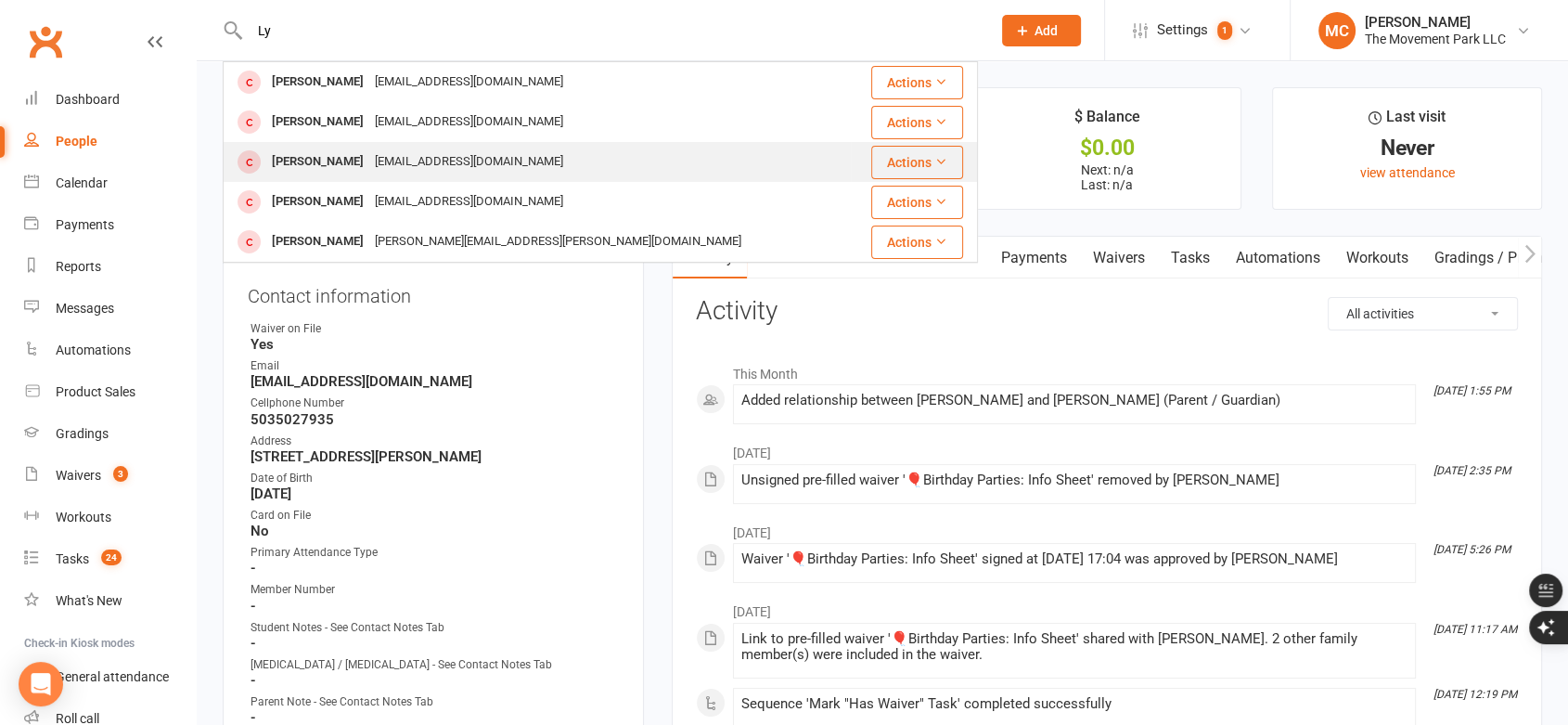
type input "Ly"
click at [297, 161] on div "[PERSON_NAME]" at bounding box center [317, 162] width 103 height 27
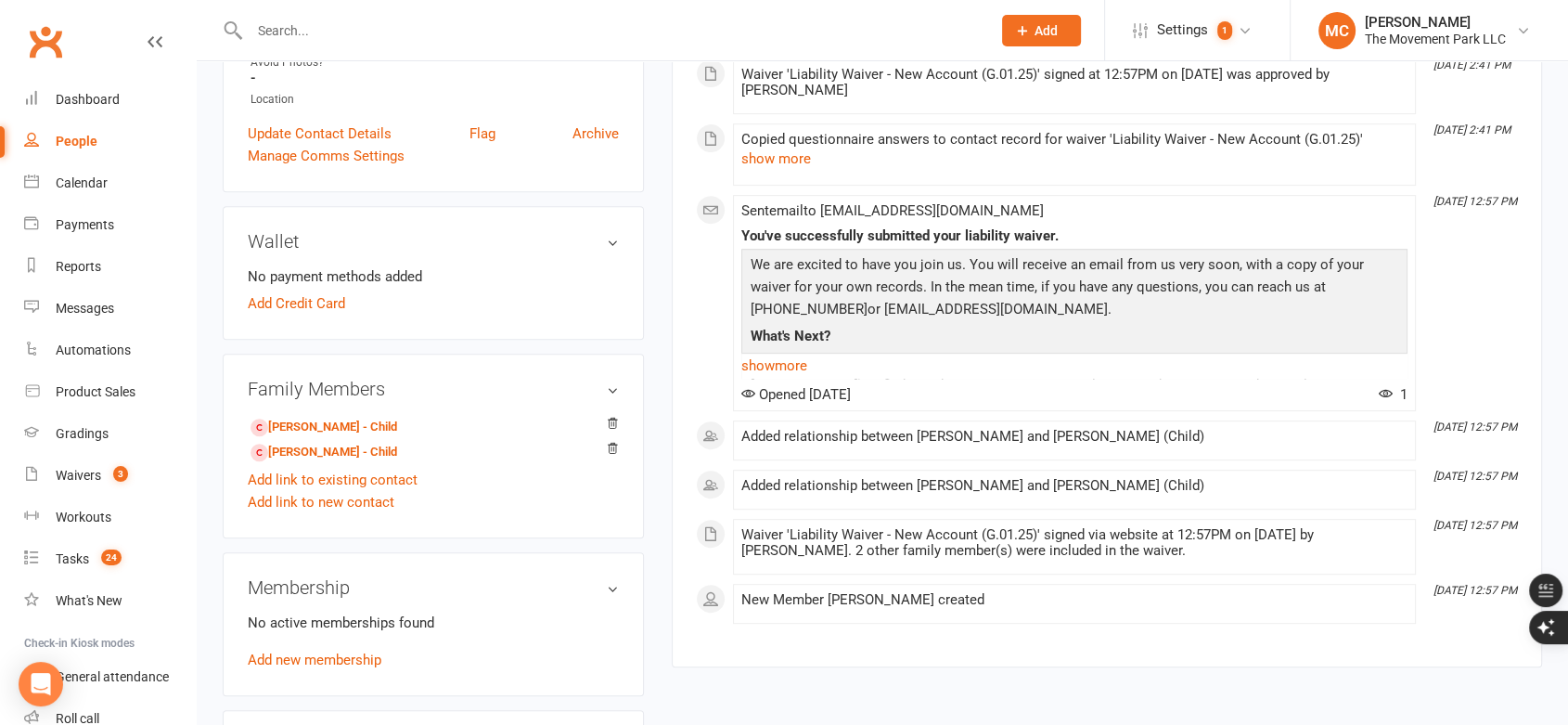
scroll to position [721, 0]
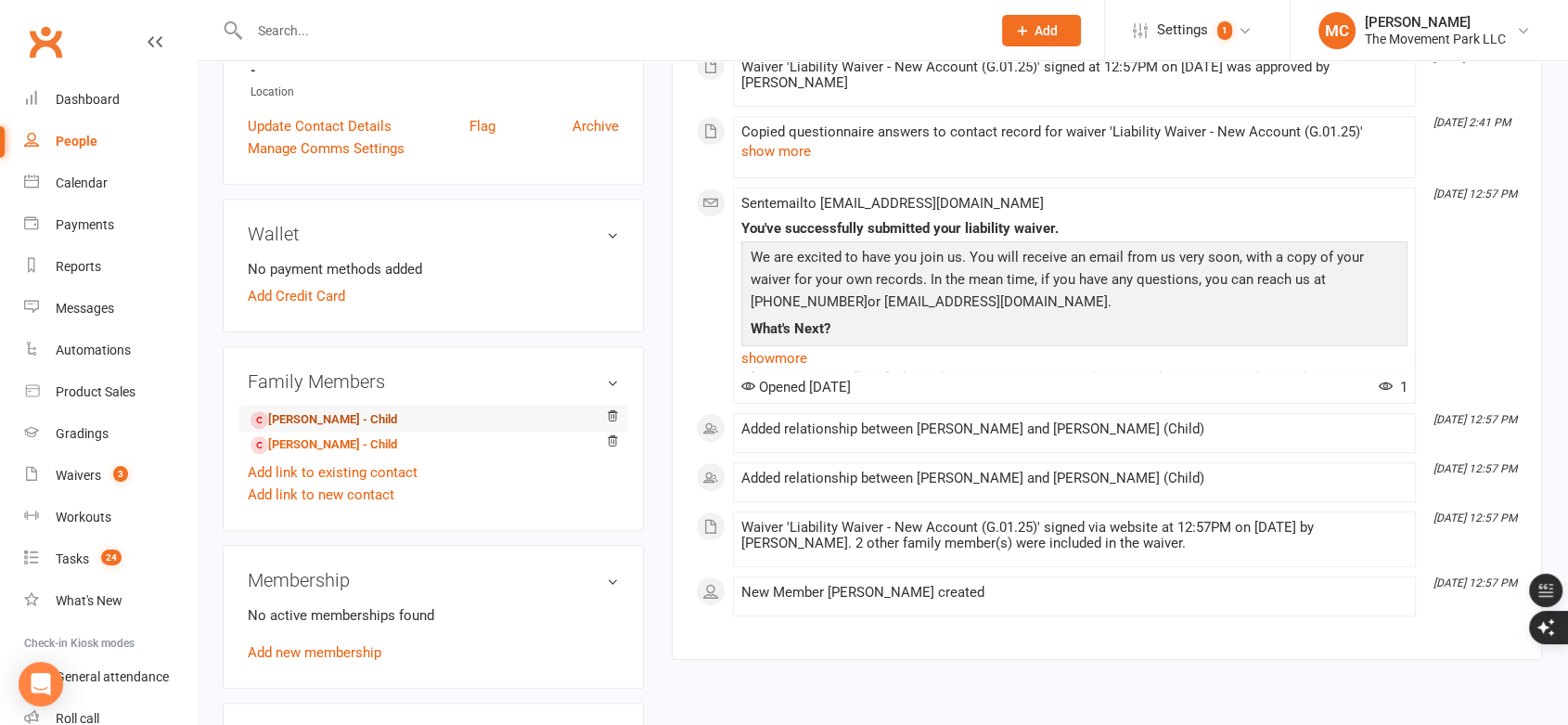
click at [292, 414] on link "[PERSON_NAME] - Child" at bounding box center [324, 420] width 147 height 20
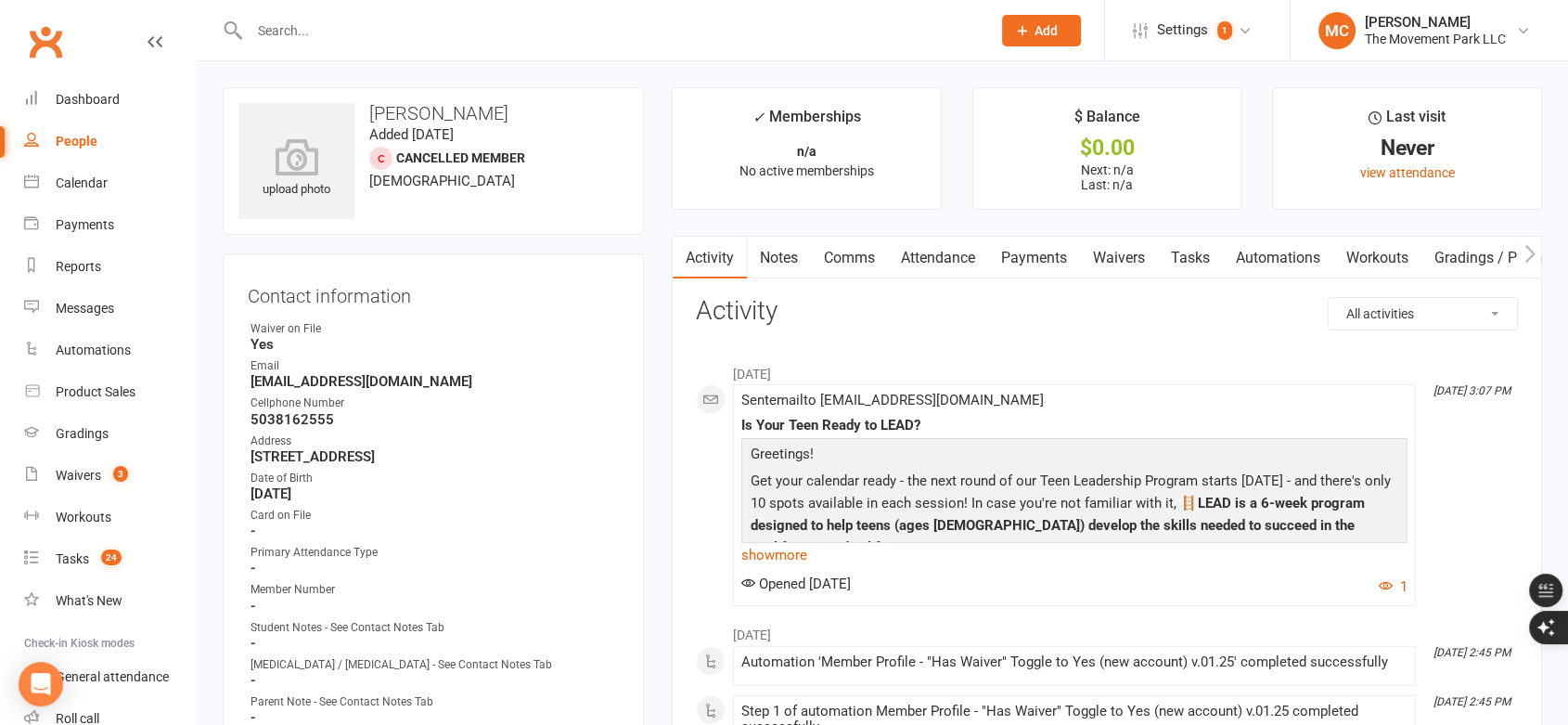
click at [1118, 249] on link "Waivers" at bounding box center [1119, 259] width 78 height 43
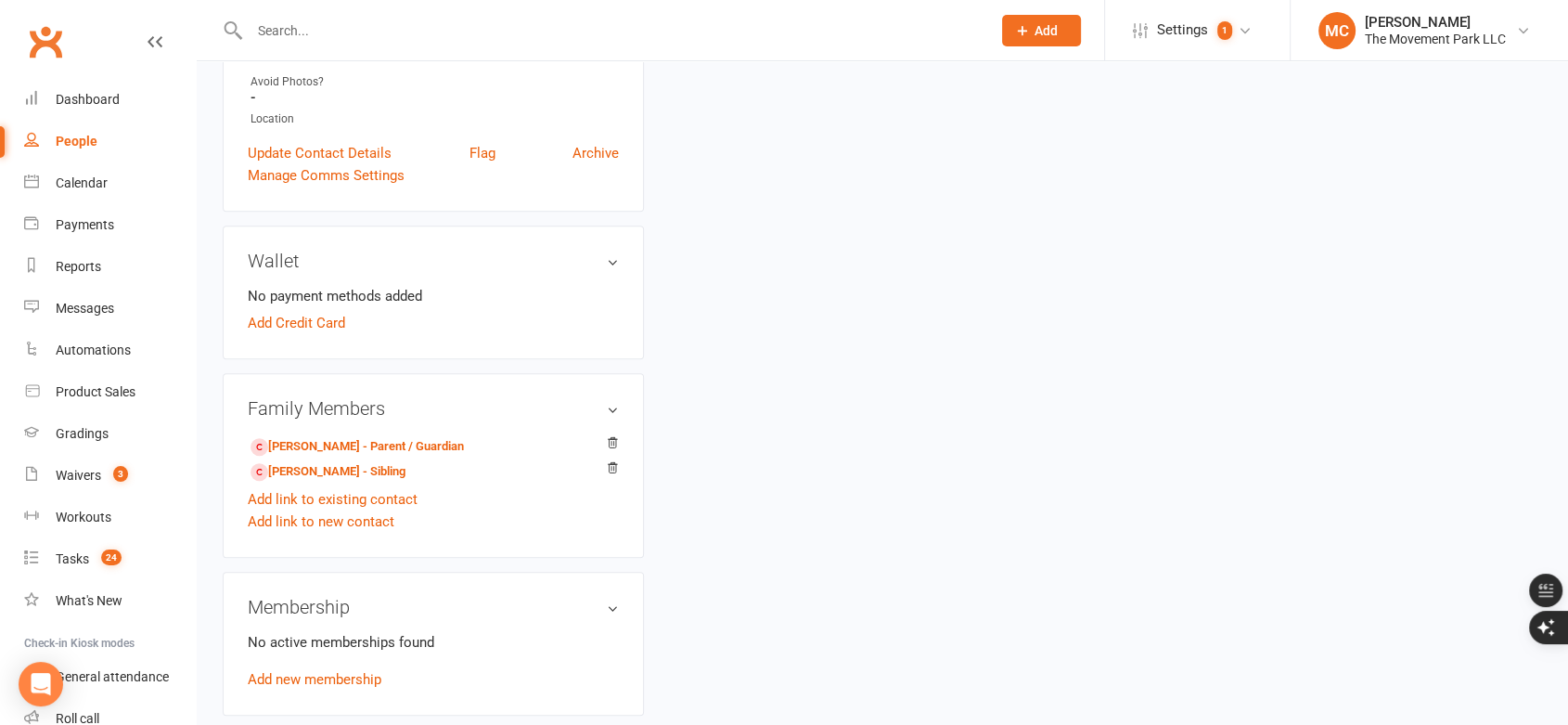
scroll to position [721, 0]
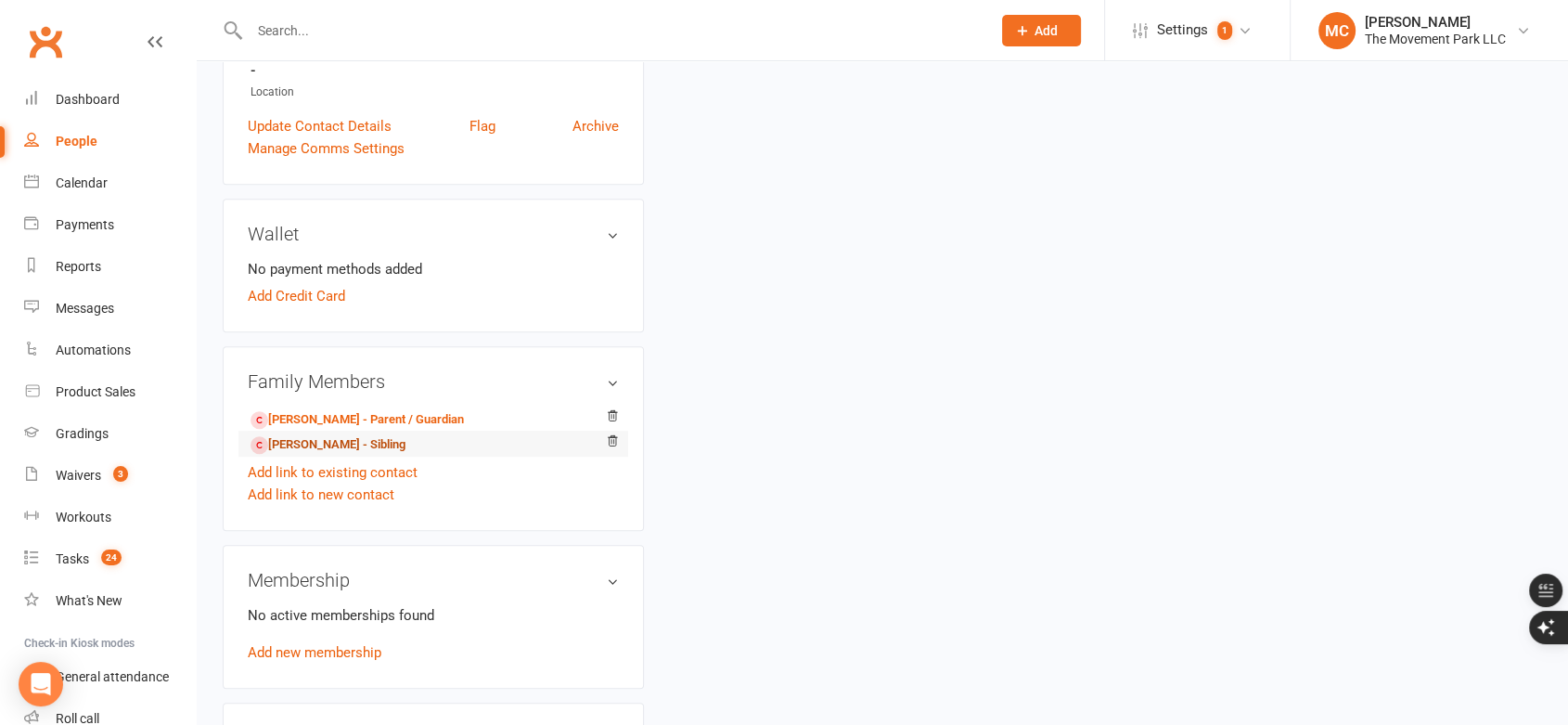
click at [304, 442] on link "[PERSON_NAME] - Sibling" at bounding box center [329, 445] width 155 height 20
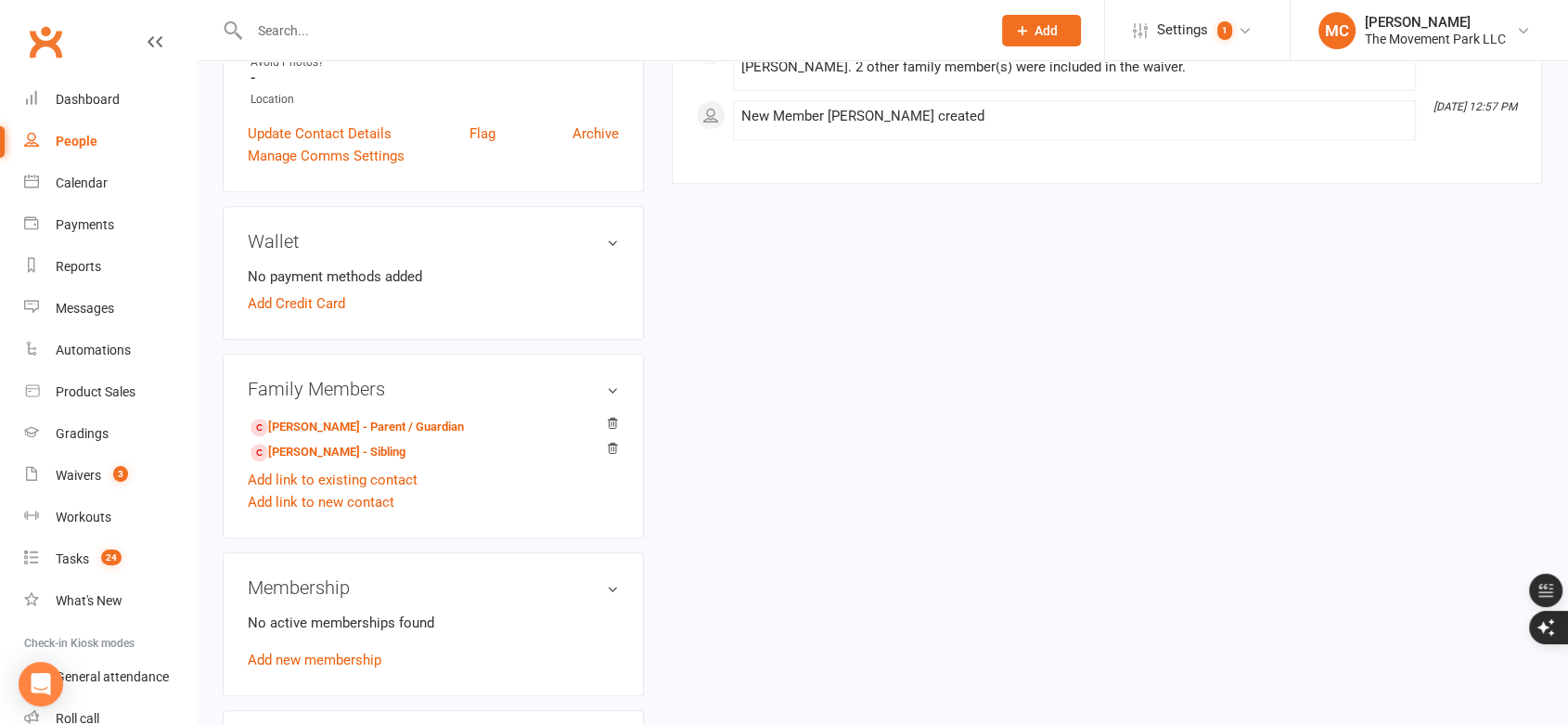
scroll to position [721, 0]
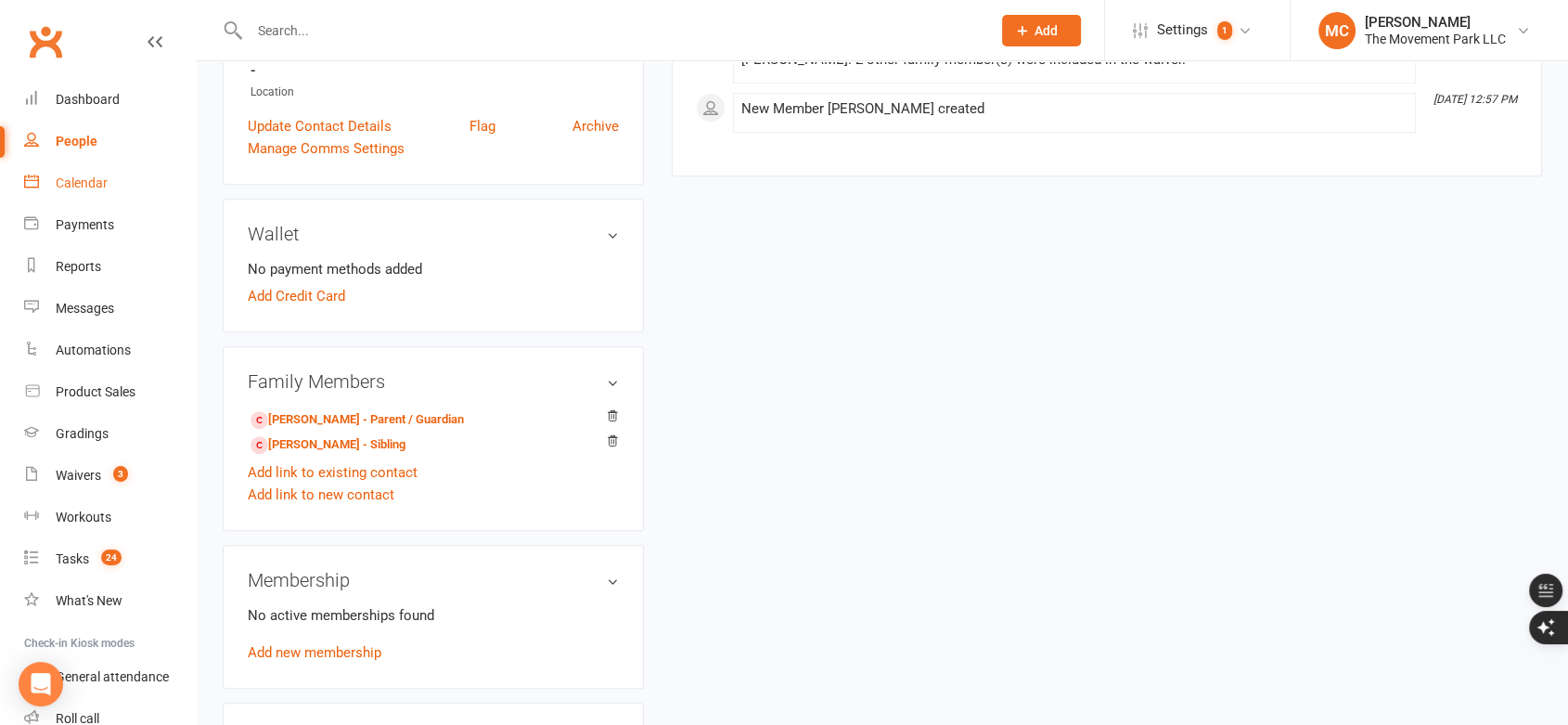
click at [89, 184] on div "Calendar" at bounding box center [81, 183] width 52 height 15
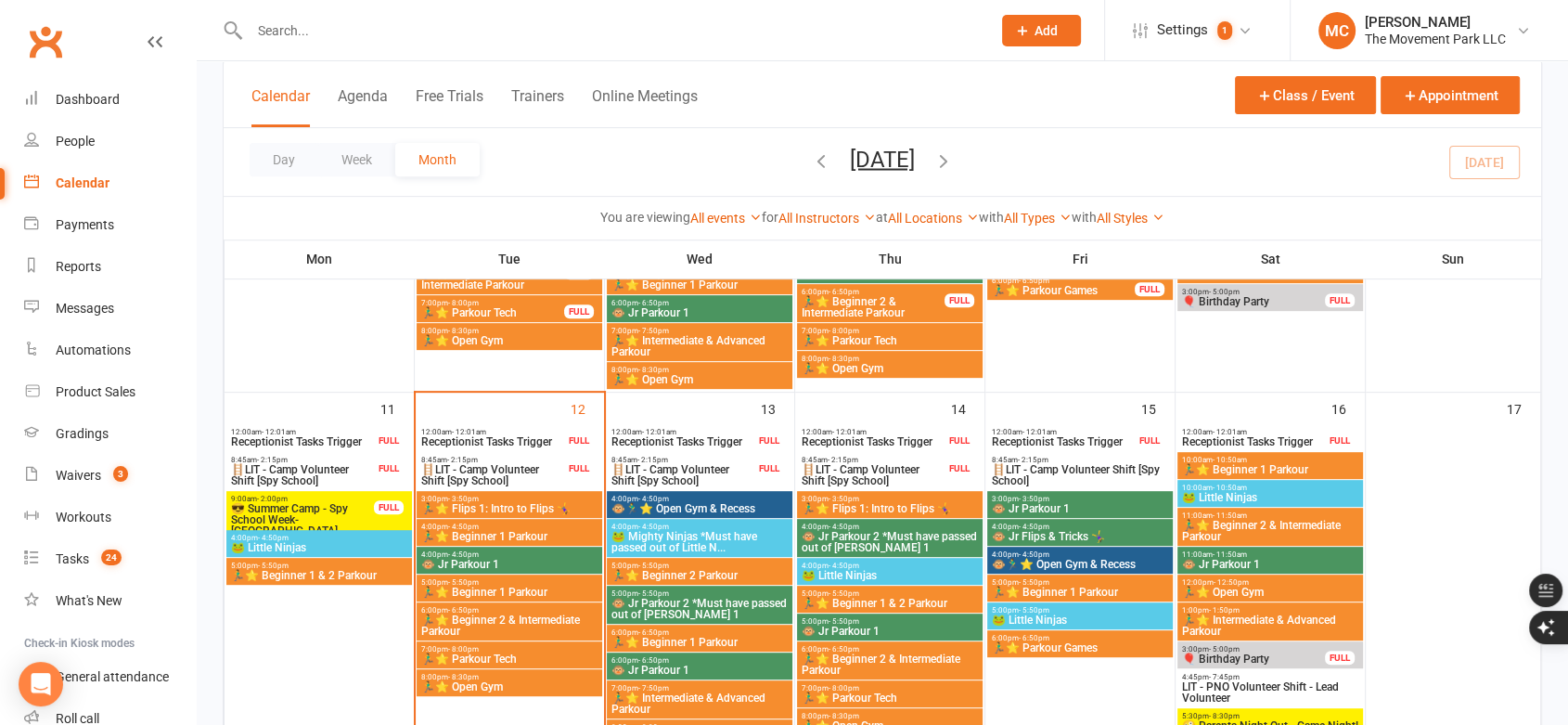
scroll to position [721, 0]
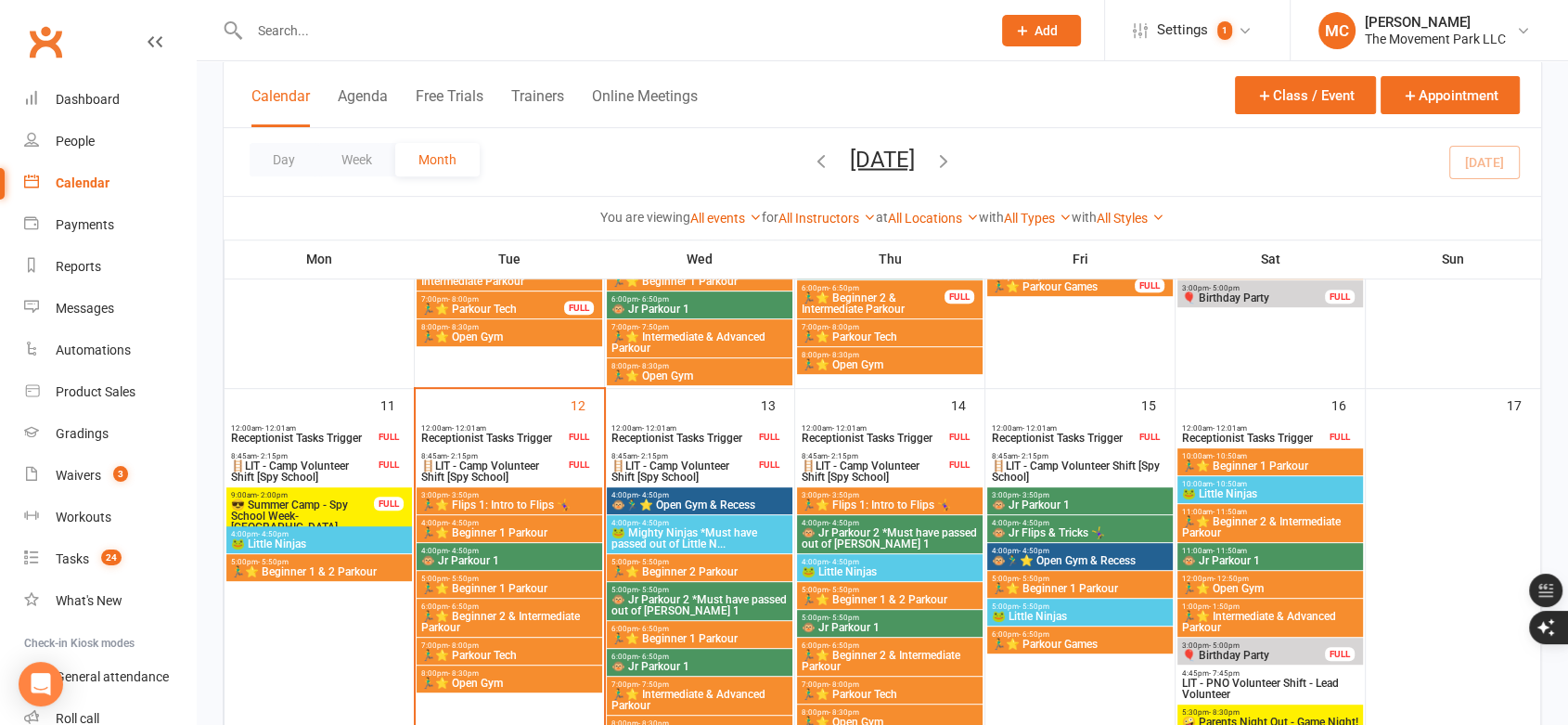
click at [531, 530] on span "🏃‍♂️⭐ Beginner 1 Parkour" at bounding box center [509, 533] width 178 height 11
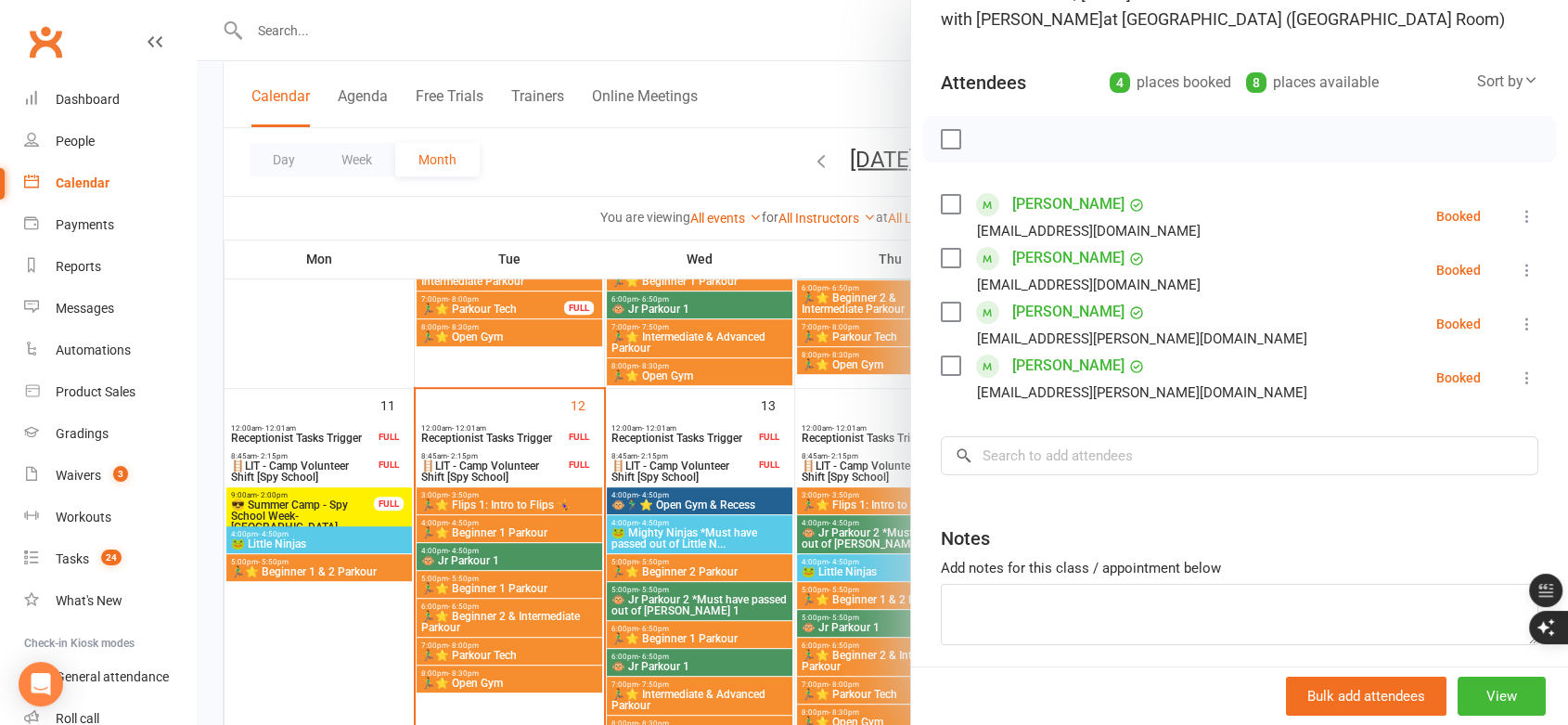
scroll to position [206, 0]
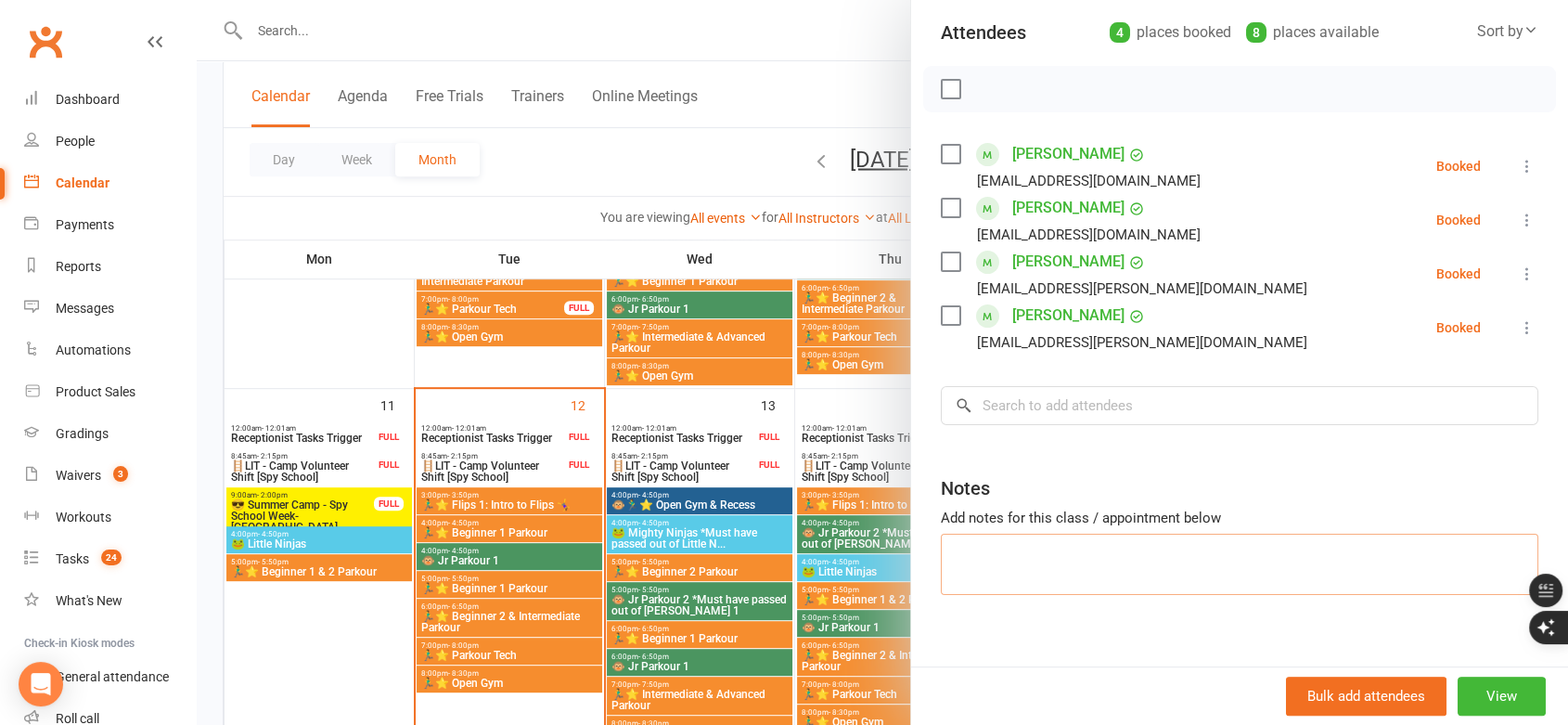
click at [1110, 572] on textarea at bounding box center [1239, 564] width 597 height 61
type textarea "[PERSON_NAME] might be attending [DATE] - look for a purchase agreement."
click at [1471, 703] on button "View" at bounding box center [1502, 697] width 88 height 39
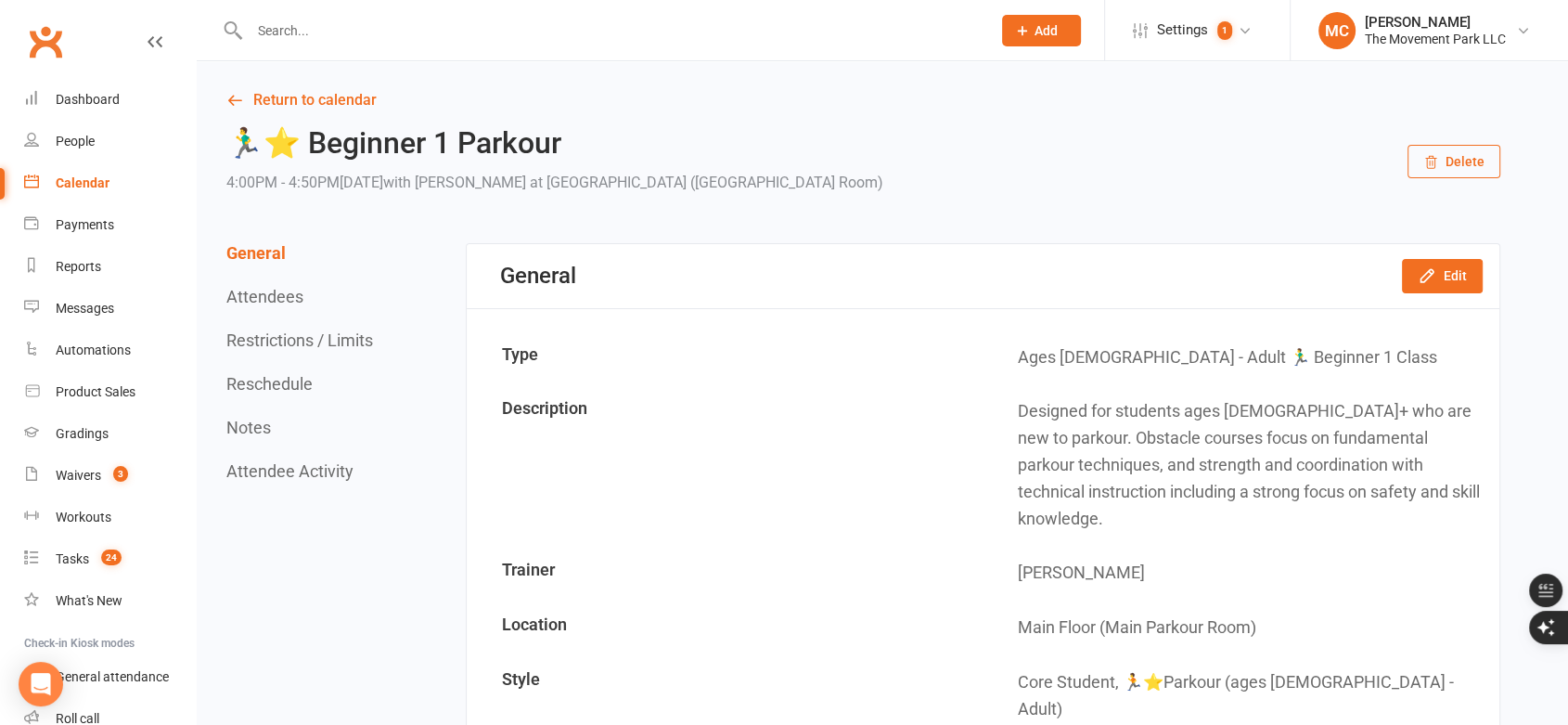
click at [331, 27] on input "text" at bounding box center [611, 31] width 734 height 26
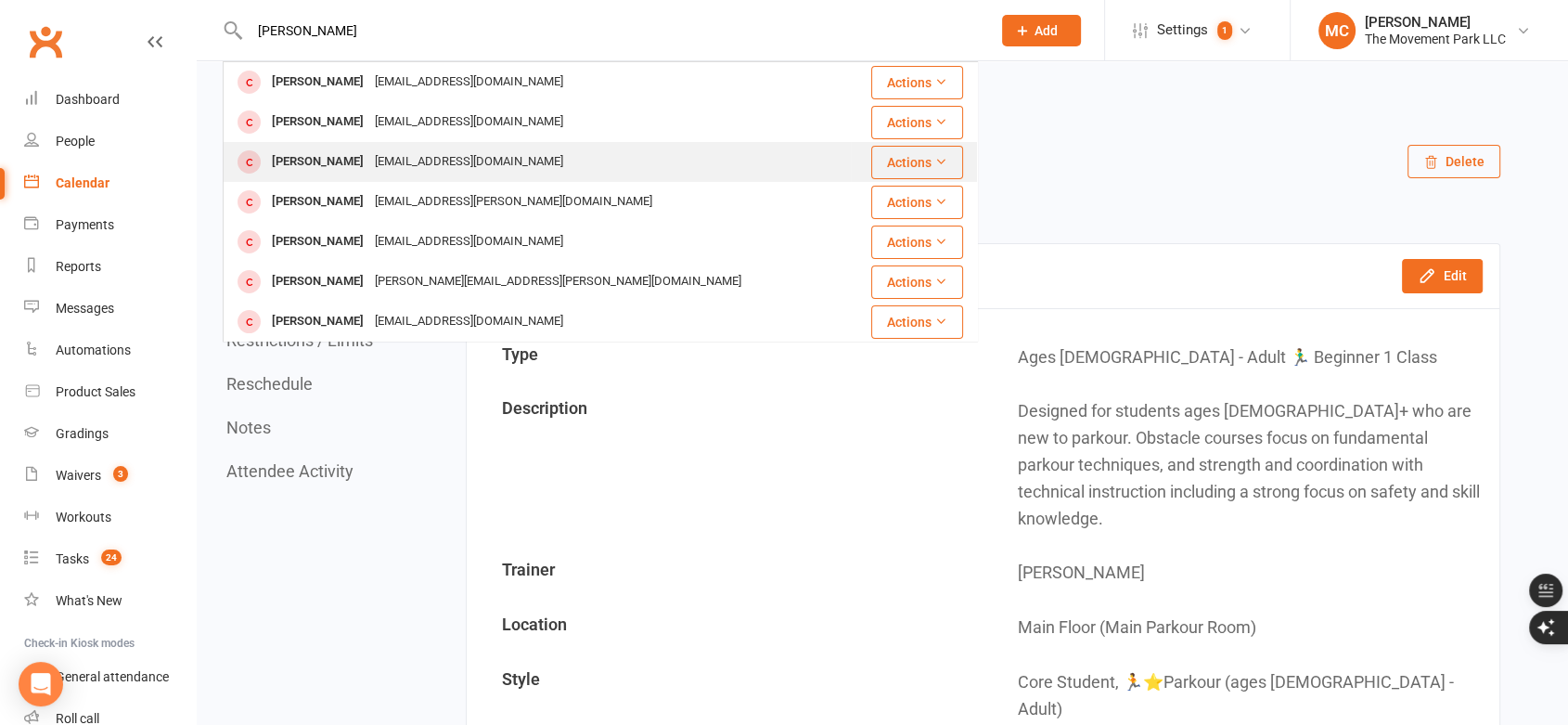
type input "[PERSON_NAME]"
click at [323, 162] on div "[PERSON_NAME]" at bounding box center [317, 162] width 103 height 27
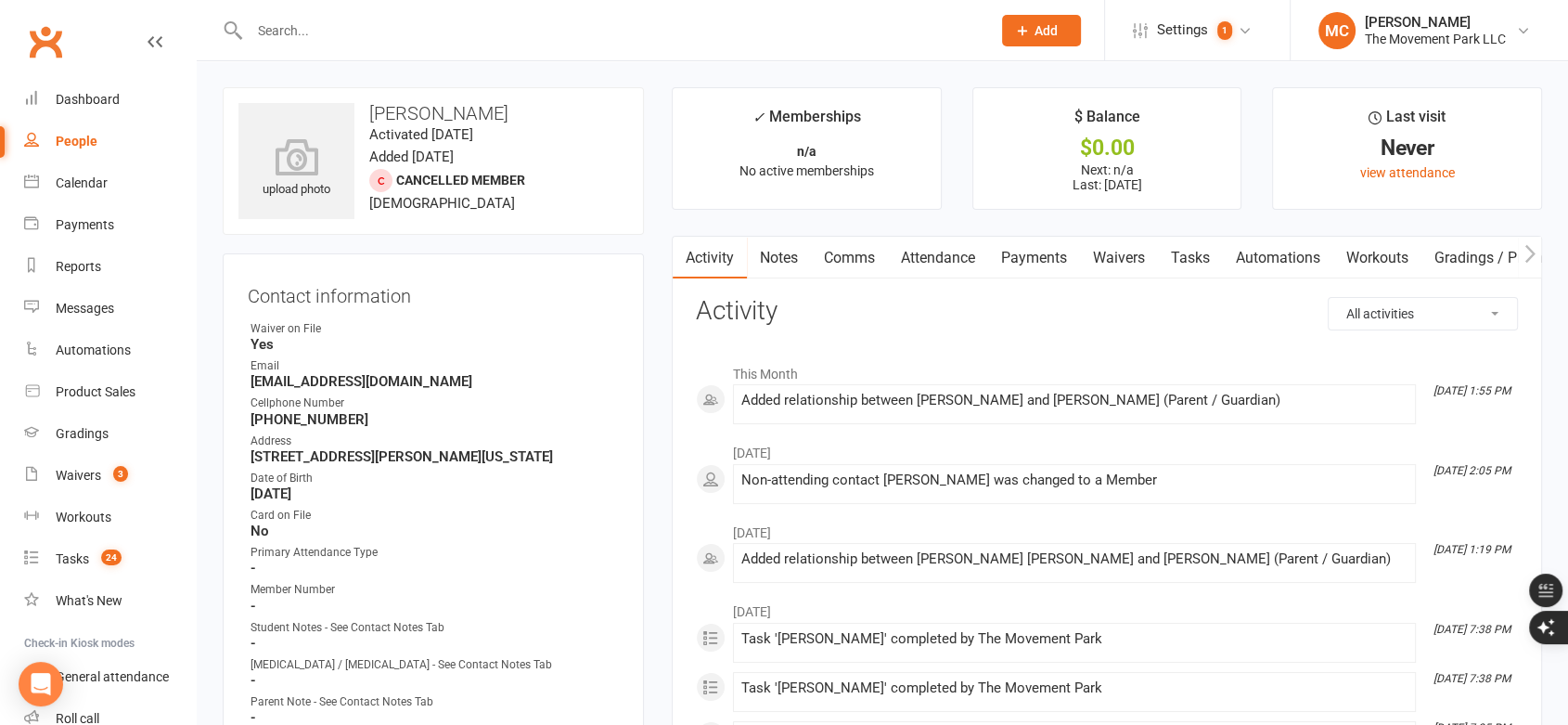
click at [781, 256] on link "Notes" at bounding box center [779, 259] width 64 height 43
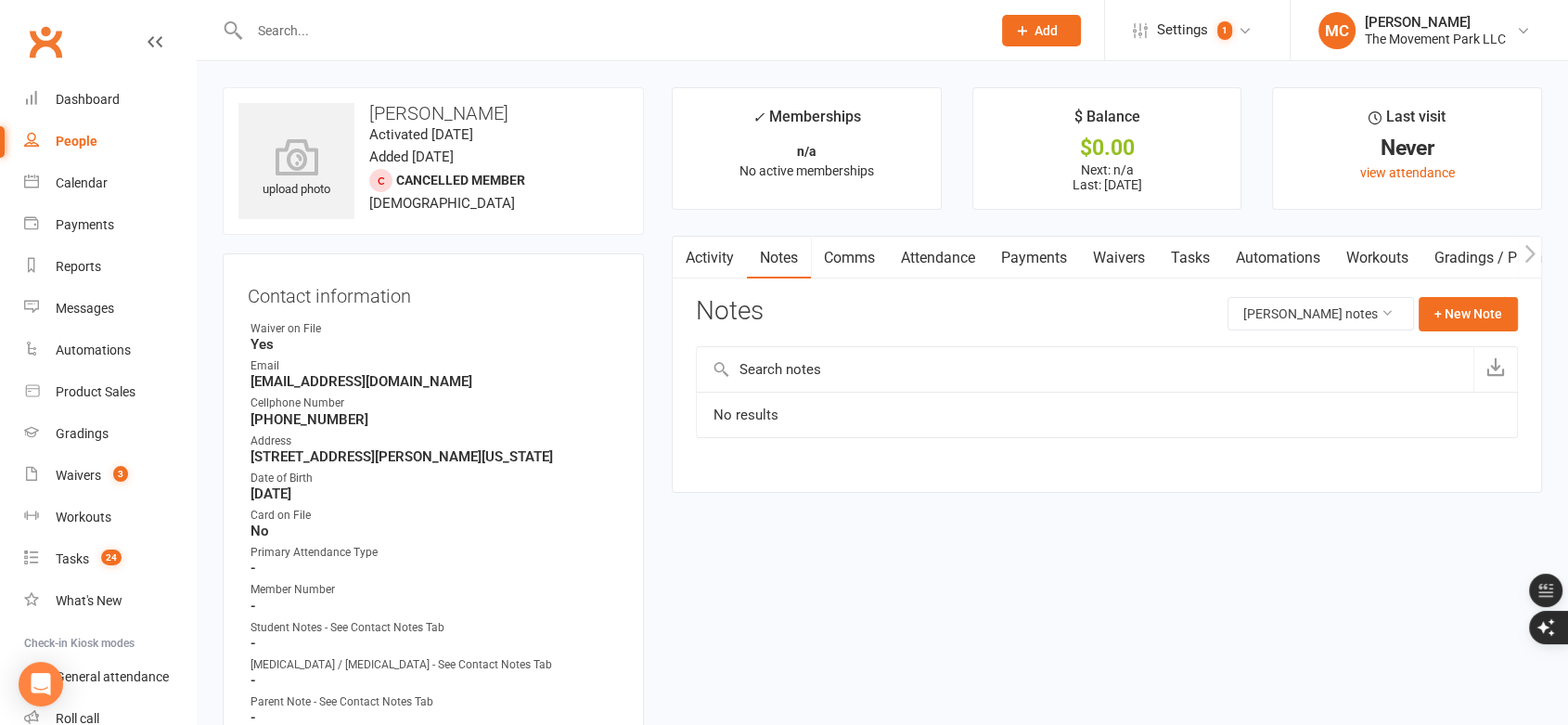
click at [712, 256] on link "Activity" at bounding box center [710, 259] width 74 height 43
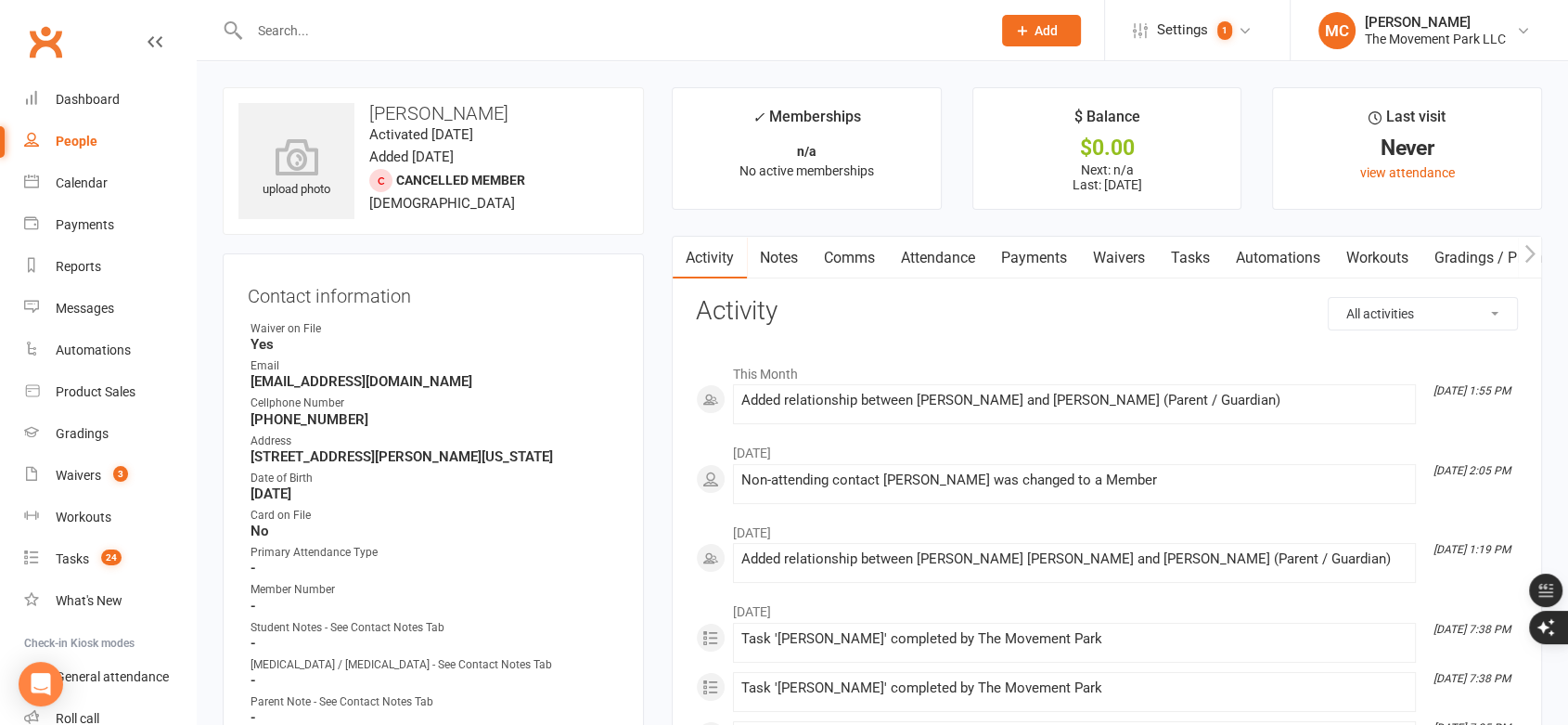
click at [782, 251] on link "Notes" at bounding box center [779, 259] width 64 height 43
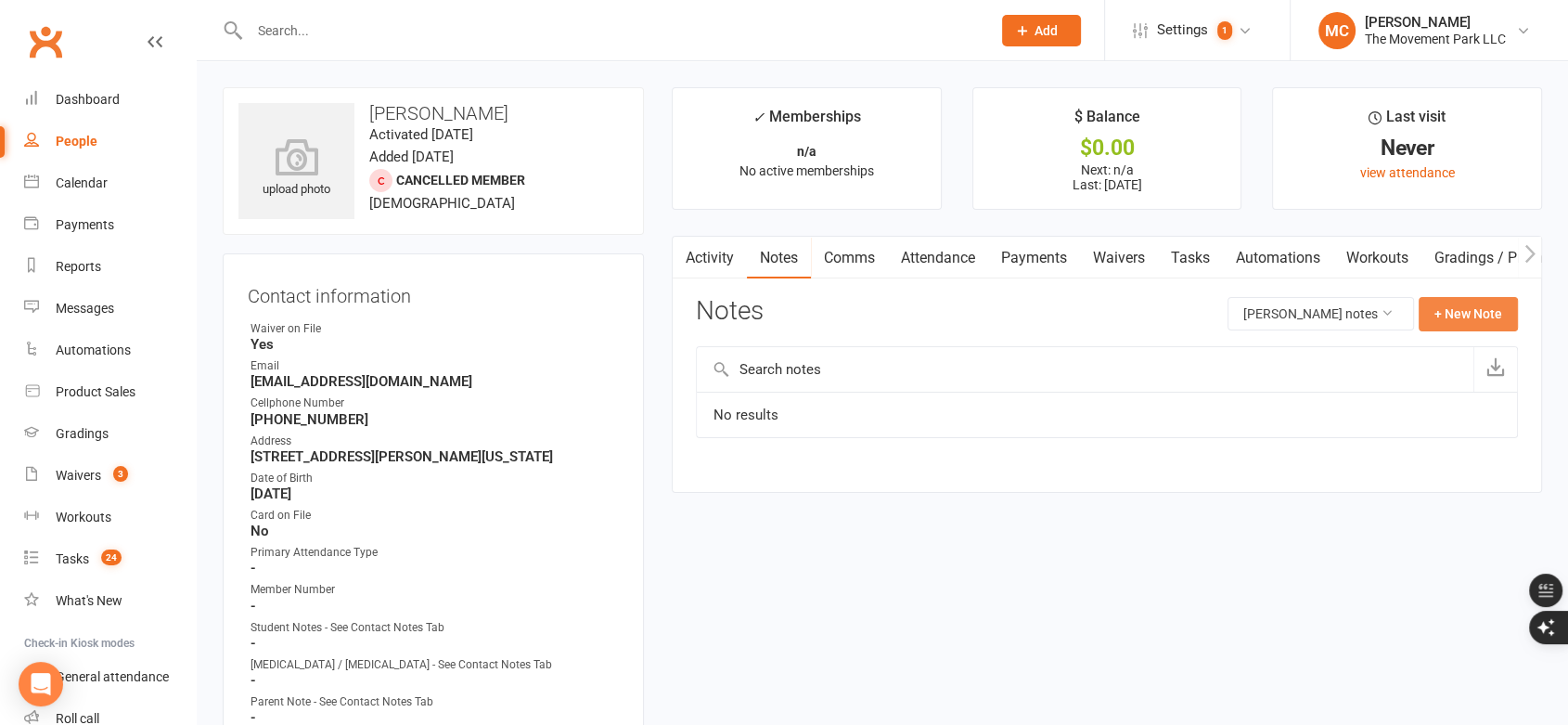
click at [1480, 308] on button "+ New Note" at bounding box center [1468, 314] width 99 height 34
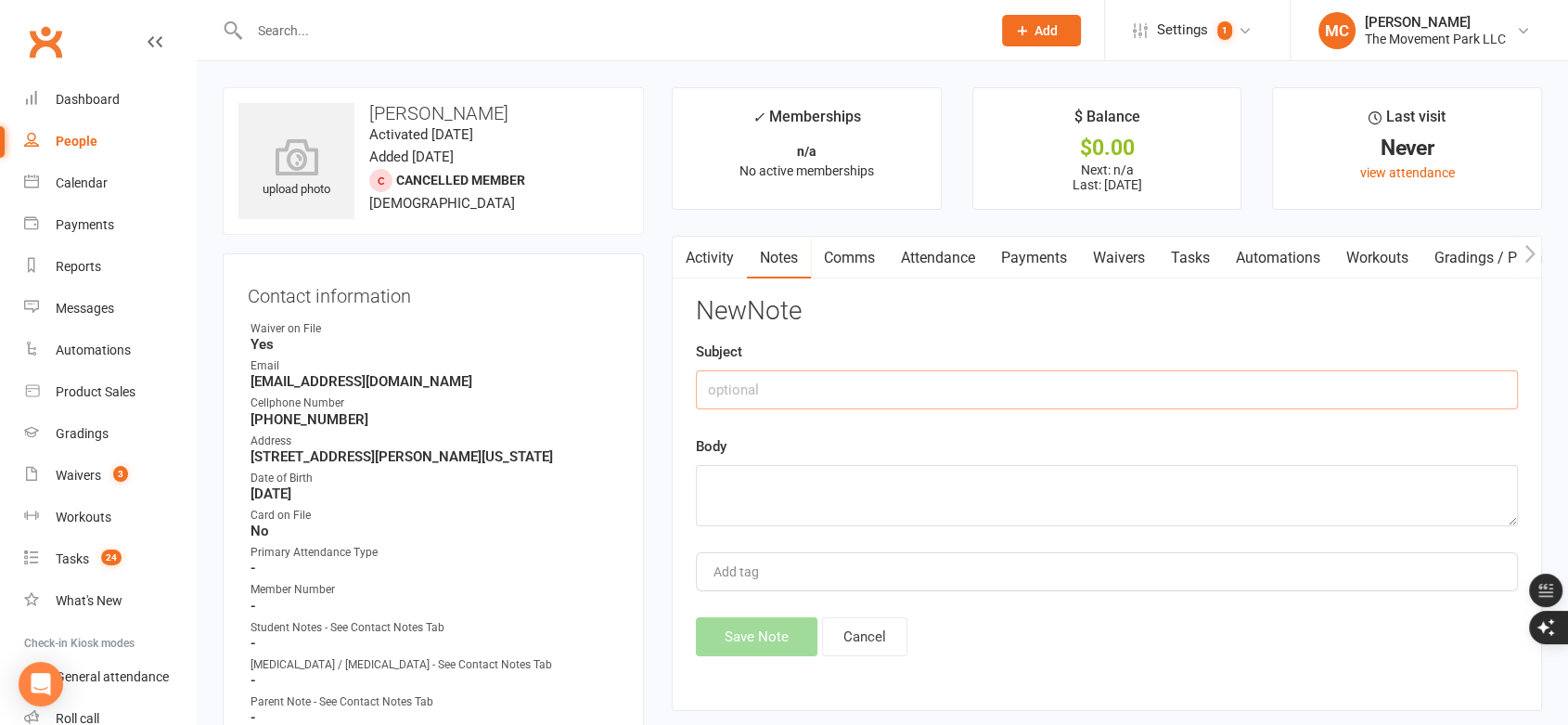
click at [791, 381] on input "text" at bounding box center [1106, 390] width 822 height 39
type input "Communication Confusion for class levels"
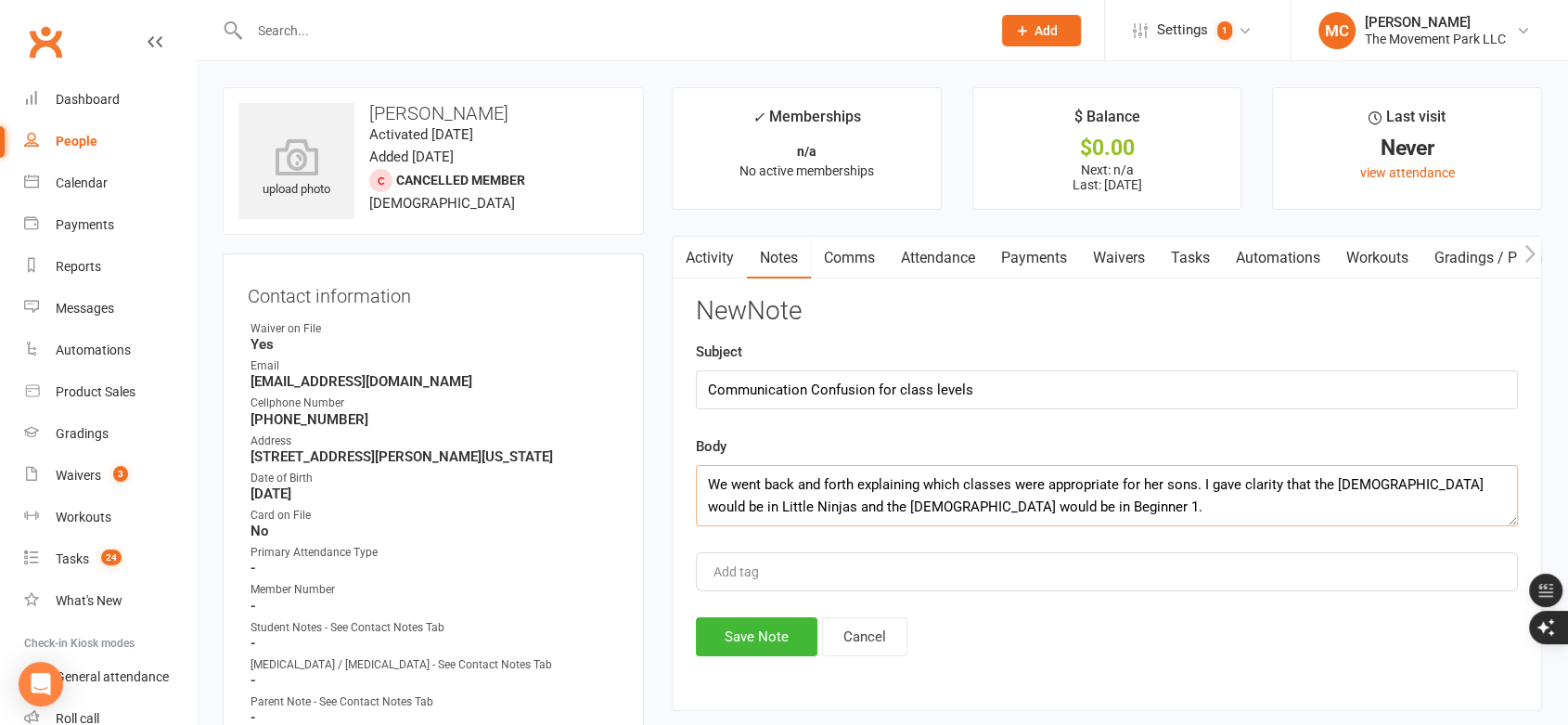
paste textarea "[URL][DOMAIN_NAME]"
type textarea "We went back and forth explaining which classes were appropriate for her sons. …"
click at [751, 570] on input "Add tag" at bounding box center [743, 572] width 65 height 22
type input "Communic"
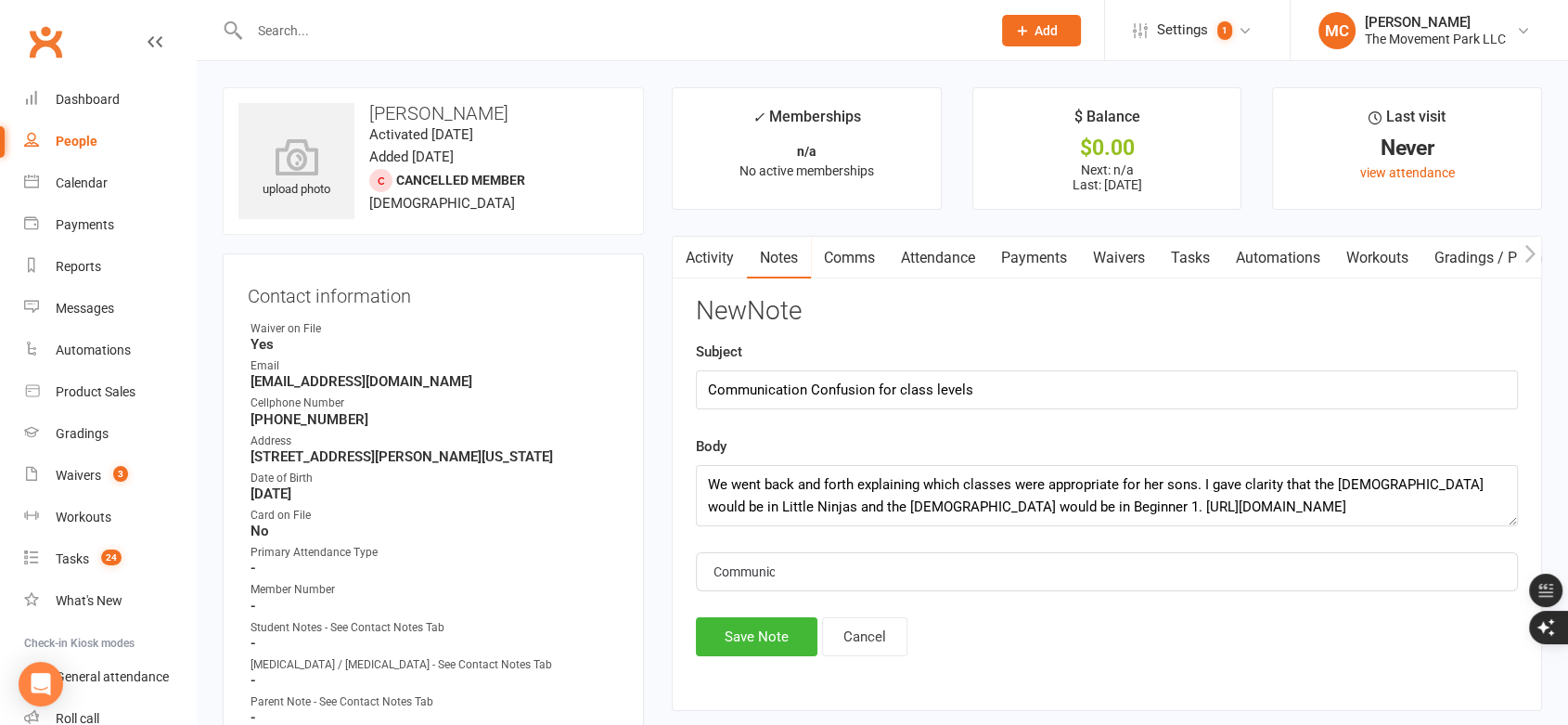
scroll to position [0, 1]
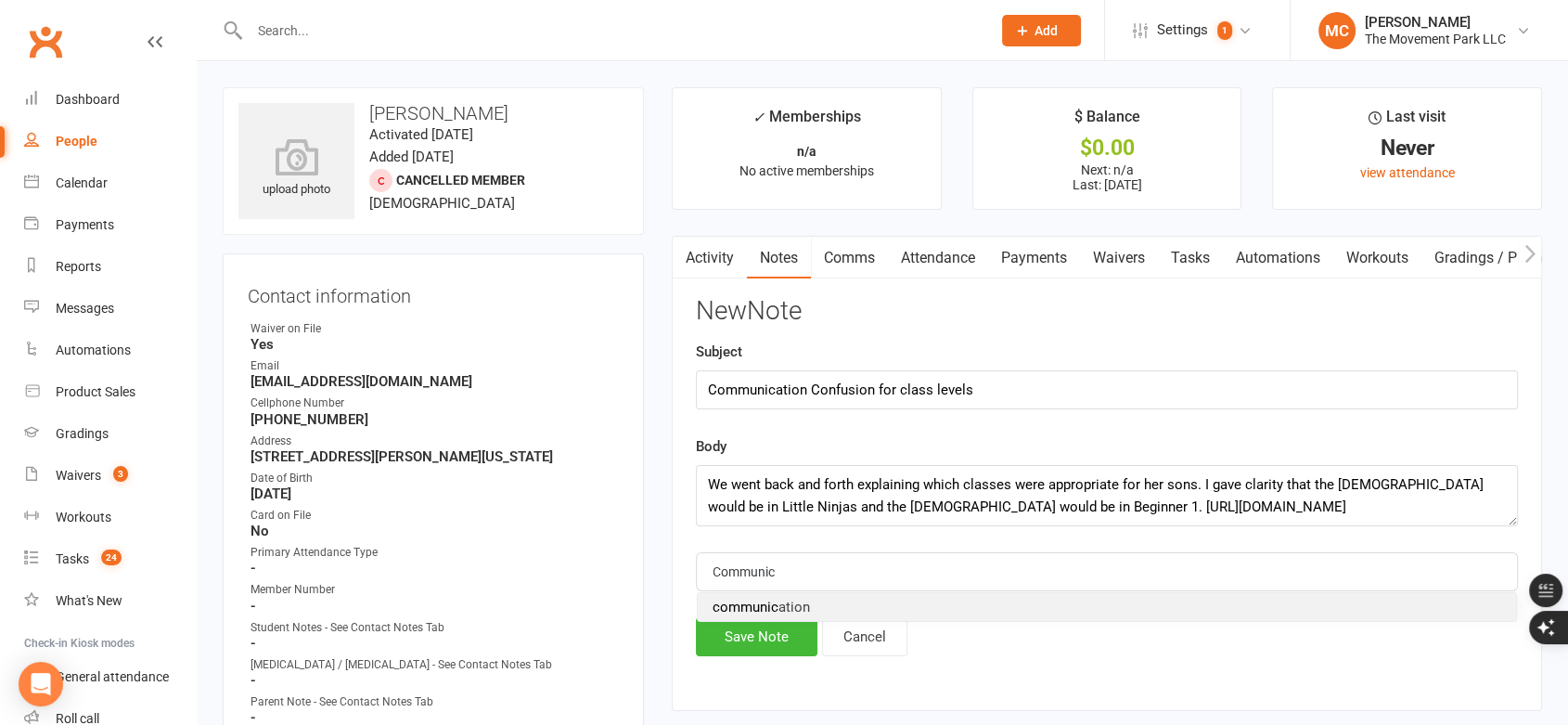
click at [751, 599] on span "communic ation" at bounding box center [761, 607] width 97 height 17
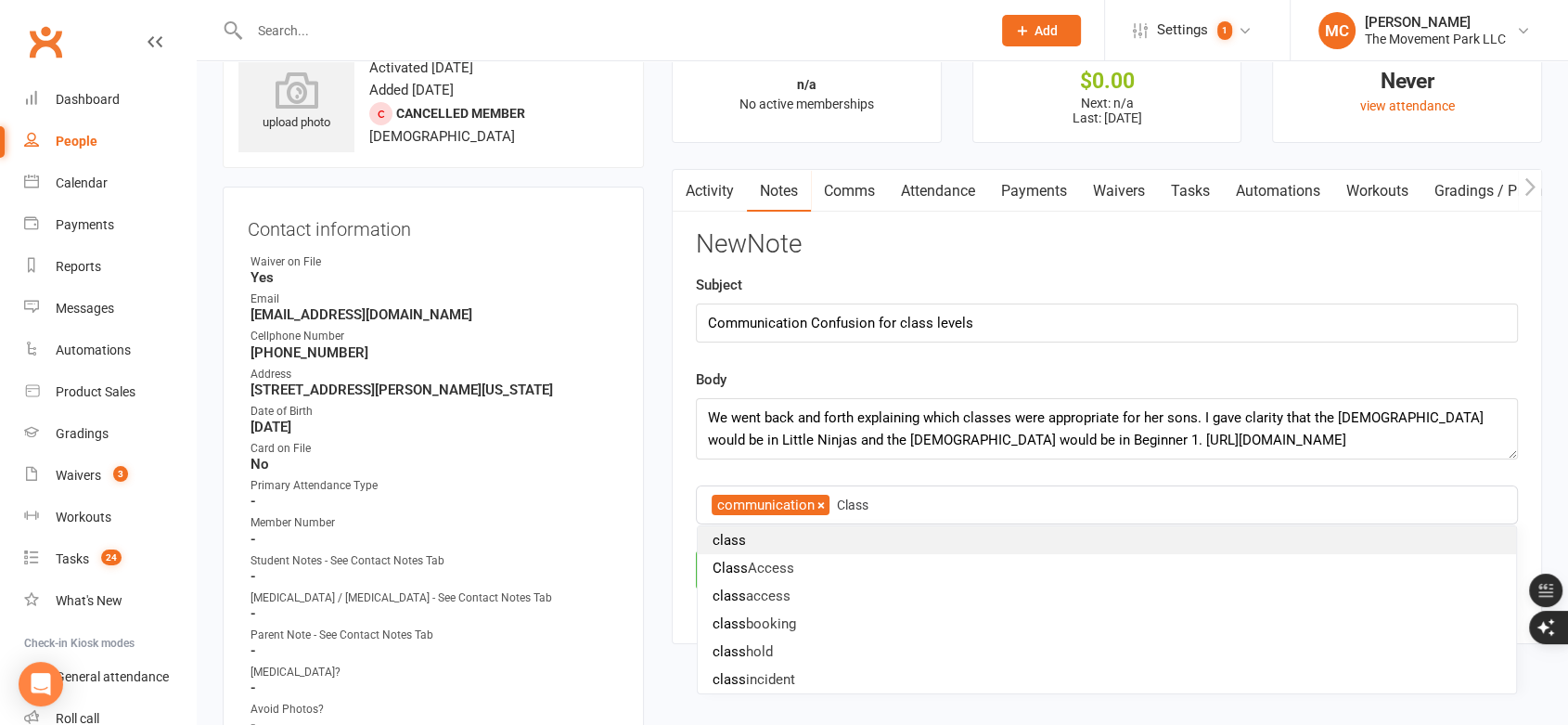
scroll to position [103, 0]
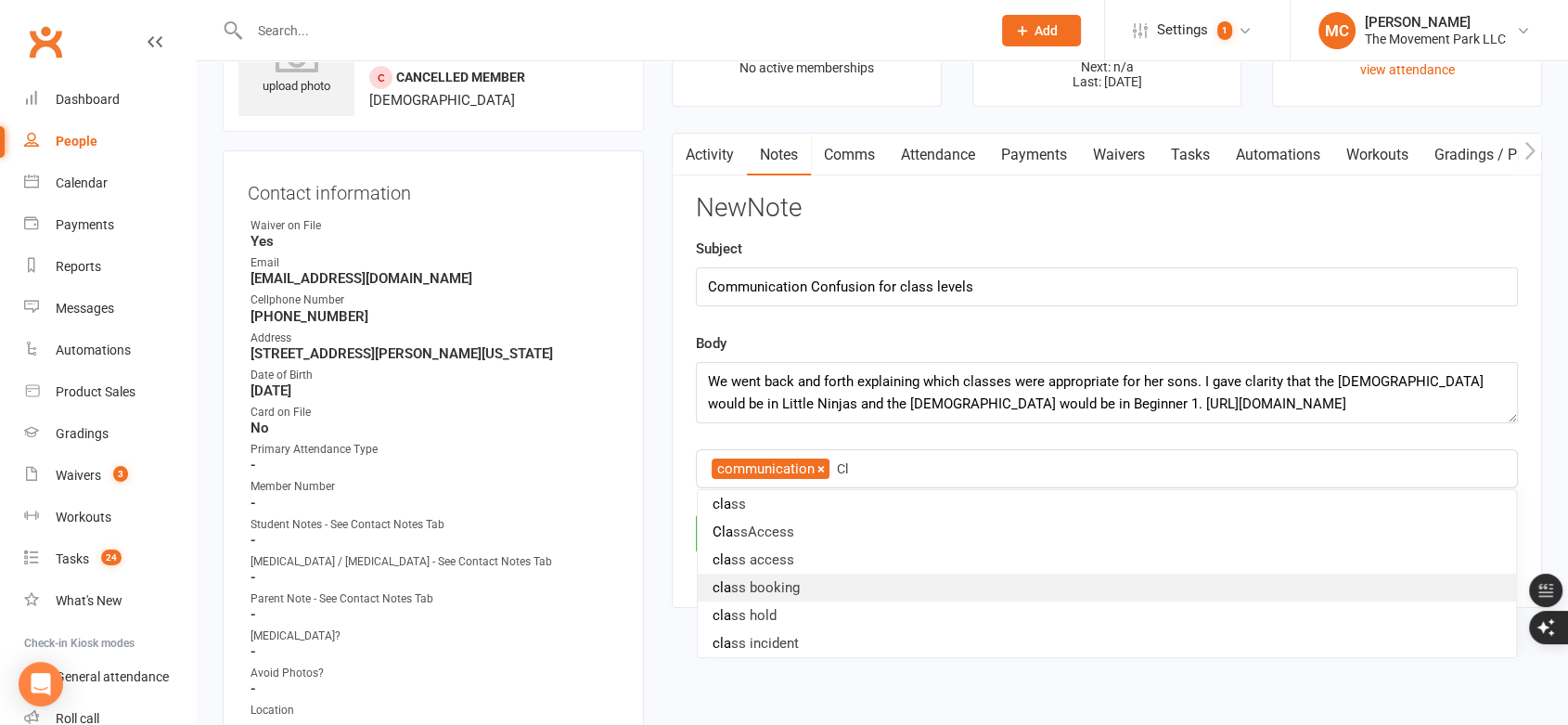
type input "C"
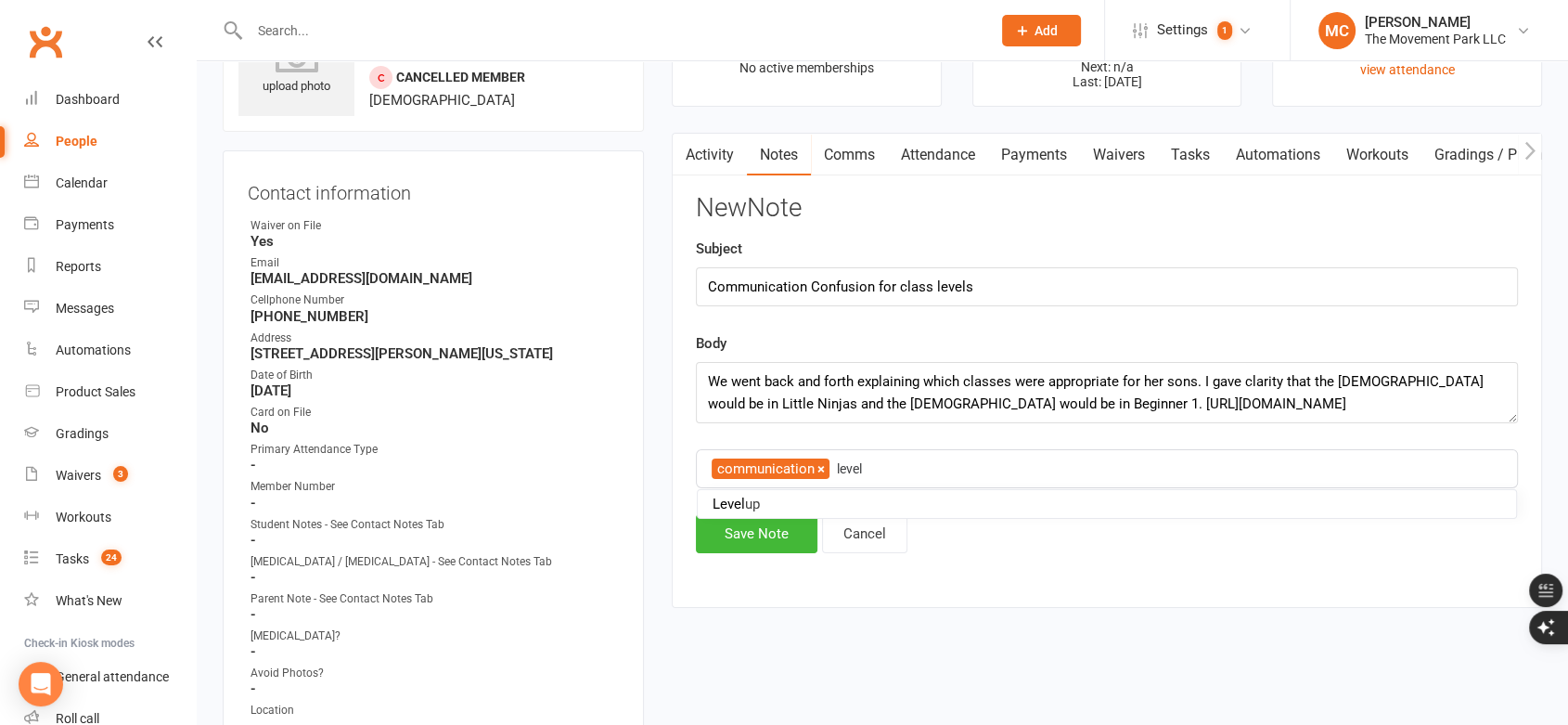
type input "level"
click at [913, 569] on div "Activity Notes Comms Attendance Payments Waivers Tasks Automations Workouts Gra…" at bounding box center [1107, 371] width 871 height 476
click at [872, 470] on button "level" at bounding box center [859, 469] width 50 height 21
click at [858, 534] on button "Cancel" at bounding box center [864, 534] width 85 height 39
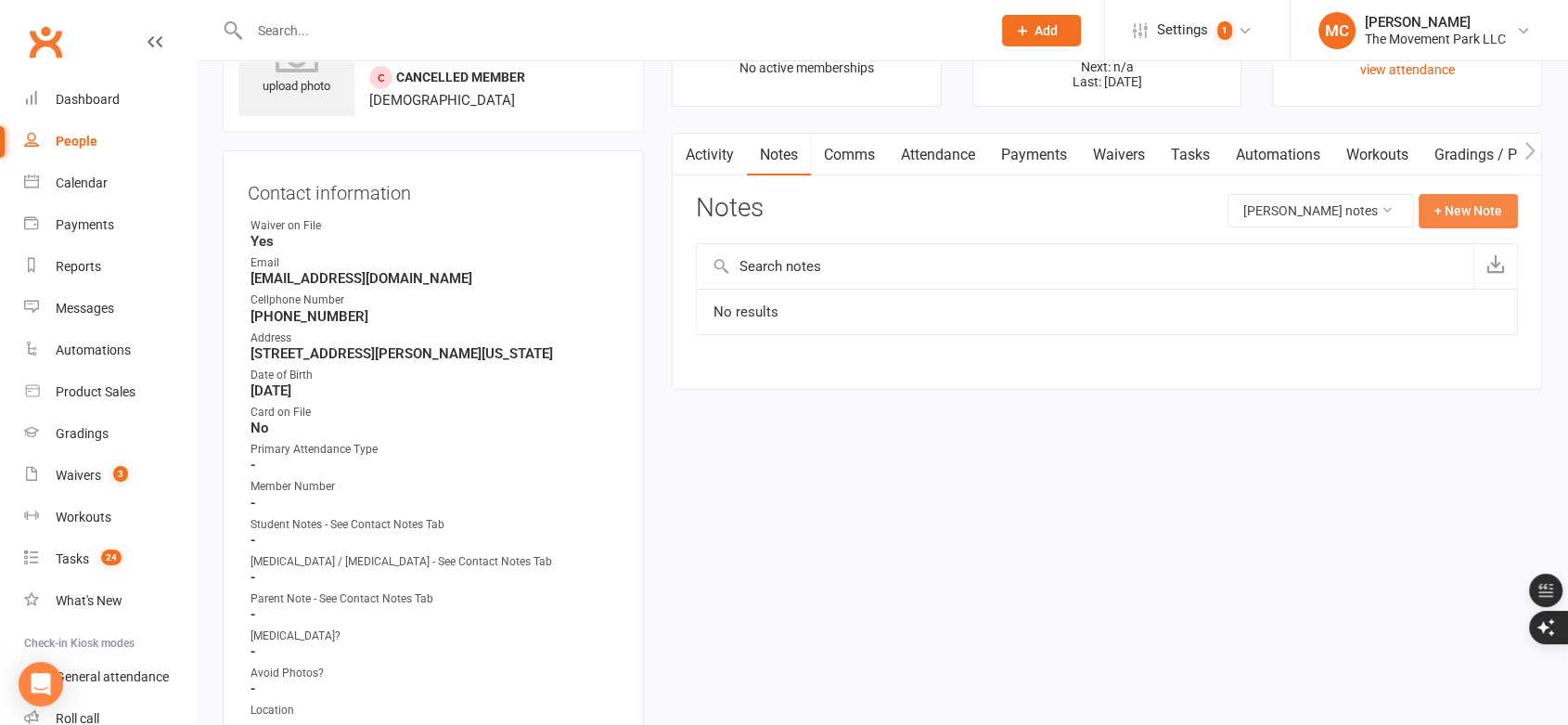
click at [1477, 216] on button "+ New Note" at bounding box center [1468, 211] width 99 height 34
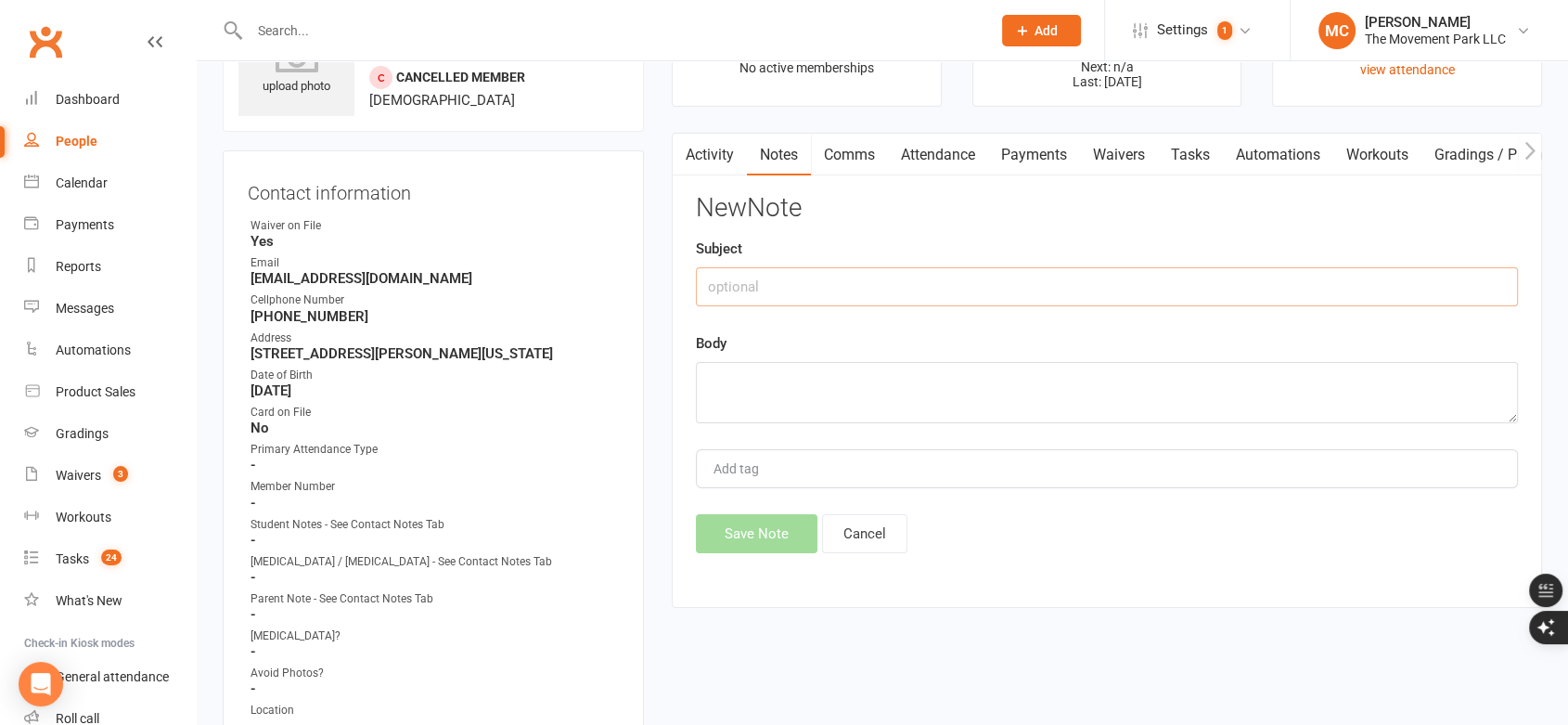
click at [811, 273] on input "text" at bounding box center [1106, 287] width 822 height 39
type input "Communication Clarity"
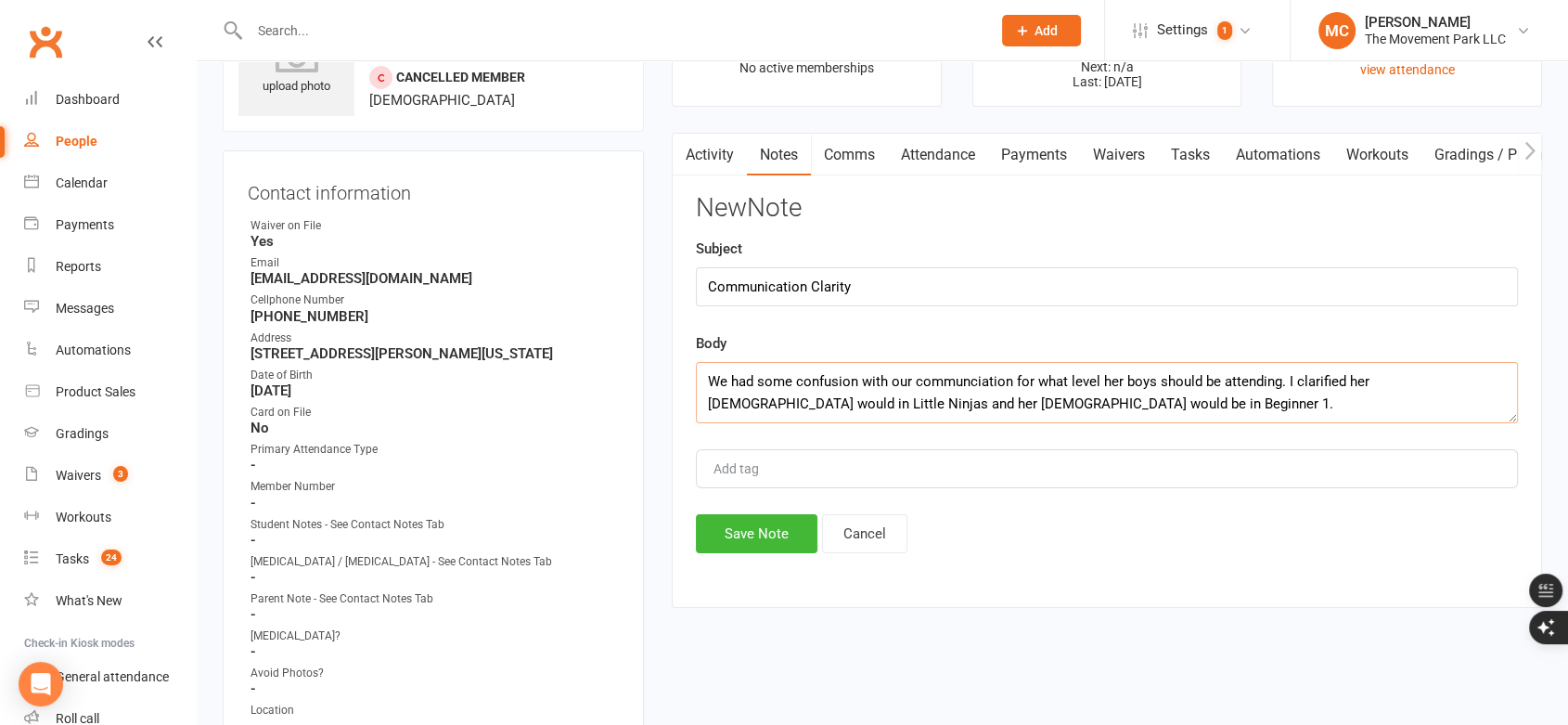
paste textarea "[URL][DOMAIN_NAME]"
type textarea "We had some confusion with our communication about what level her boys should b…"
click at [776, 458] on input "Add tag" at bounding box center [743, 469] width 65 height 22
type input "Commun"
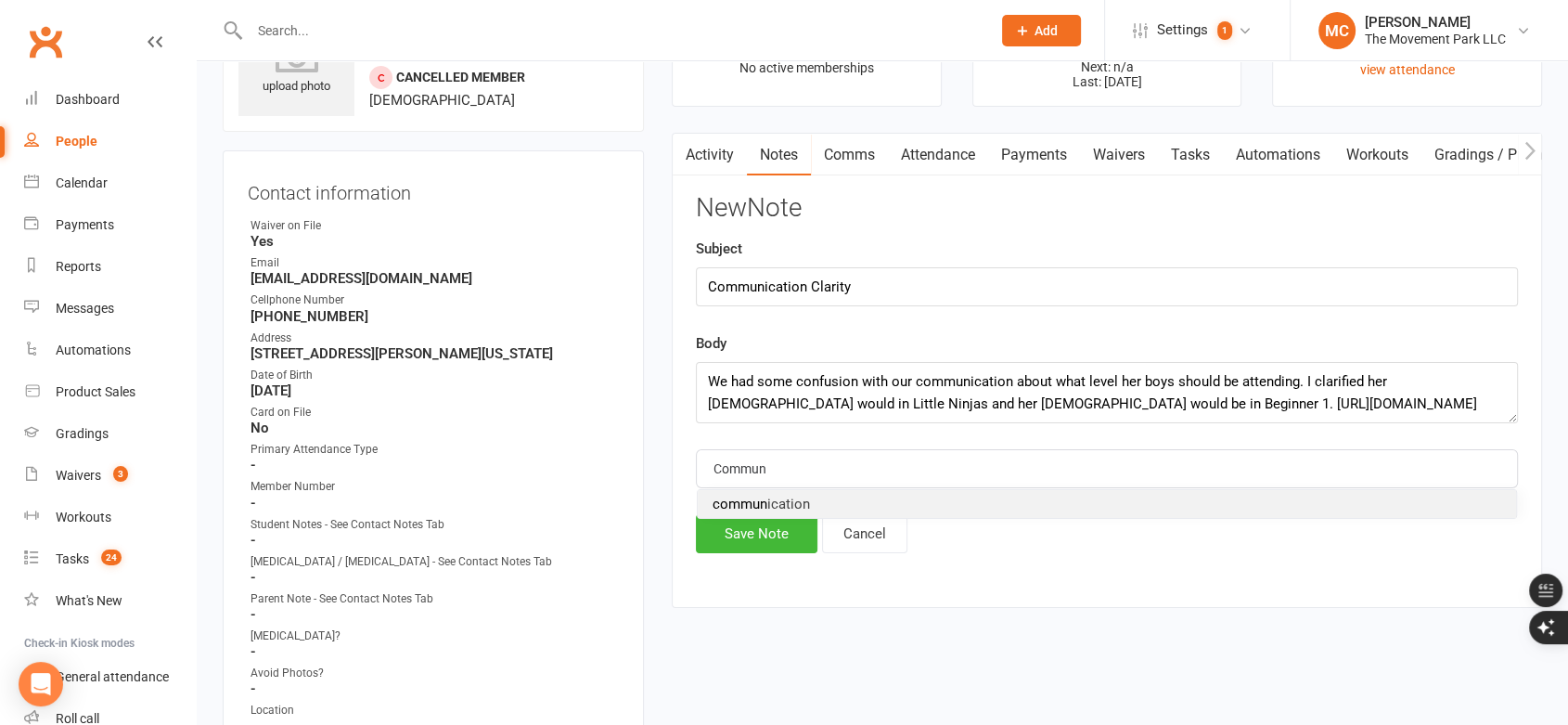
click at [765, 505] on span "commun ication" at bounding box center [761, 504] width 97 height 17
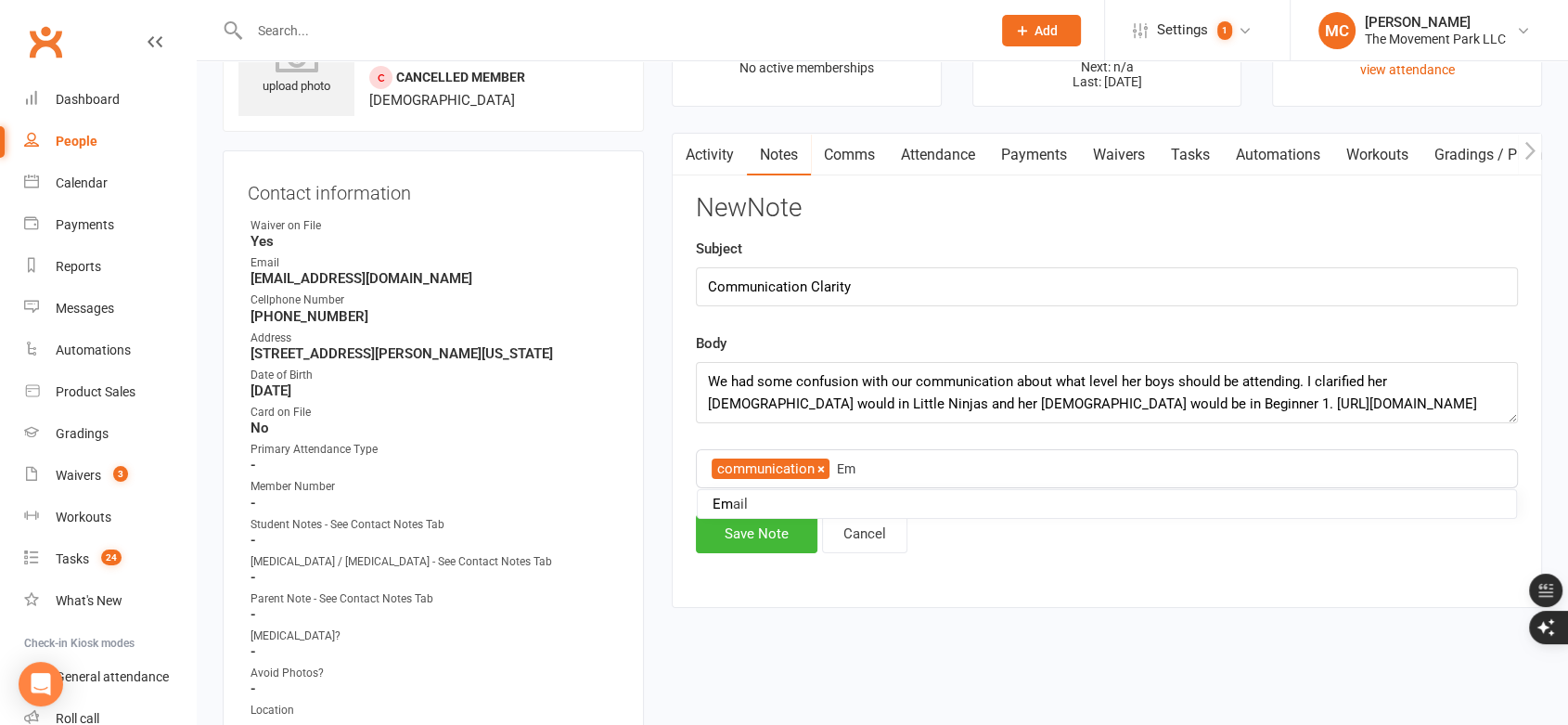
type input "E"
type input "commu"
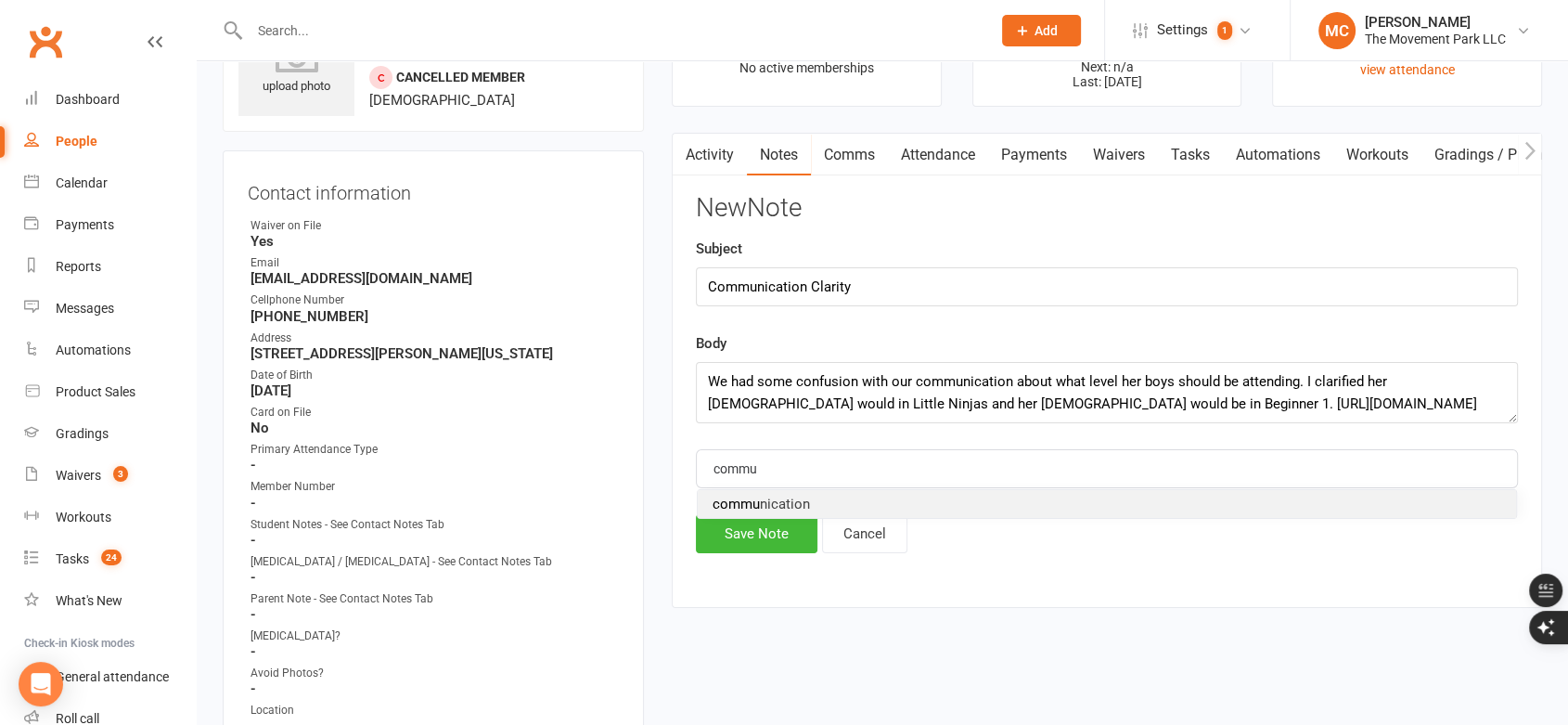
click at [843, 510] on li "commu nication" at bounding box center [1106, 504] width 818 height 28
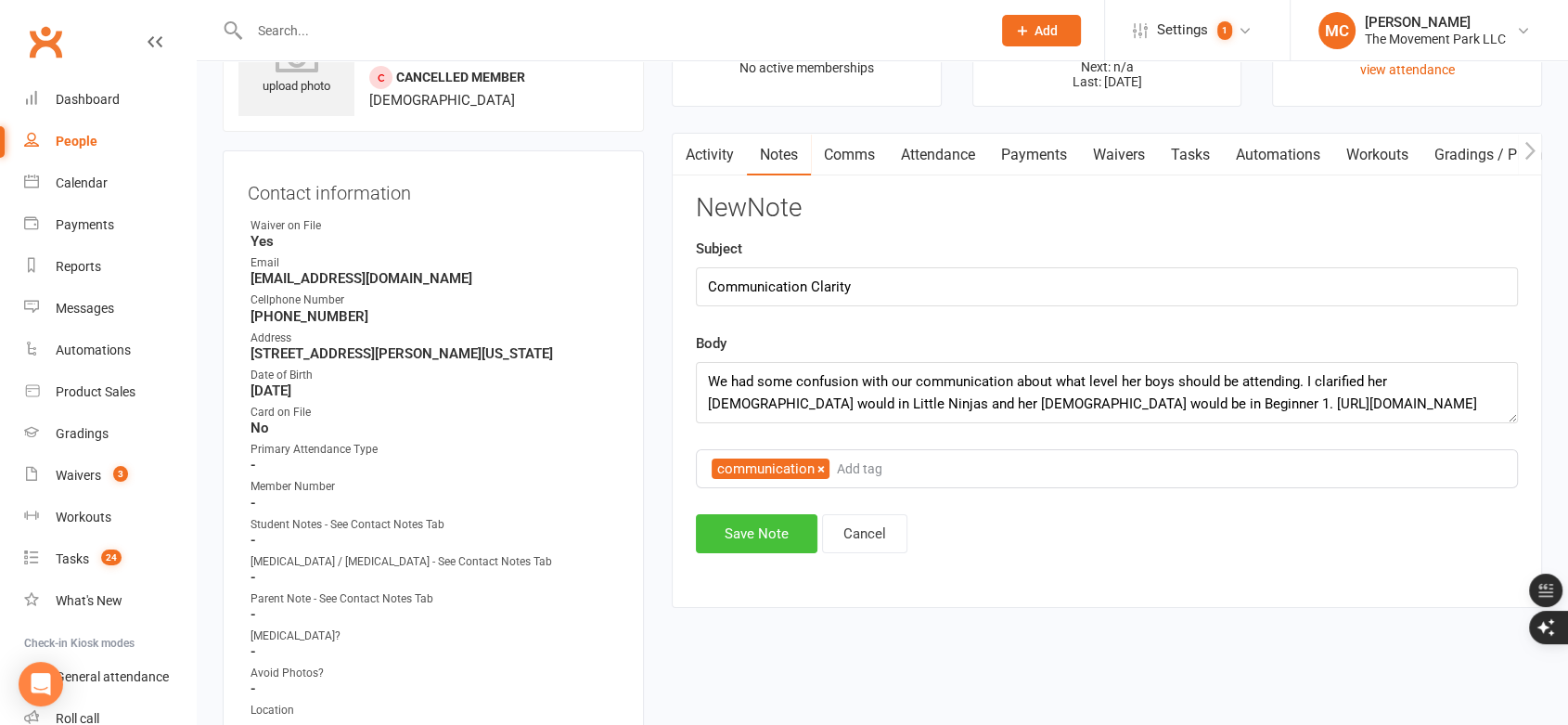
click at [780, 529] on button "Save Note" at bounding box center [756, 534] width 122 height 39
